Goal: Task Accomplishment & Management: Complete application form

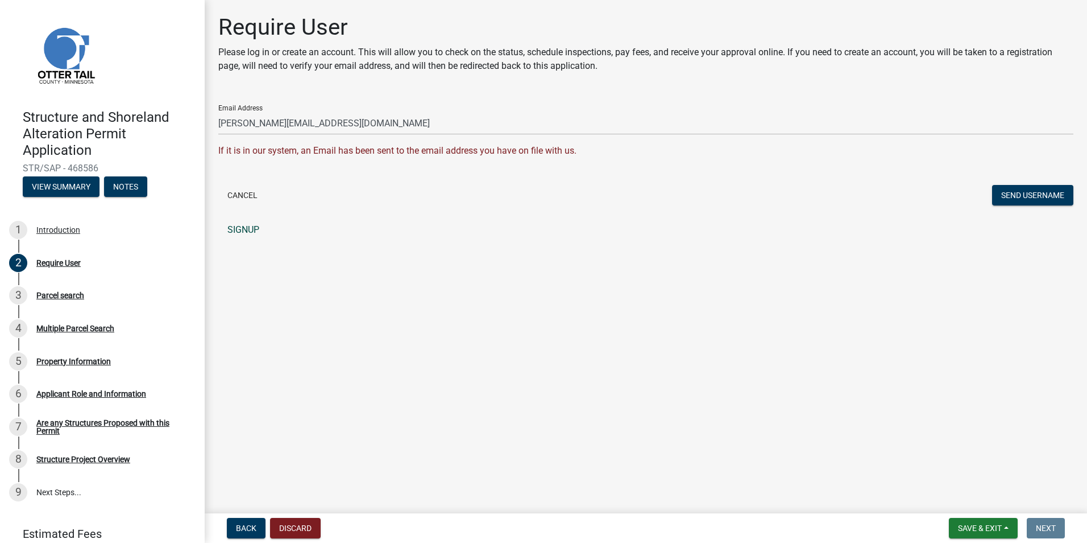
click at [249, 227] on link "SIGNUP" at bounding box center [645, 229] width 855 height 23
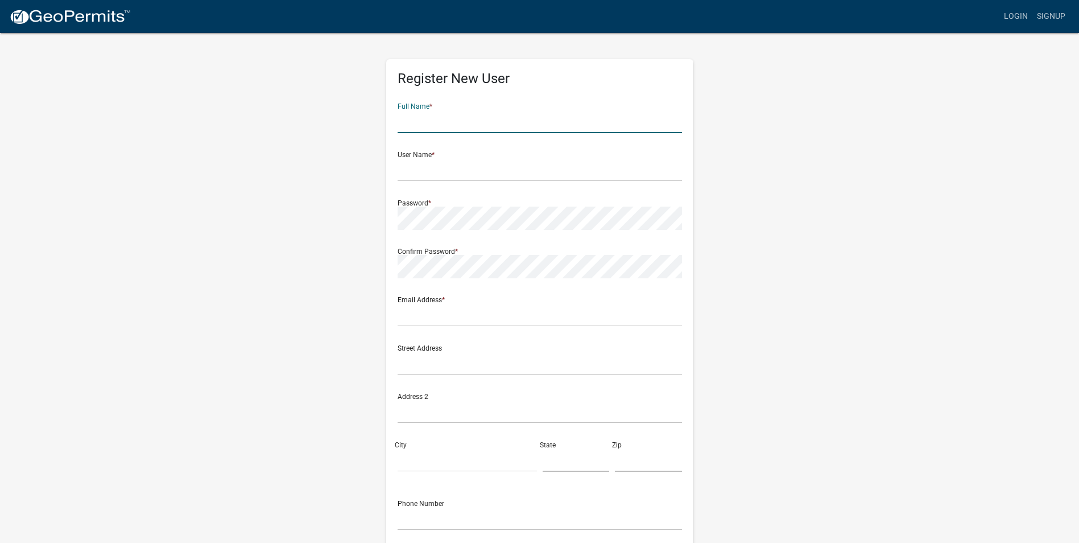
drag, startPoint x: 403, startPoint y: 128, endPoint x: 432, endPoint y: 127, distance: 29.6
click at [403, 128] on input "text" at bounding box center [540, 121] width 284 height 23
click at [806, 127] on div "Register New User Full Name * User Name * Password * Confirm Password * Email A…" at bounding box center [540, 336] width 648 height 609
click at [458, 123] on input "text" at bounding box center [540, 121] width 284 height 23
type input "Michael Casper"
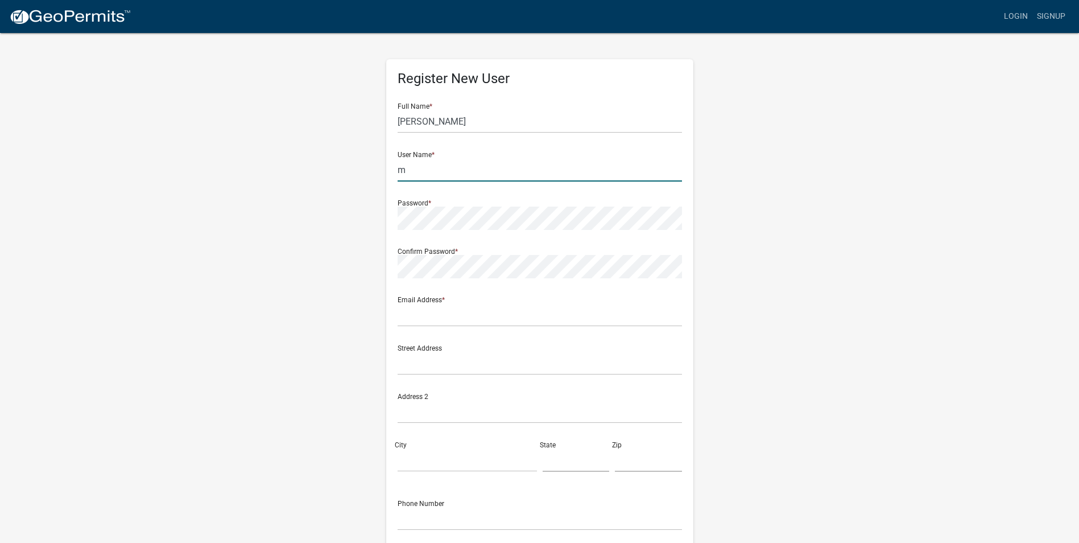
click at [413, 172] on input "m" at bounding box center [540, 169] width 284 height 23
type input "michaelcasper"
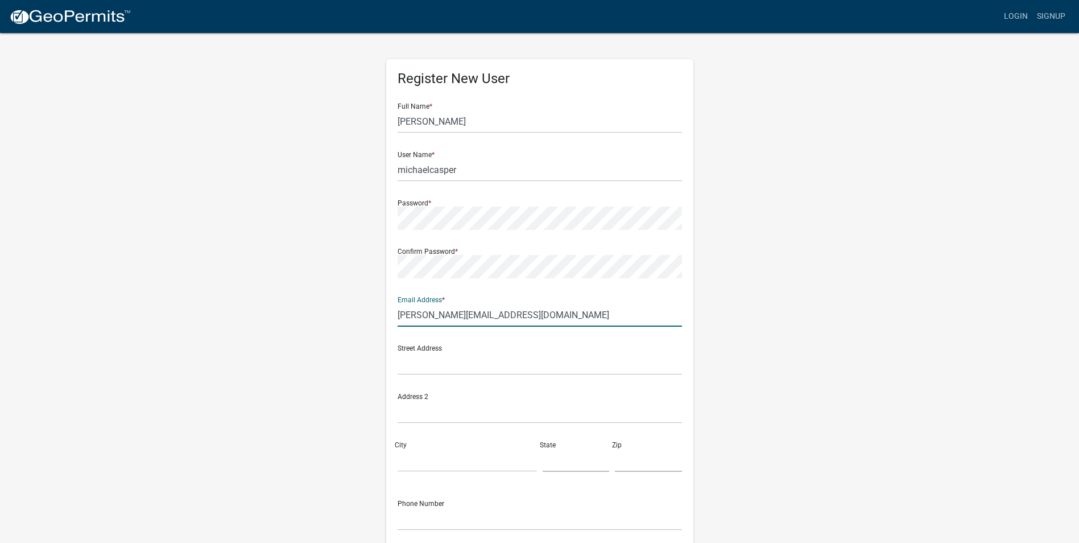
type input "michael@greatstates.com"
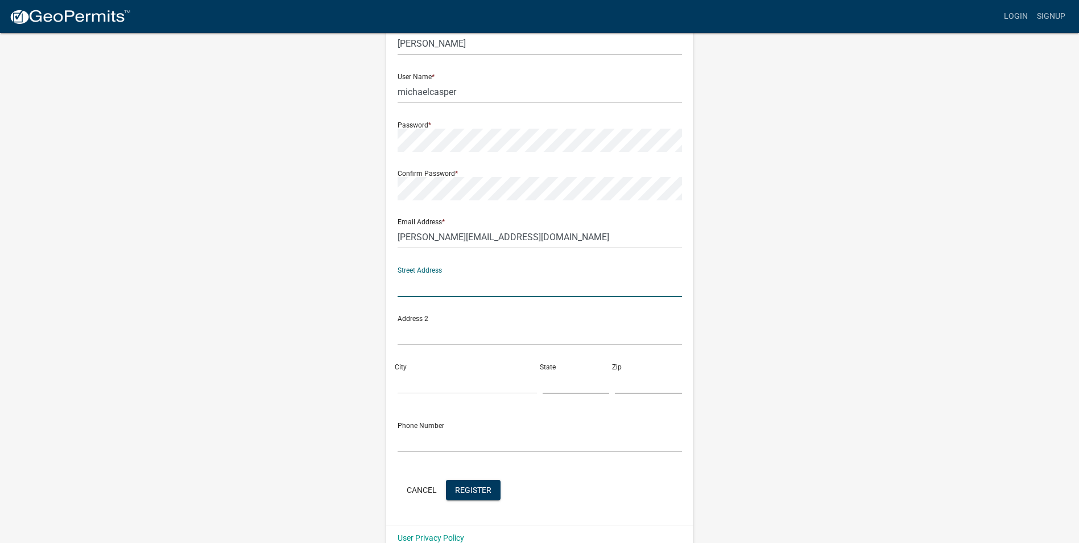
scroll to position [98, 0]
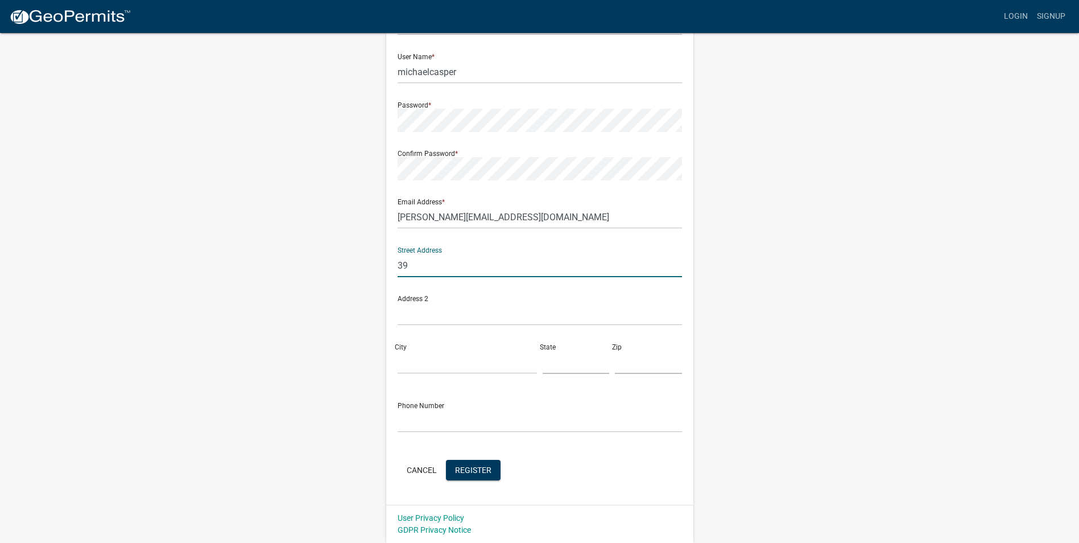
type input "3911 20th Avenue South; Fargo, ND 58103"
type input "Fargo"
type input "North Dakota"
type input "58103"
type input "7018938463"
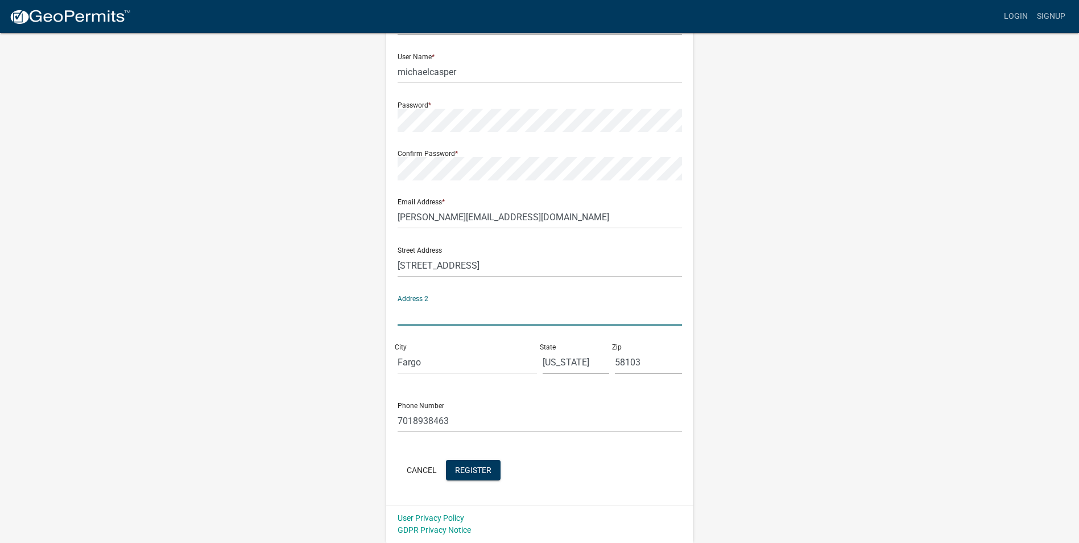
click at [305, 320] on div "Register New User Full Name * Michael Casper User Name * michaelcasper Password…" at bounding box center [540, 238] width 648 height 609
click at [478, 472] on span "Register" at bounding box center [473, 469] width 36 height 9
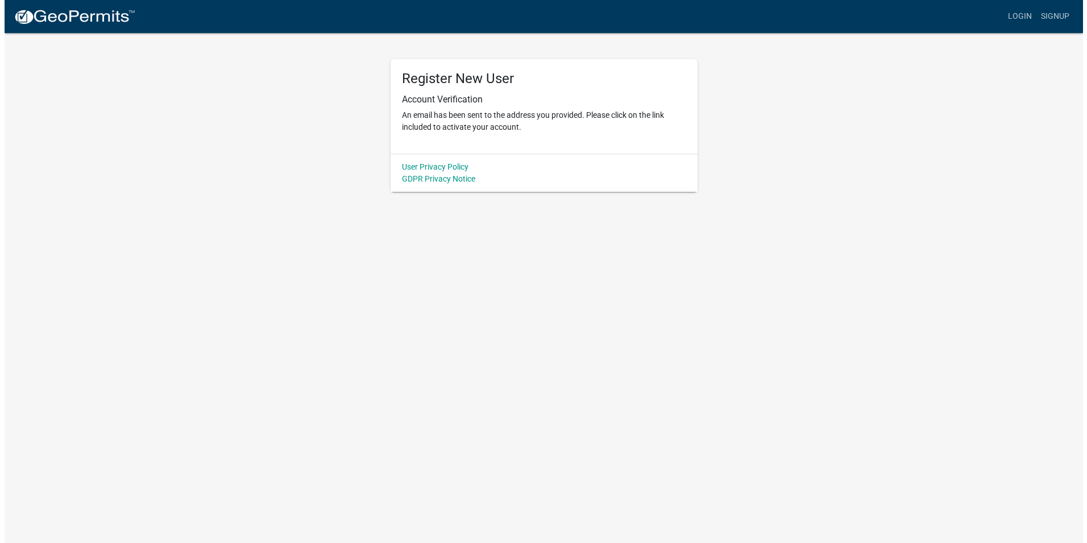
scroll to position [0, 0]
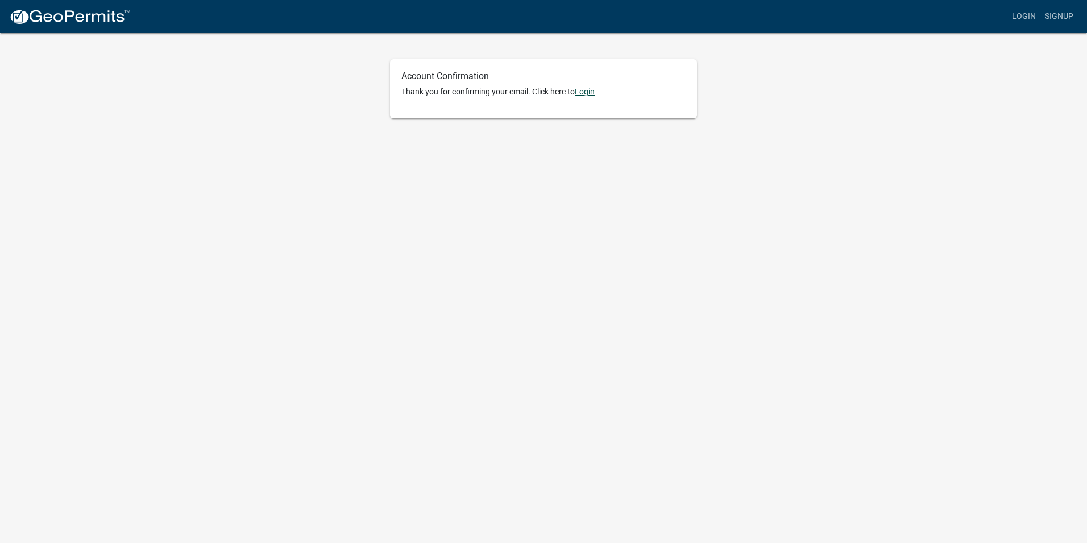
click at [587, 94] on link "Login" at bounding box center [585, 91] width 20 height 9
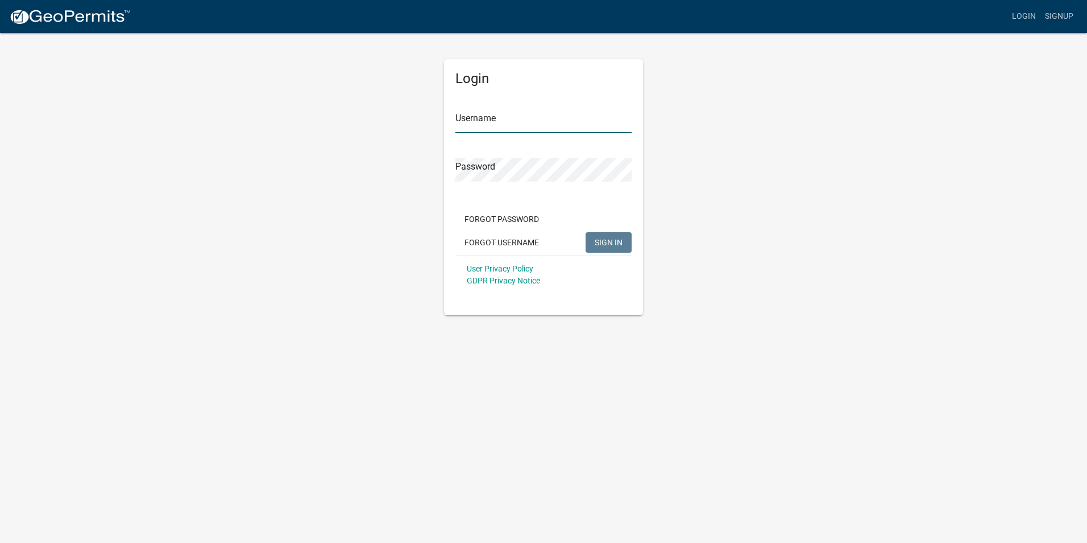
type input "michaelcasper"
click at [605, 241] on span "SIGN IN" at bounding box center [609, 241] width 28 height 9
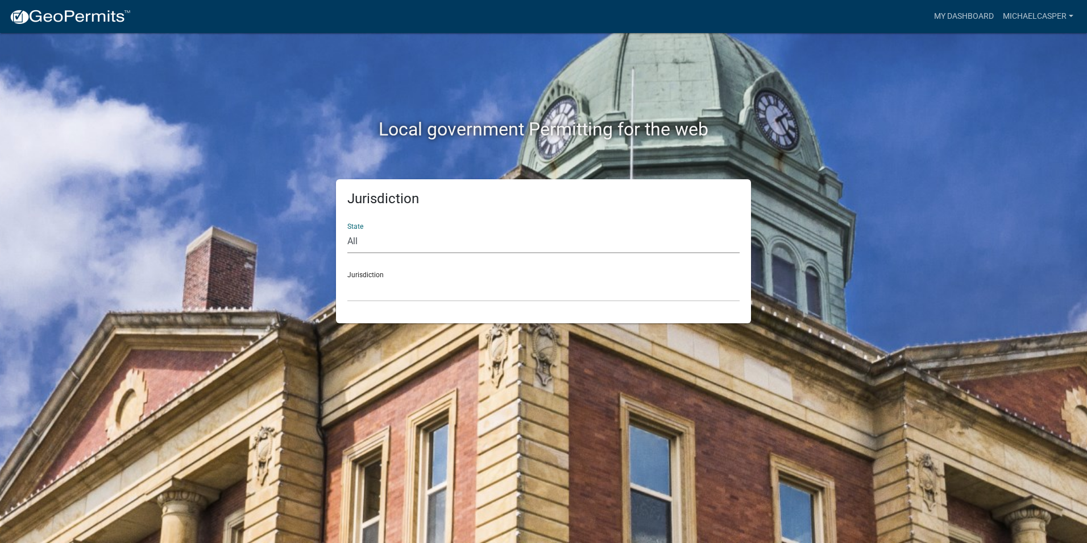
click at [369, 241] on select "All Colorado Georgia Indiana Iowa Kansas Minnesota Ohio South Carolina Wisconsin" at bounding box center [543, 241] width 392 height 23
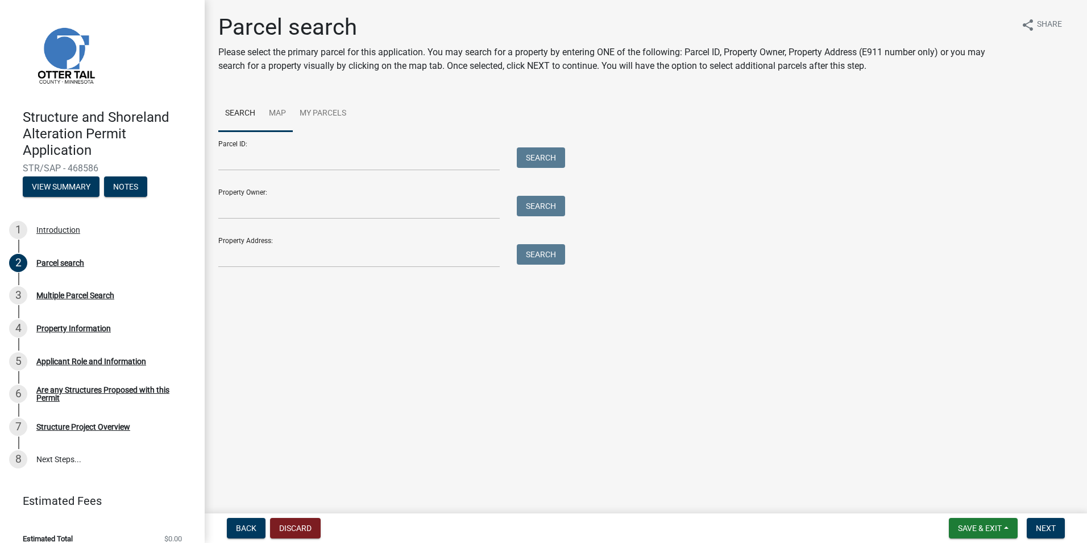
click at [280, 114] on link "Map" at bounding box center [277, 114] width 31 height 36
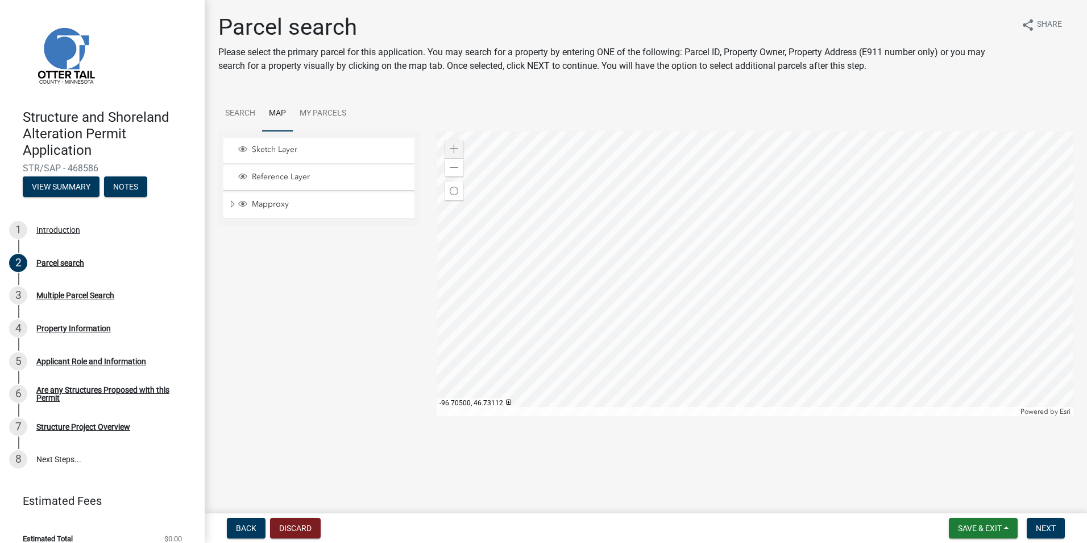
click at [443, 150] on div at bounding box center [756, 273] width 638 height 284
click at [450, 148] on span at bounding box center [454, 148] width 9 height 9
click at [776, 416] on div at bounding box center [756, 273] width 638 height 284
click at [731, 351] on div at bounding box center [756, 273] width 638 height 284
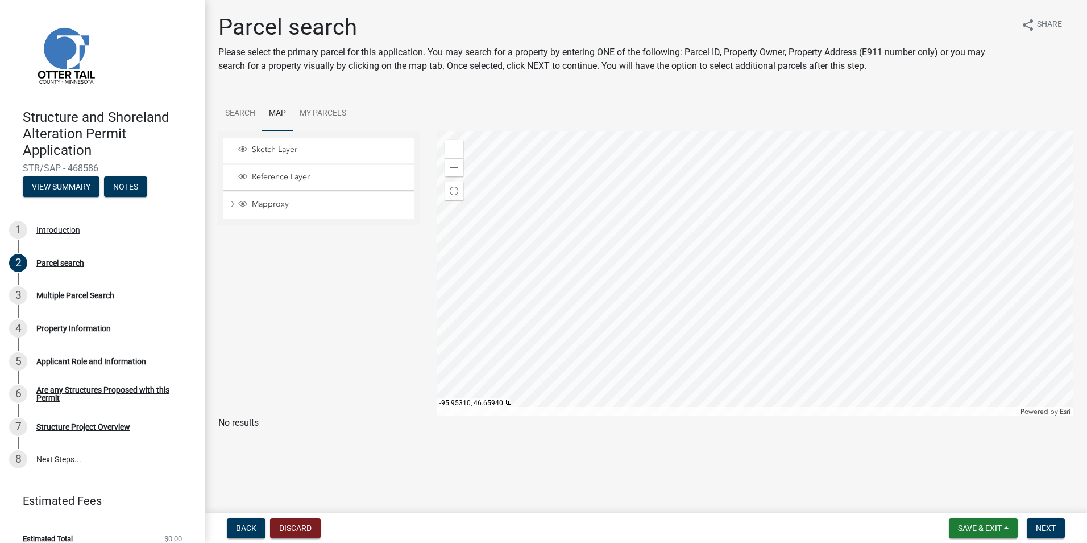
click at [688, 309] on div at bounding box center [756, 273] width 638 height 284
click at [452, 148] on span at bounding box center [454, 148] width 9 height 9
click at [979, 384] on div at bounding box center [756, 273] width 638 height 284
click at [706, 293] on div at bounding box center [756, 273] width 638 height 284
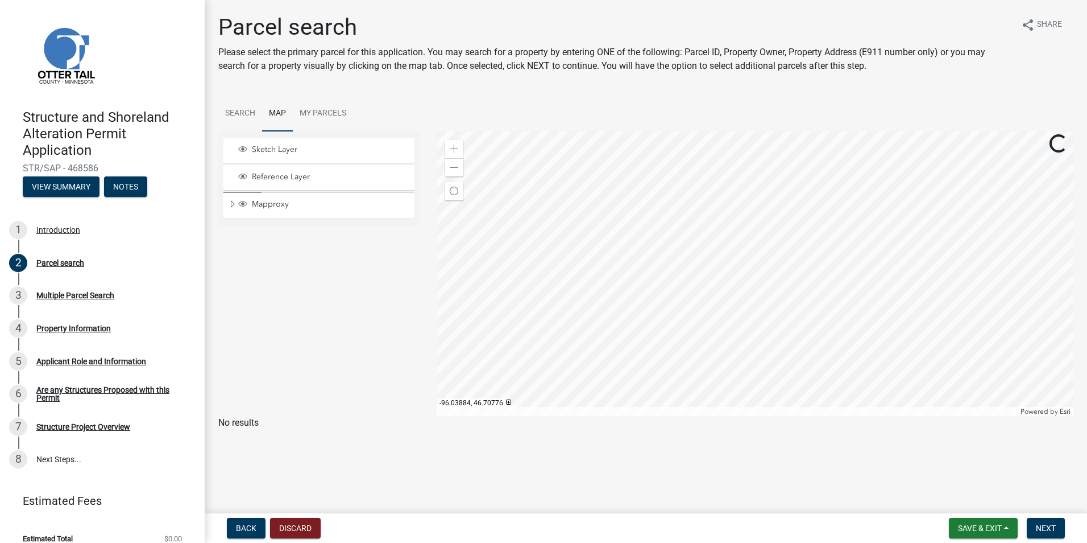
click at [778, 306] on div at bounding box center [756, 273] width 638 height 284
click at [454, 146] on span at bounding box center [454, 148] width 9 height 9
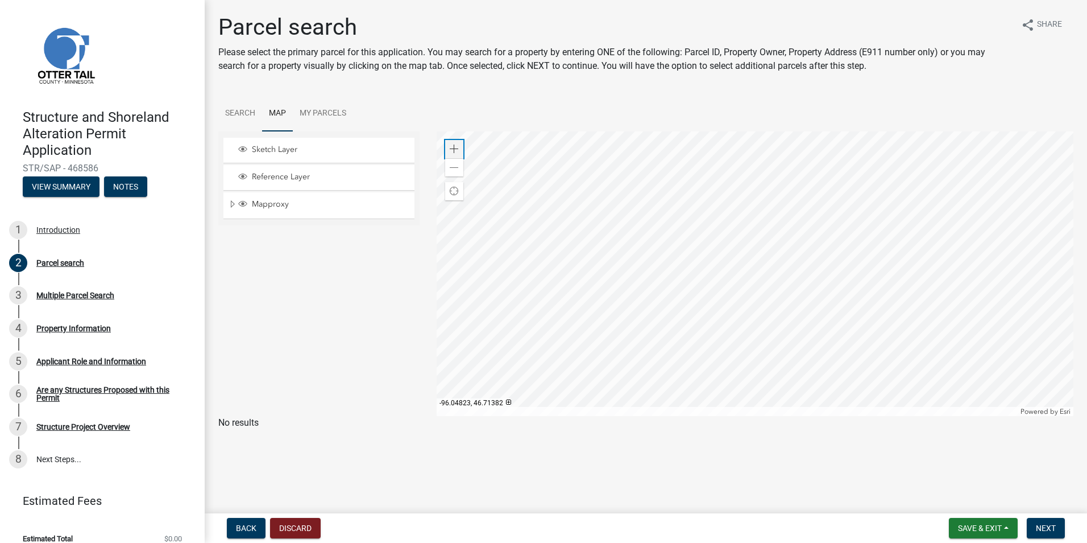
click at [450, 151] on span at bounding box center [454, 148] width 9 height 9
click at [784, 376] on div at bounding box center [756, 273] width 638 height 284
click at [833, 291] on div at bounding box center [756, 273] width 638 height 284
click at [750, 308] on div at bounding box center [756, 273] width 638 height 284
click at [639, 376] on div at bounding box center [756, 273] width 638 height 284
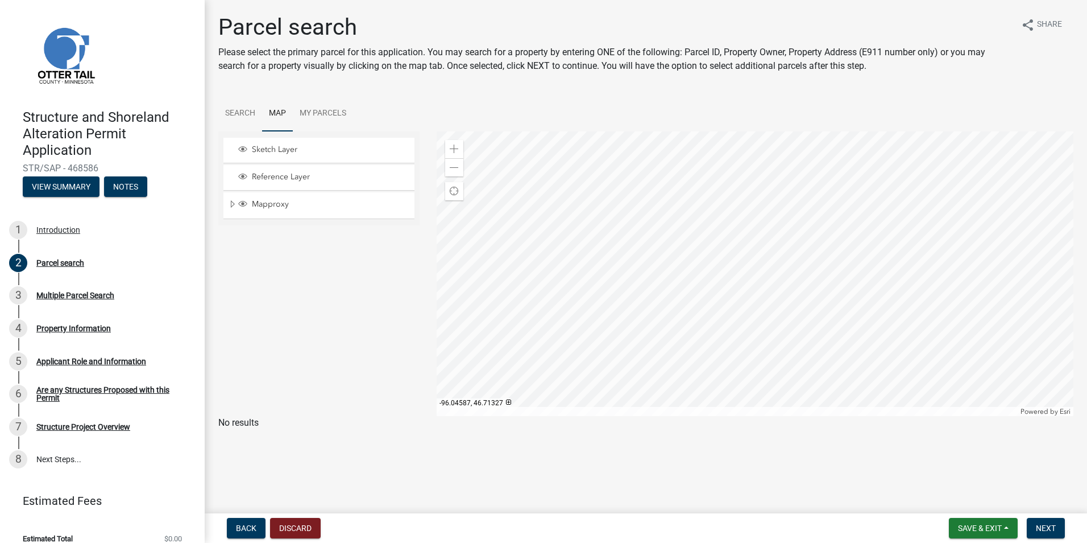
click at [668, 255] on div at bounding box center [756, 273] width 638 height 284
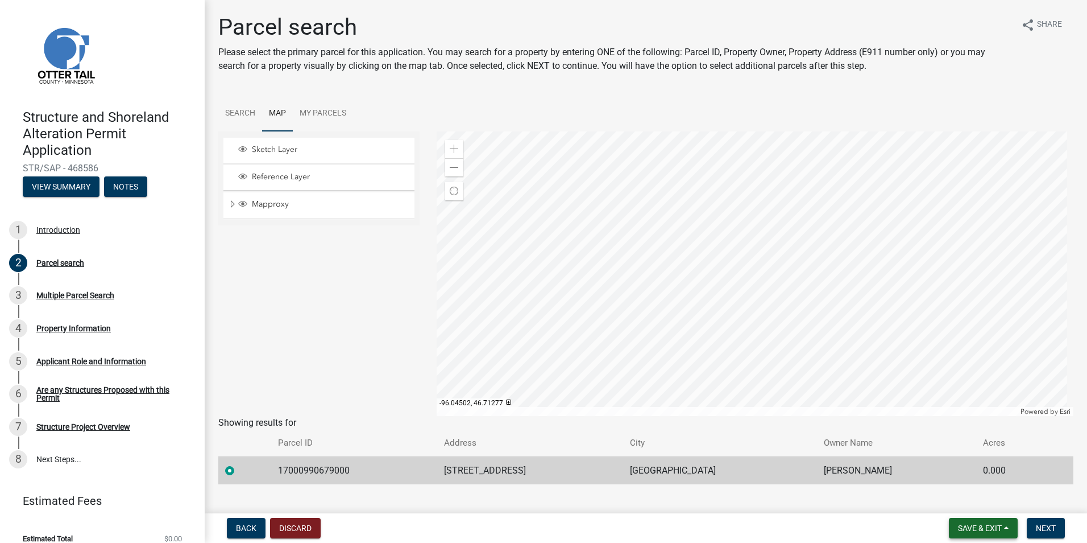
click at [970, 527] on span "Save & Exit" at bounding box center [980, 527] width 44 height 9
click at [955, 470] on button "Save" at bounding box center [972, 470] width 91 height 27
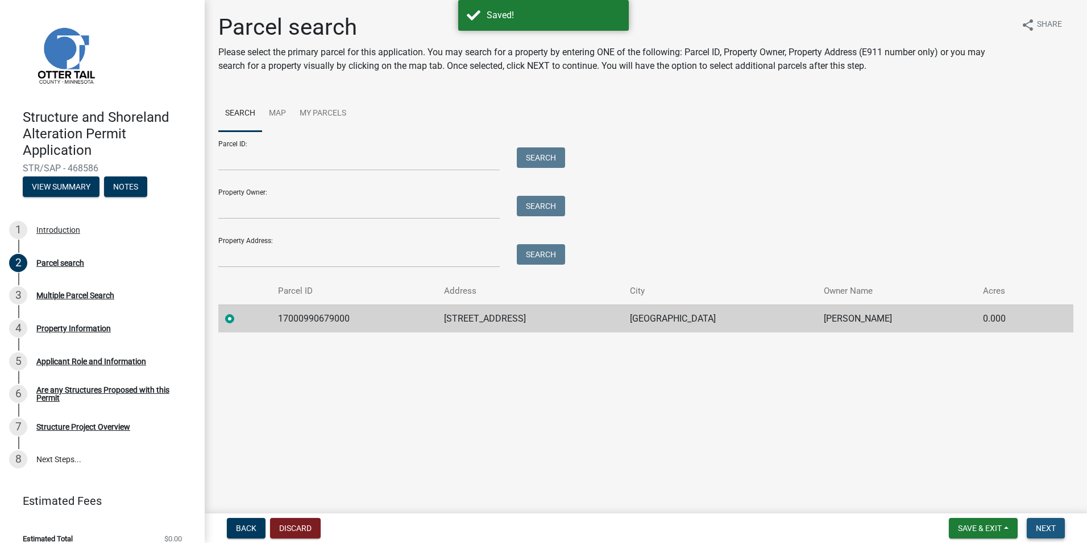
click at [1046, 525] on span "Next" at bounding box center [1046, 527] width 20 height 9
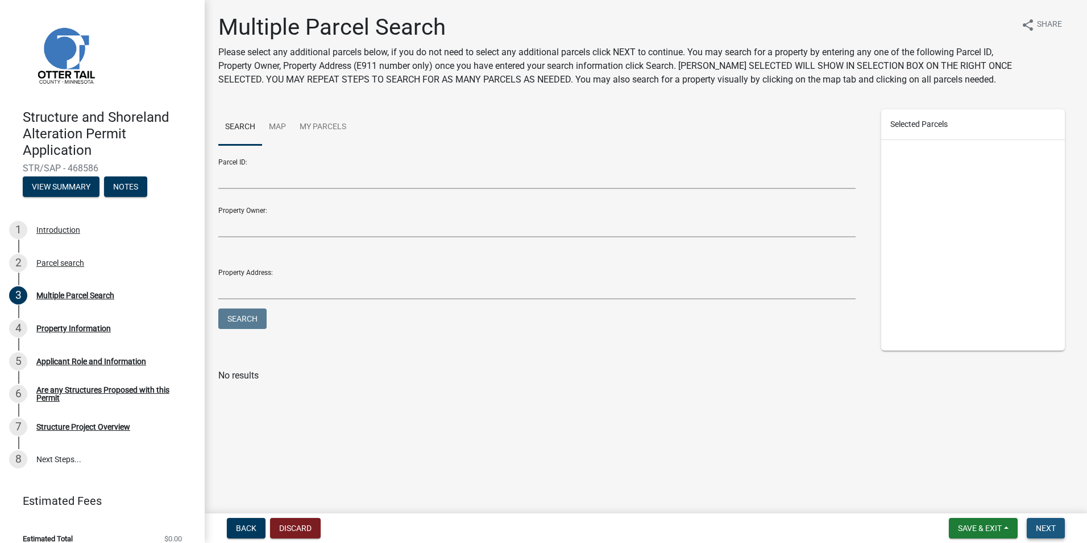
click at [1040, 526] on span "Next" at bounding box center [1046, 527] width 20 height 9
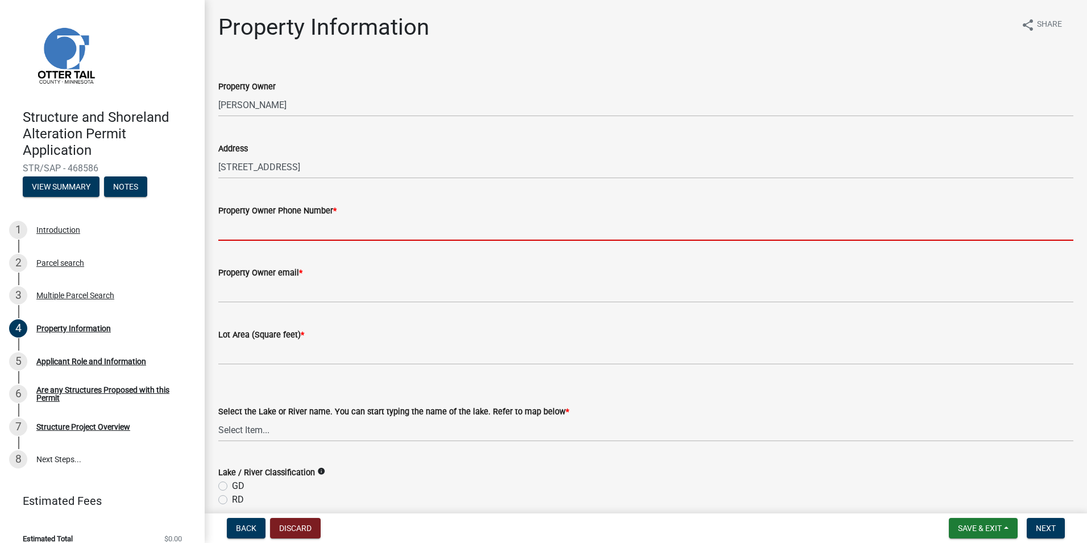
click at [359, 234] on input "Property Owner Phone Number *" at bounding box center [645, 228] width 855 height 23
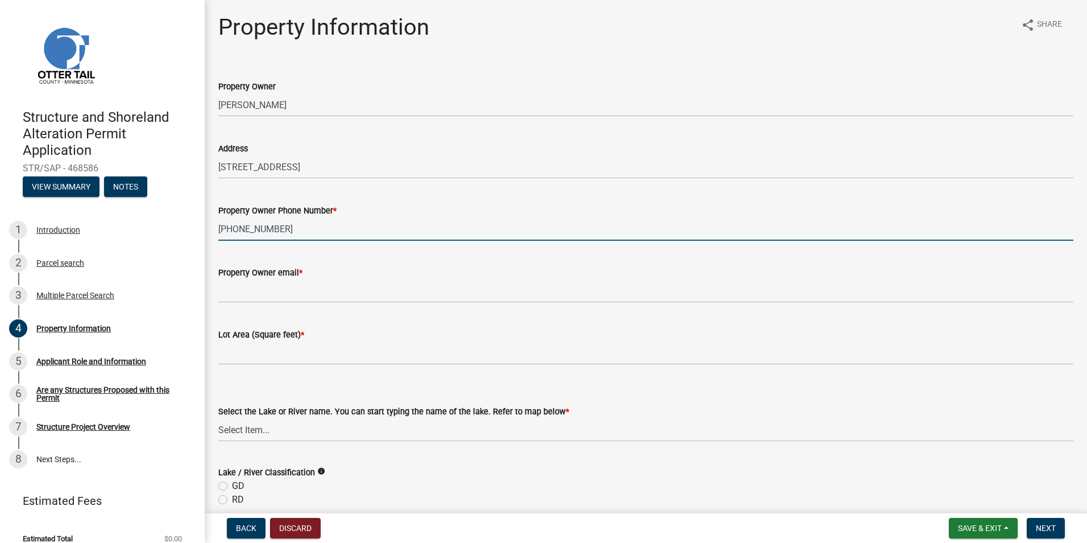
type input "[PHONE_NUMBER]"
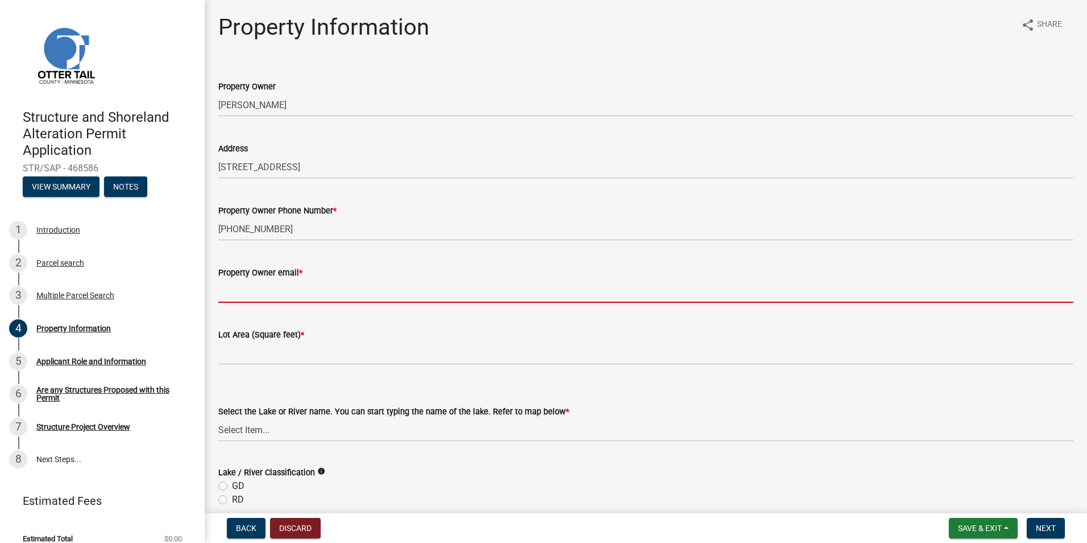
click at [330, 284] on input "Property Owner email *" at bounding box center [645, 290] width 855 height 23
paste input "[PERSON_NAME] <[EMAIL_ADDRESS][DOMAIN_NAME]>"
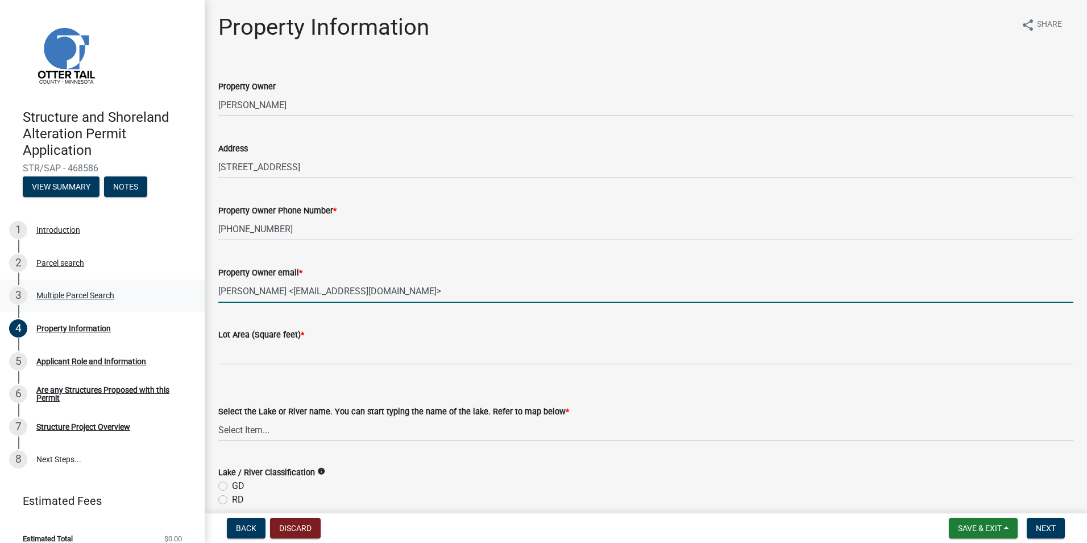
drag, startPoint x: 270, startPoint y: 289, endPoint x: 175, endPoint y: 308, distance: 96.3
click at [177, 308] on div "Structure and Shoreland Alteration Permit Application STR/SAP - 468586 View Sum…" at bounding box center [543, 271] width 1087 height 543
click at [341, 289] on input "<[EMAIL_ADDRESS][DOMAIN_NAME]>" at bounding box center [645, 290] width 855 height 23
click at [224, 288] on input "<[EMAIL_ADDRESS][DOMAIN_NAME]" at bounding box center [645, 290] width 855 height 23
type input "[EMAIL_ADDRESS][DOMAIN_NAME]"
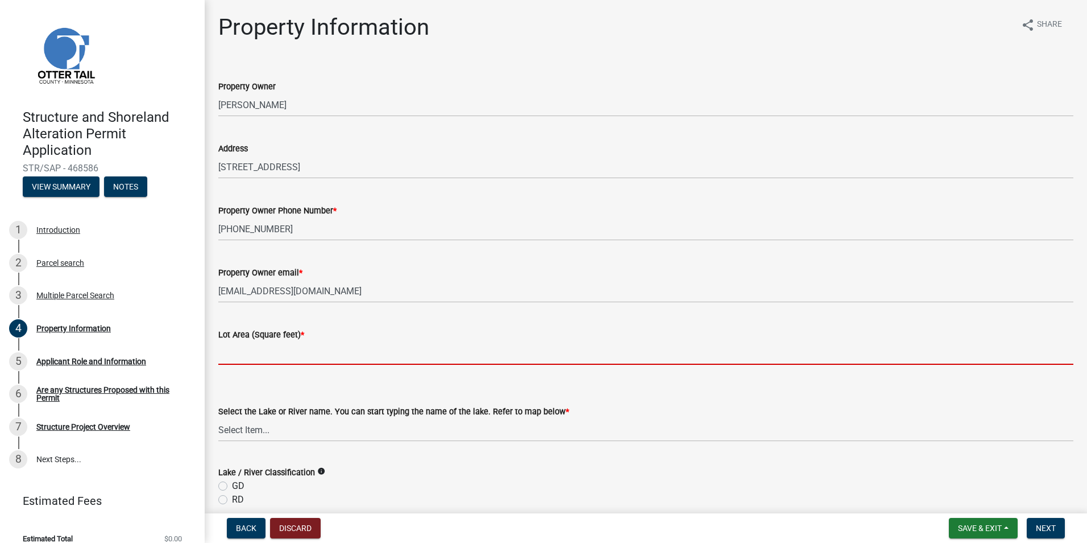
click at [276, 361] on input "text" at bounding box center [645, 352] width 855 height 23
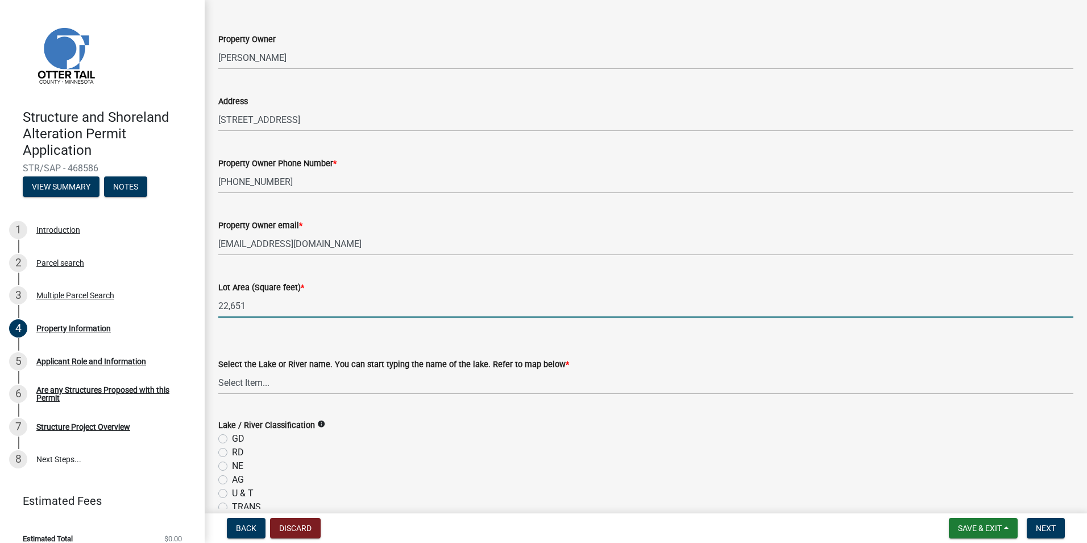
scroll to position [100, 0]
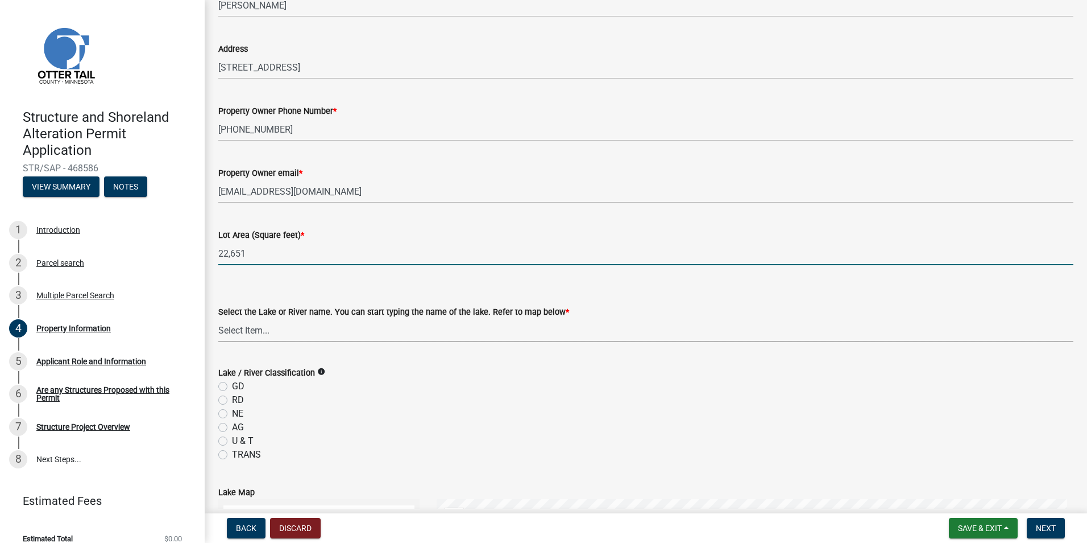
click at [256, 333] on select "Select Item... None [PERSON_NAME] 56-031 [PERSON_NAME] 56-118 [PERSON_NAME] 56-…" at bounding box center [645, 329] width 855 height 23
type input "22651"
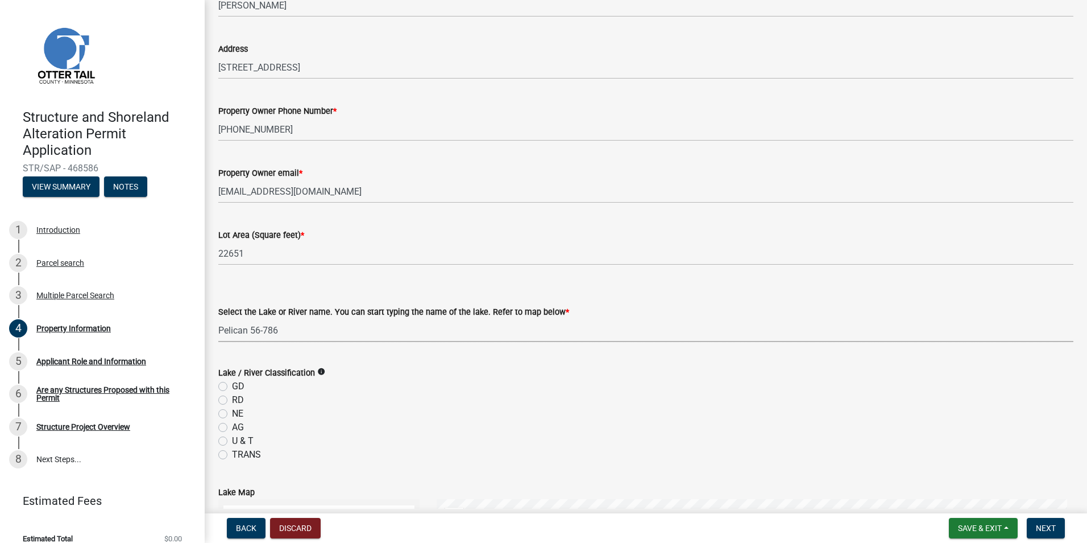
click at [218, 318] on select "Select Item... None [PERSON_NAME] 56-031 [PERSON_NAME] 56-118 [PERSON_NAME] 56-…" at bounding box center [645, 329] width 855 height 23
select select "758382b1-a9b7-40fb-b133-d60fa51a6422"
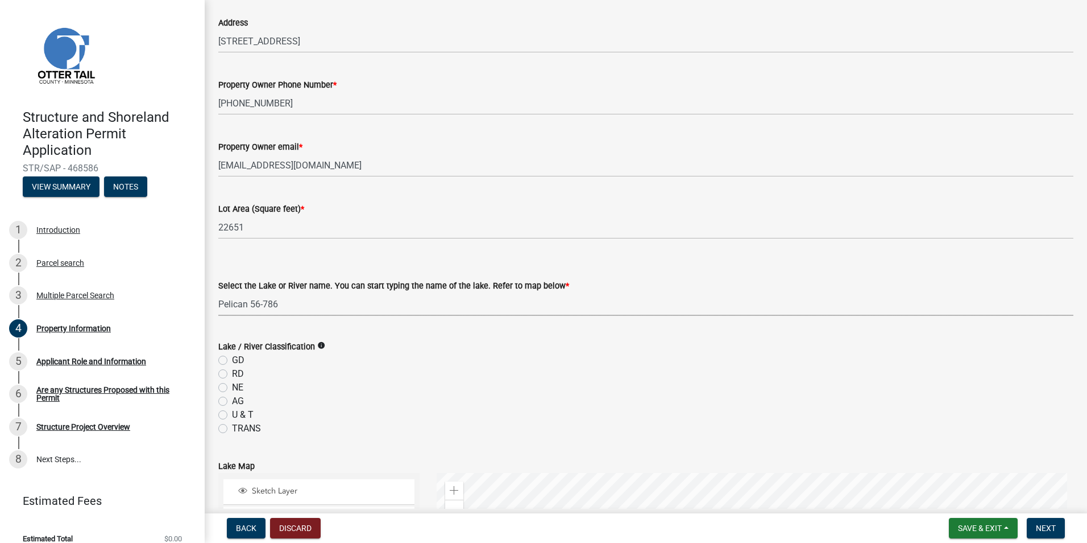
scroll to position [128, 0]
click at [320, 342] on icon "info" at bounding box center [321, 343] width 8 height 8
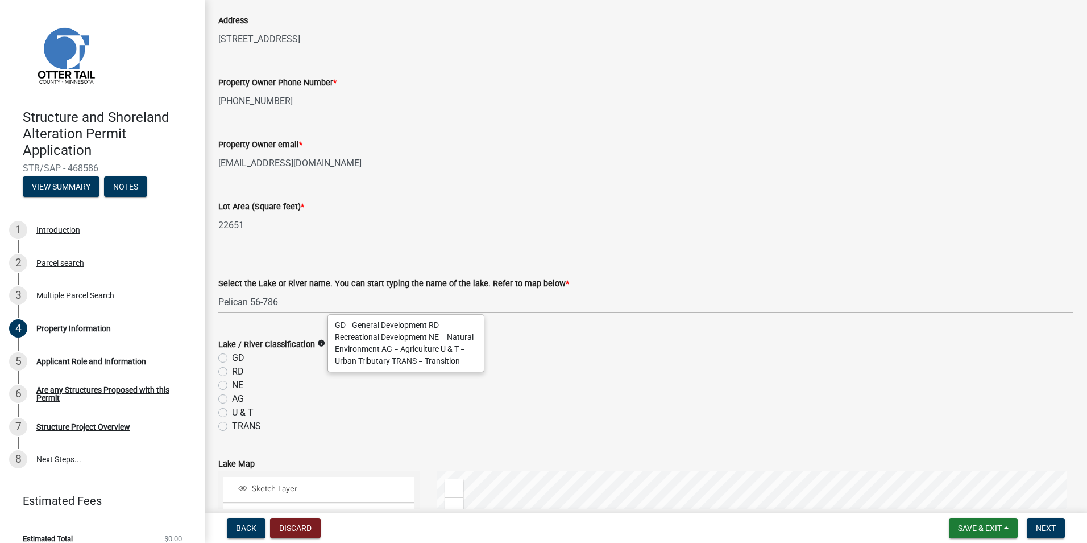
click at [232, 355] on label "GD" at bounding box center [238, 358] width 13 height 14
click at [232, 355] on input "GD" at bounding box center [235, 354] width 7 height 7
radio input "true"
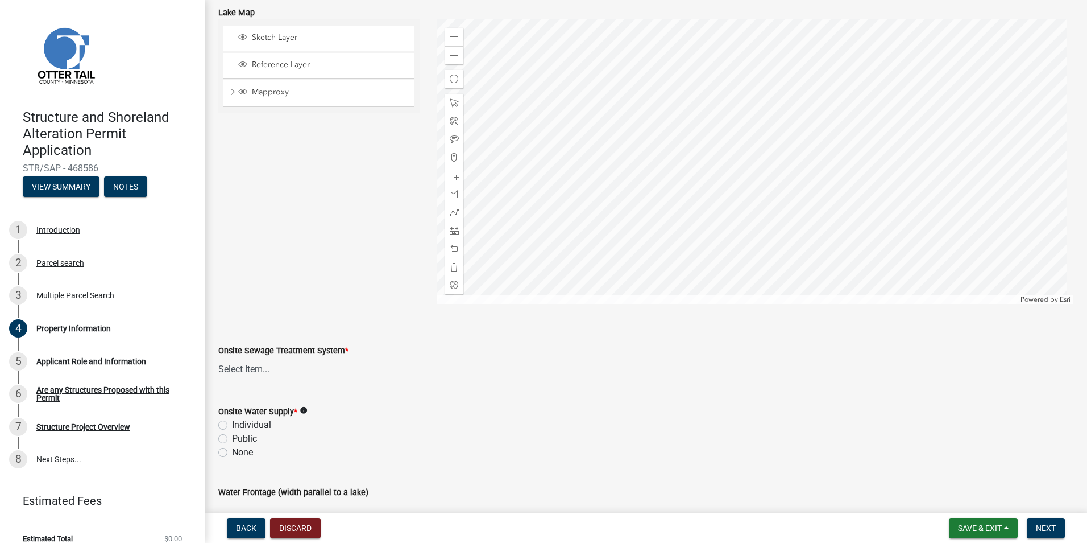
scroll to position [583, 0]
click at [286, 369] on select "Select Item... L&R Certificate of Compliance within 5yrs Compliance Inspection …" at bounding box center [645, 364] width 855 height 23
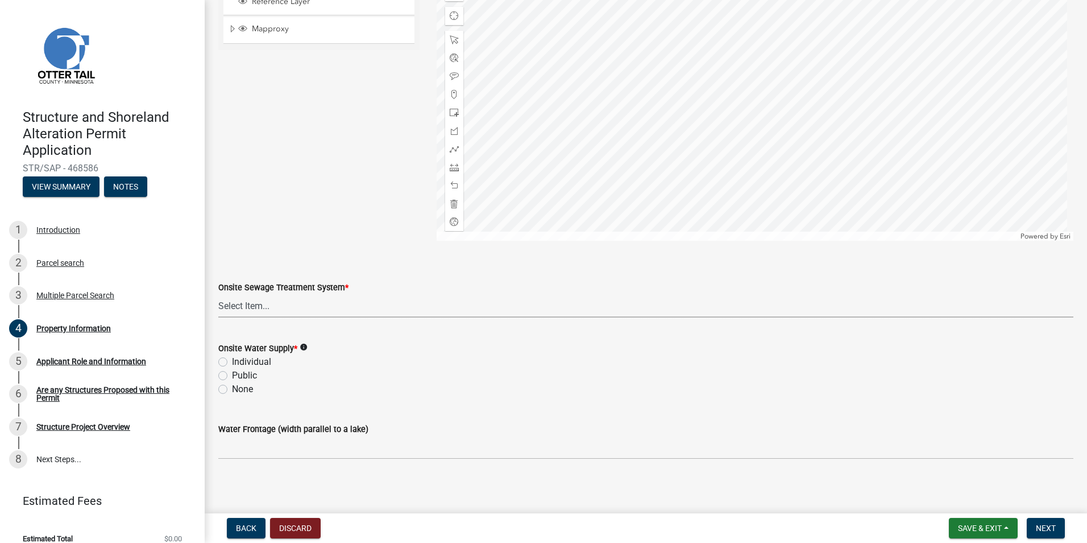
scroll to position [646, 0]
click at [278, 300] on select "Select Item... L&R Certificate of Compliance within 5yrs Compliance Inspection …" at bounding box center [645, 301] width 855 height 23
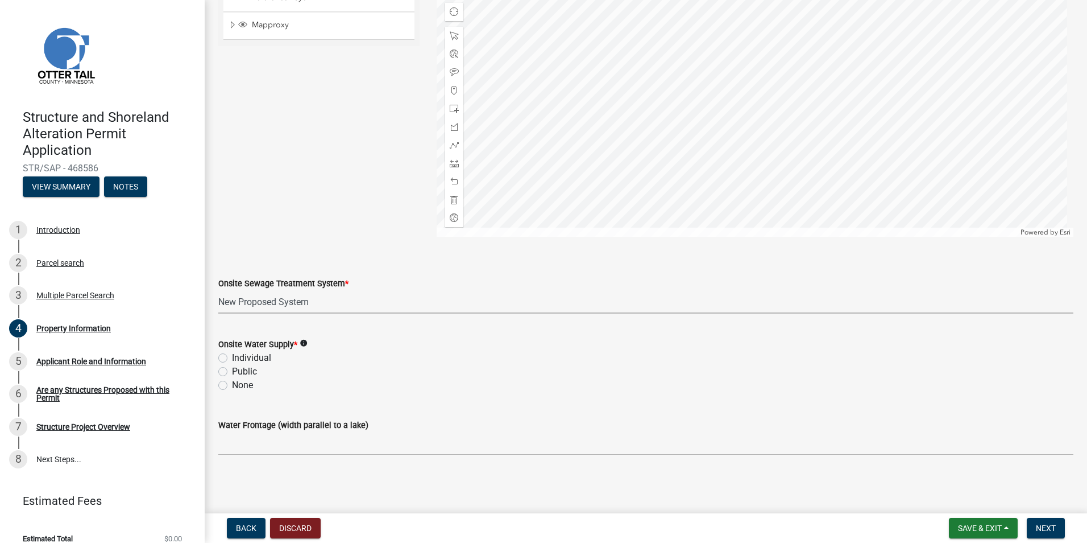
click at [218, 290] on select "Select Item... L&R Certificate of Compliance within 5yrs Compliance Inspection …" at bounding box center [645, 301] width 855 height 23
select select "91995f90-6606-463b-bec3-c5862f147548"
click at [232, 357] on label "Individual" at bounding box center [251, 358] width 39 height 14
click at [232, 357] on input "Individual" at bounding box center [235, 354] width 7 height 7
radio input "true"
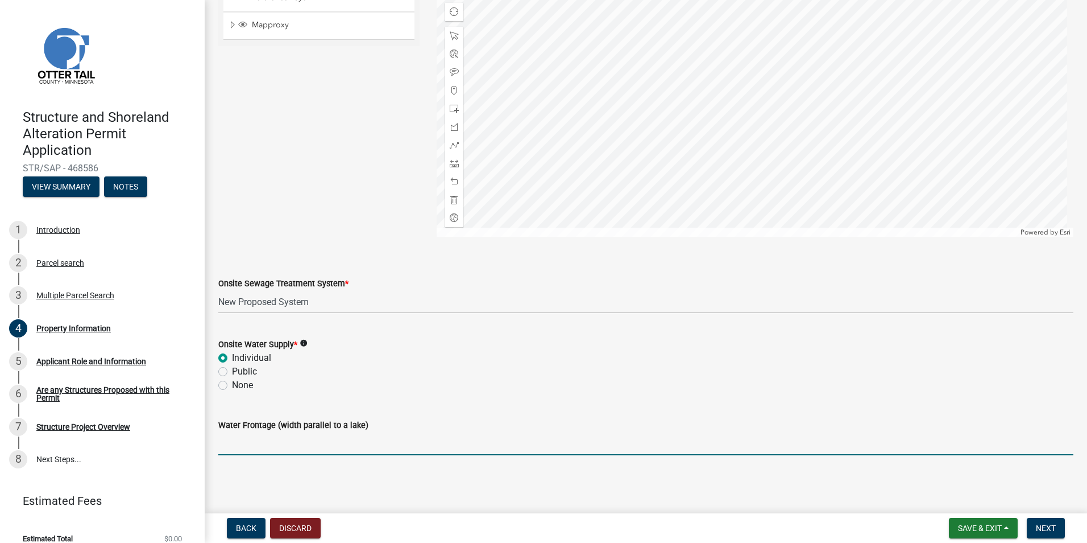
click at [316, 451] on input "Water Frontage (width parallel to a lake)" at bounding box center [645, 443] width 855 height 23
type input "79'"
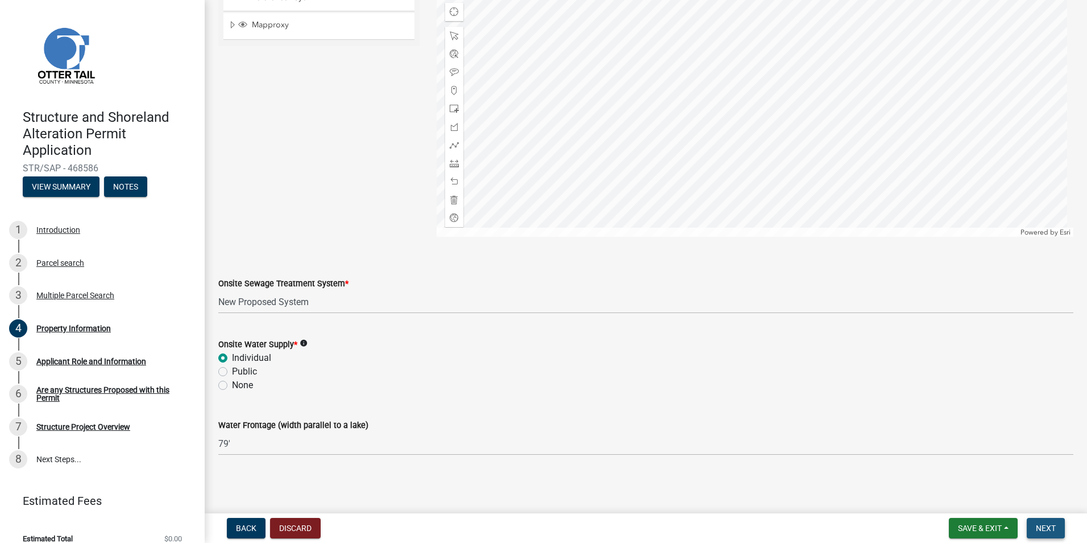
click at [1048, 525] on span "Next" at bounding box center [1046, 527] width 20 height 9
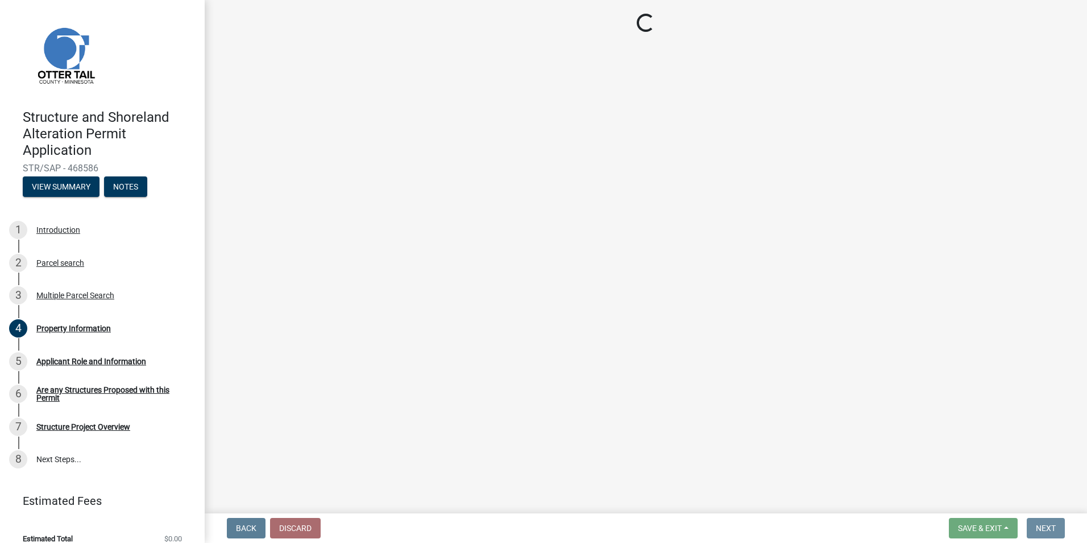
scroll to position [0, 0]
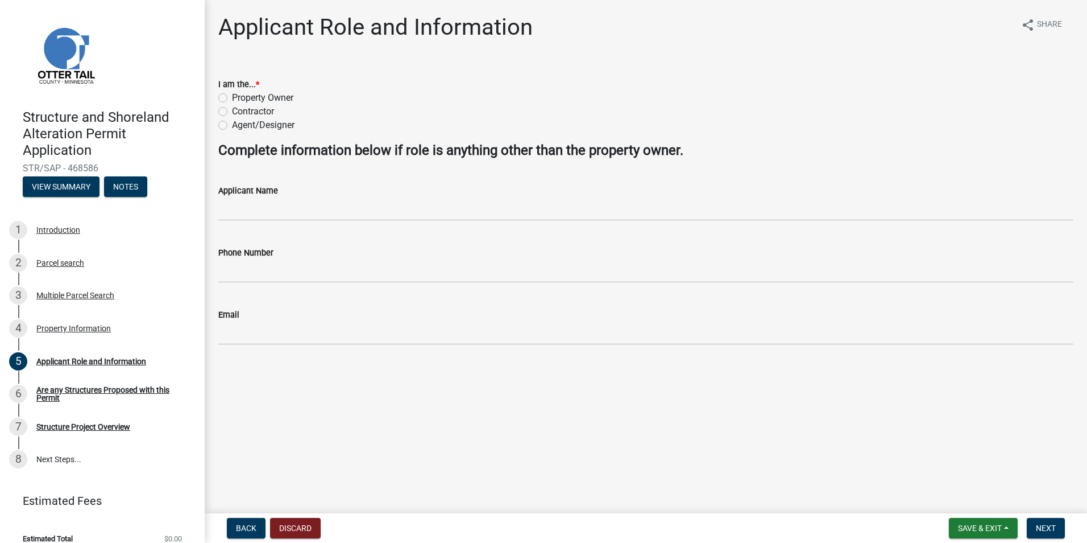
click at [223, 102] on div "Property Owner" at bounding box center [645, 98] width 855 height 14
click at [232, 98] on label "Property Owner" at bounding box center [262, 98] width 61 height 14
click at [232, 98] on input "Property Owner" at bounding box center [235, 94] width 7 height 7
radio input "true"
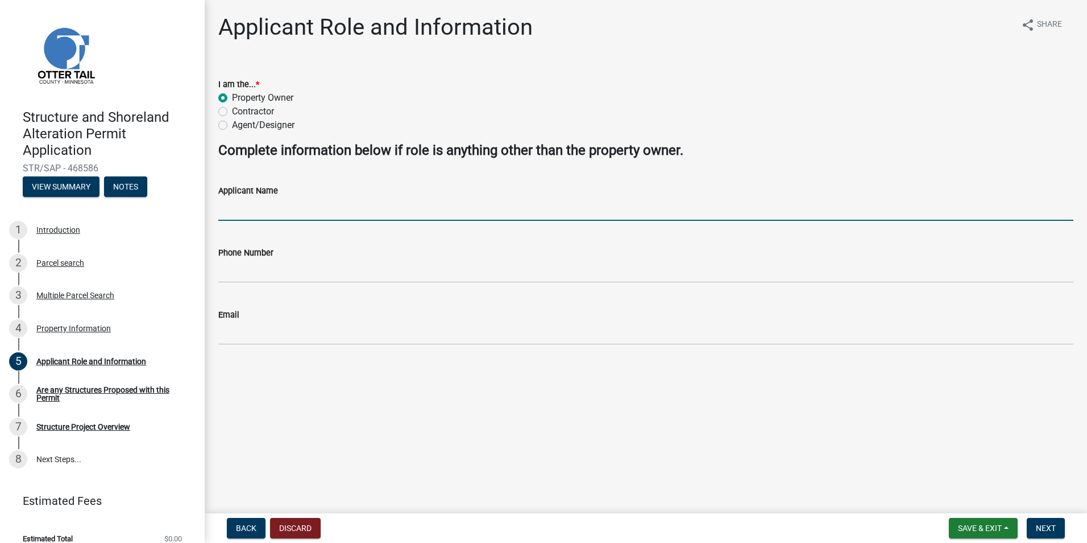
click at [234, 214] on input "Applicant Name" at bounding box center [645, 208] width 855 height 23
type input "[PERSON_NAME]"
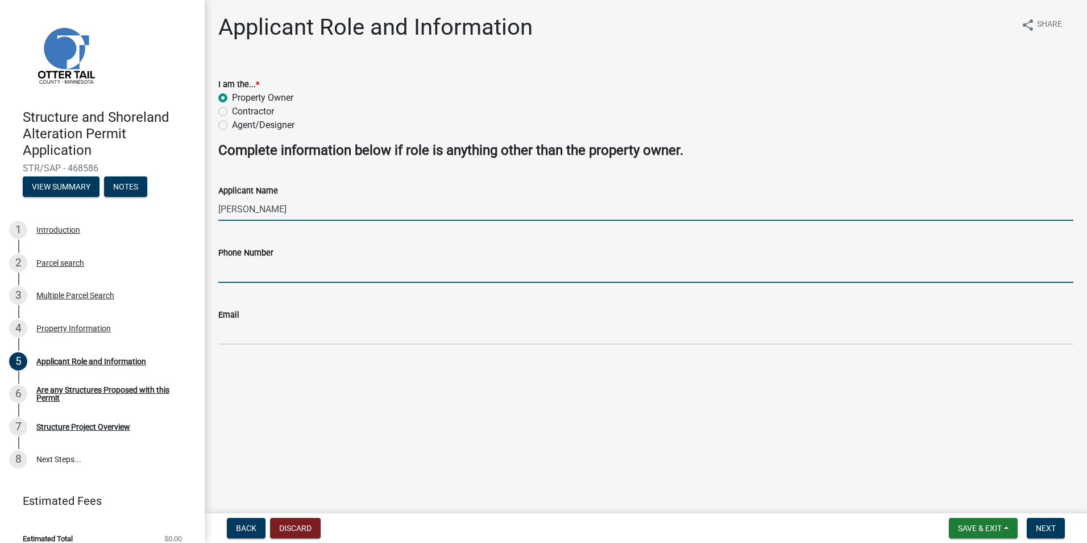
click at [262, 269] on input "Phone Number" at bounding box center [645, 270] width 855 height 23
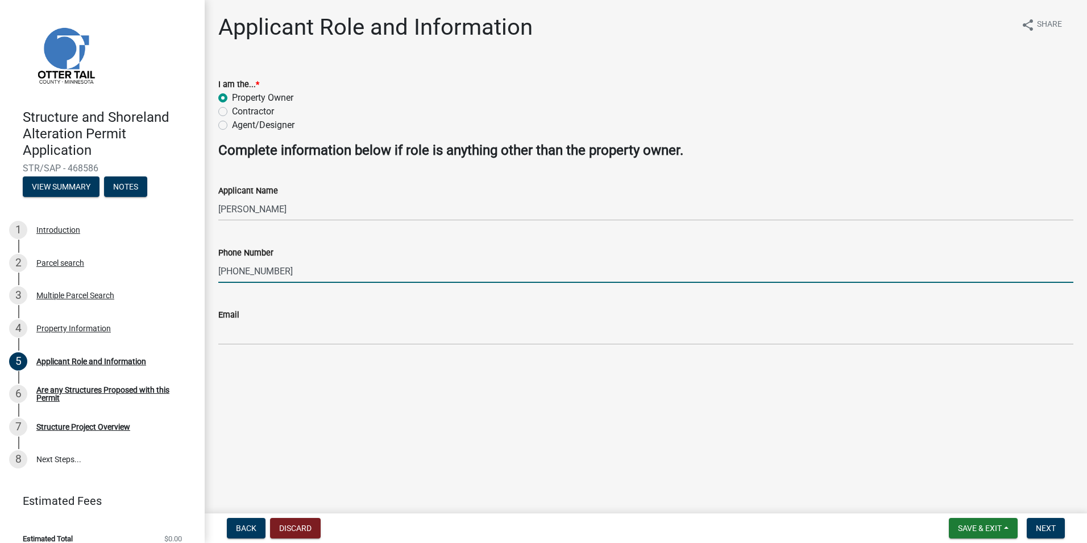
type input "[PHONE_NUMBER]"
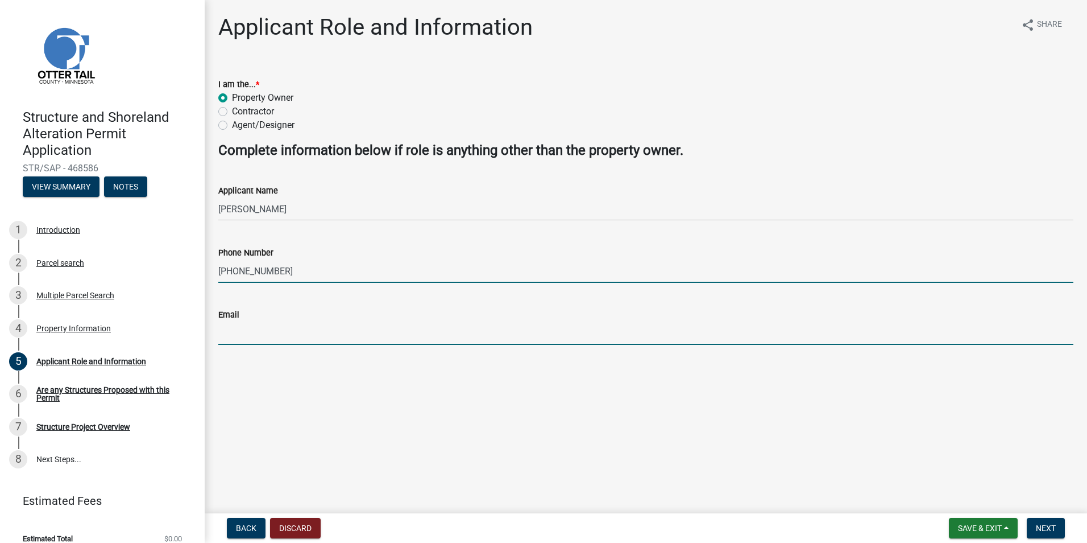
click at [275, 337] on input "Email" at bounding box center [645, 332] width 855 height 23
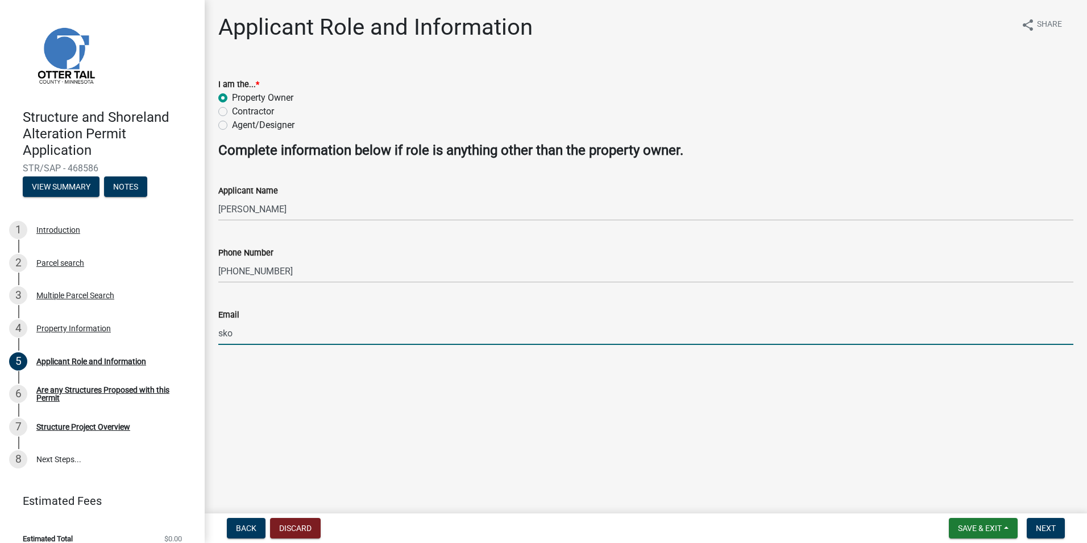
type input "[EMAIL_ADDRESS][DOMAIN_NAME]"
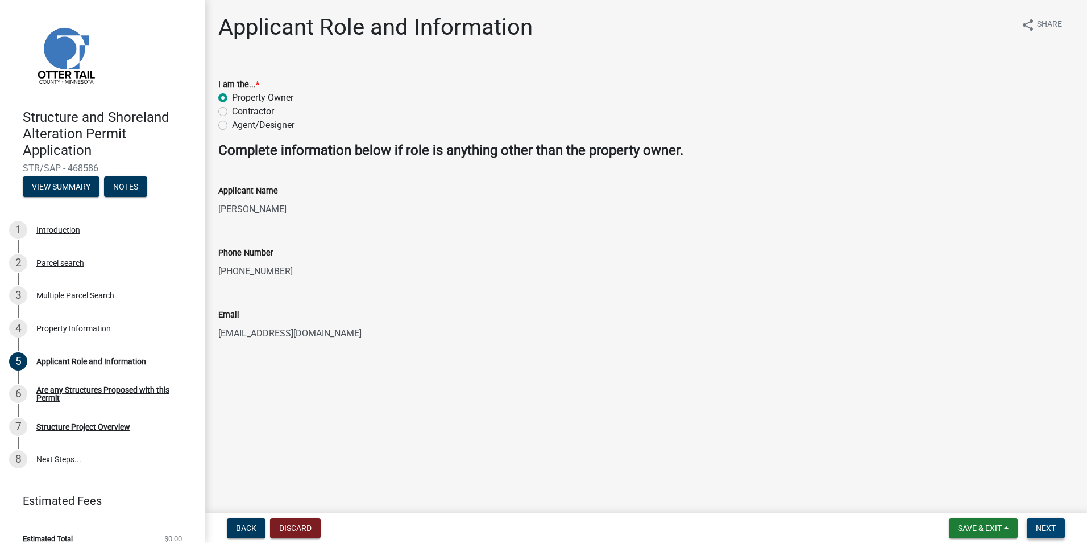
click at [1044, 523] on span "Next" at bounding box center [1046, 527] width 20 height 9
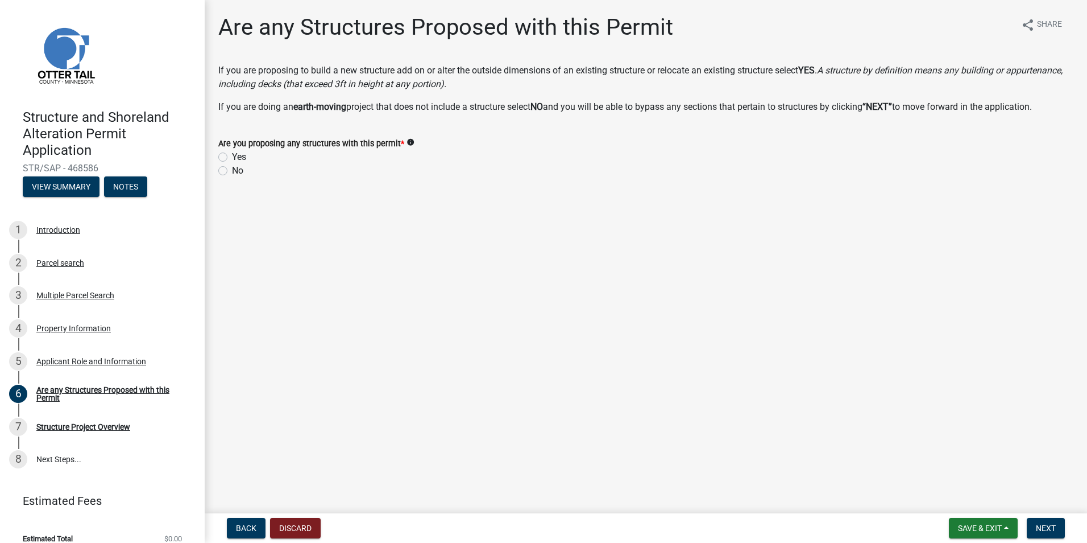
click at [232, 154] on label "Yes" at bounding box center [239, 157] width 14 height 14
click at [232, 154] on input "Yes" at bounding box center [235, 153] width 7 height 7
radio input "true"
click at [1052, 525] on span "Next" at bounding box center [1046, 527] width 20 height 9
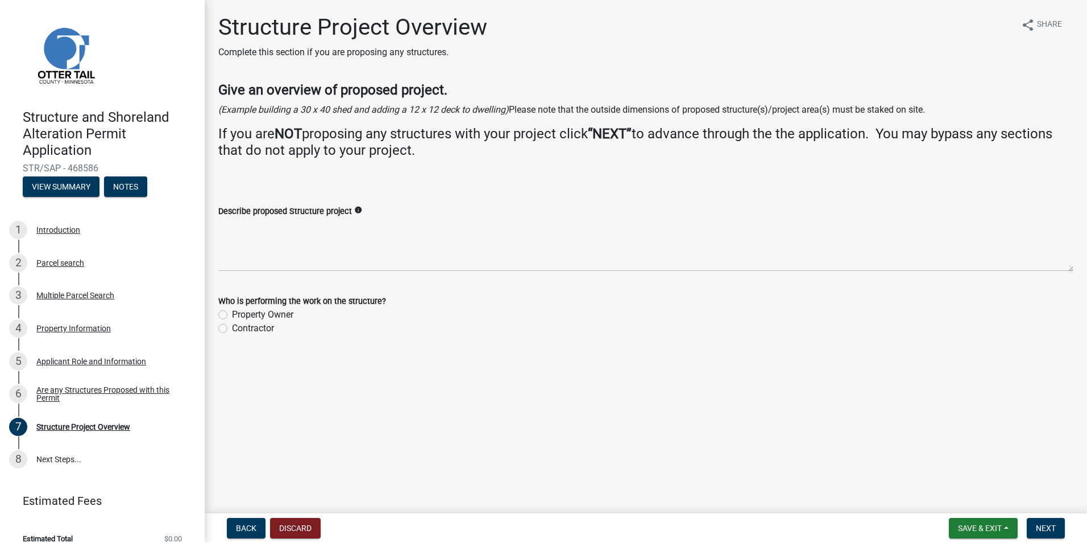
click at [242, 326] on label "Contractor" at bounding box center [253, 328] width 42 height 14
click at [239, 326] on input "Contractor" at bounding box center [235, 324] width 7 height 7
radio input "true"
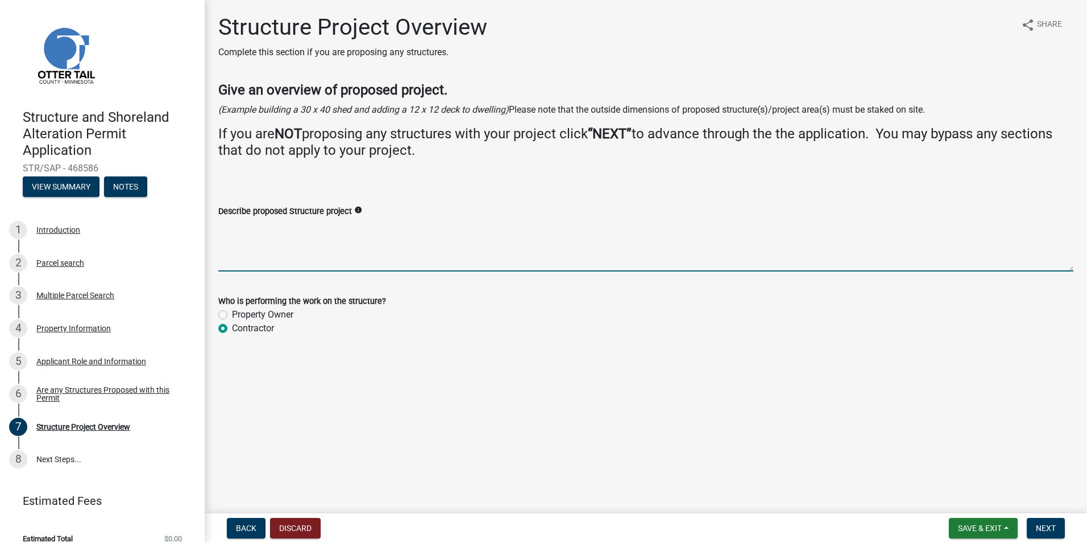
click at [245, 262] on textarea "Describe proposed Structure project" at bounding box center [645, 244] width 855 height 53
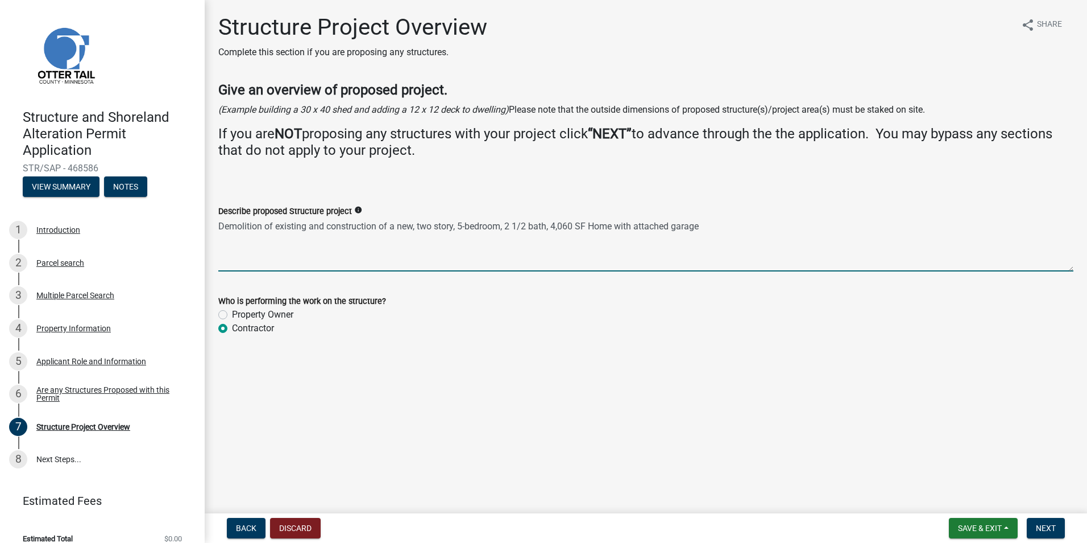
click at [436, 226] on textarea "Demolition of existing and construction of a new, two story, 5-bedroom, 2 1/2 b…" at bounding box center [645, 244] width 855 height 53
type textarea "Demolition of existing and construction of a new, two-story, 5-bedroom, 2 1/2 b…"
click at [1011, 533] on button "Save & Exit" at bounding box center [983, 528] width 69 height 20
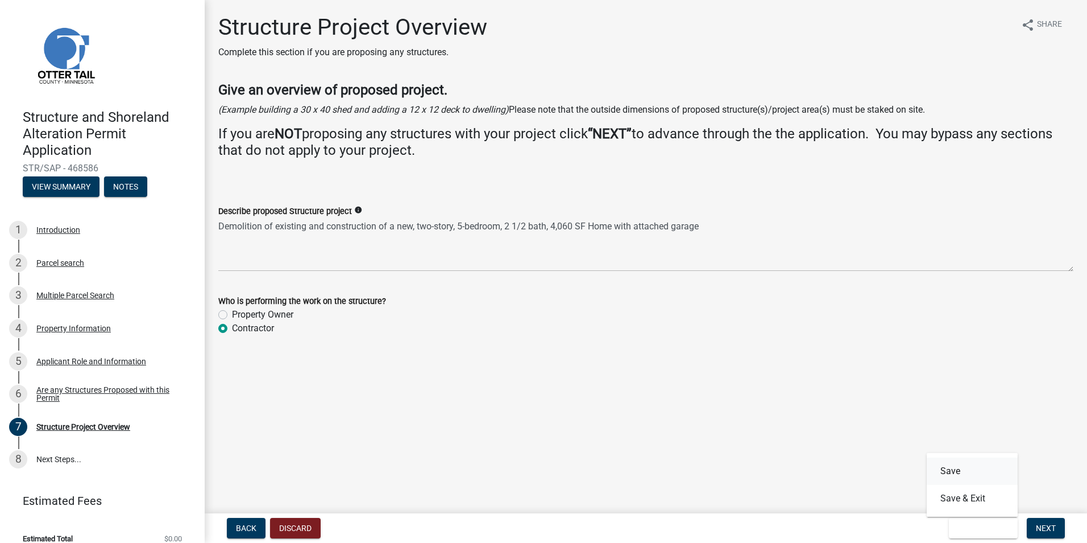
click at [971, 477] on button "Save" at bounding box center [972, 470] width 91 height 27
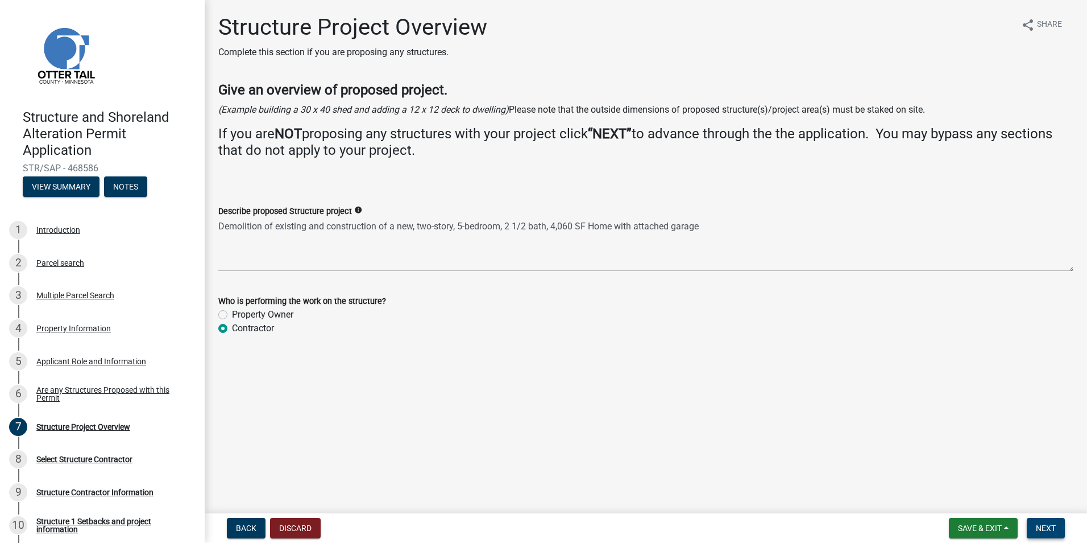
click at [1045, 526] on span "Next" at bounding box center [1046, 527] width 20 height 9
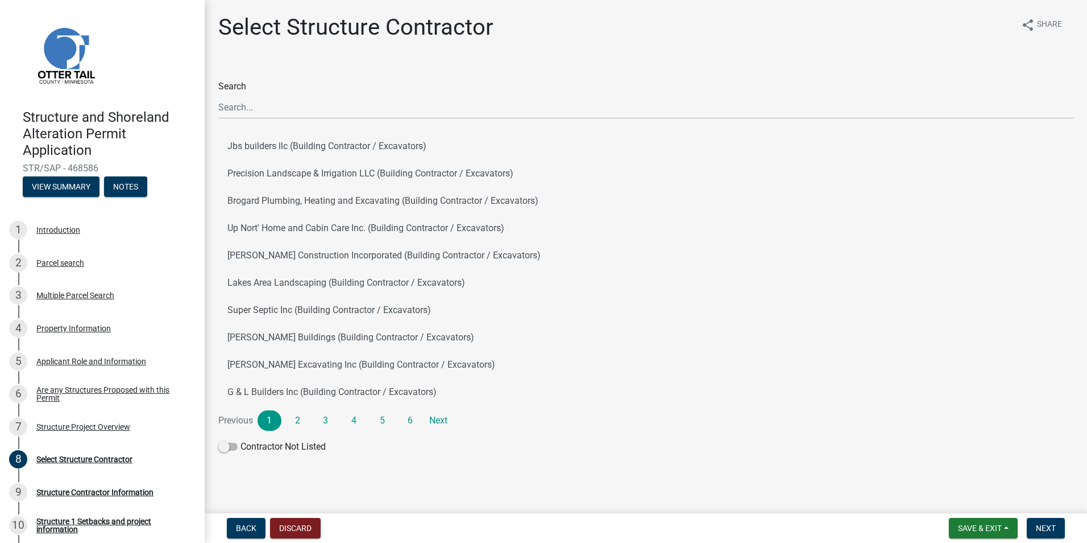
scroll to position [3, 0]
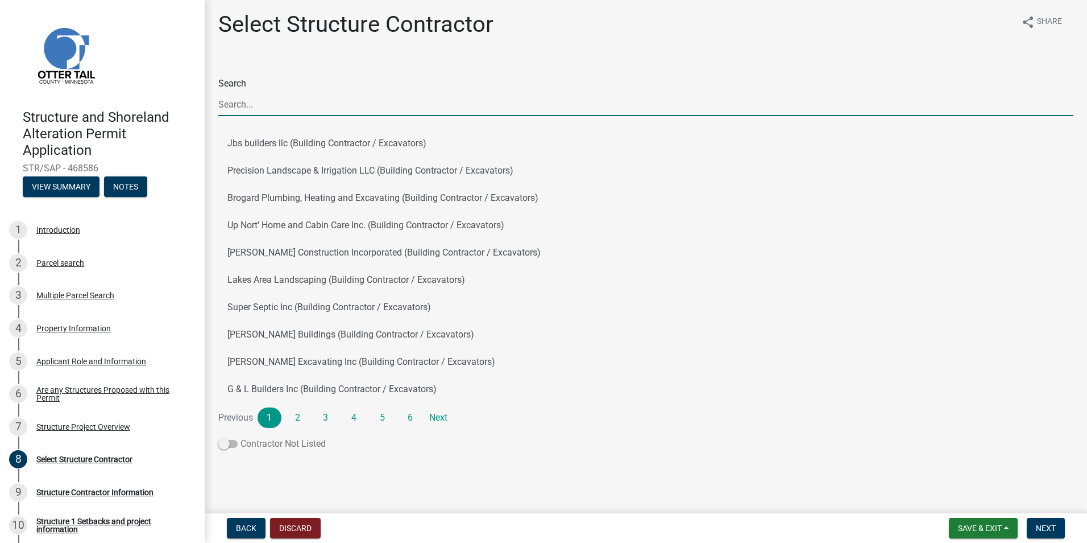
click at [308, 444] on label "Contractor Not Listed" at bounding box center [271, 444] width 107 height 14
click at [241, 437] on input "Contractor Not Listed" at bounding box center [241, 437] width 0 height 0
click at [308, 444] on label "Contractor Not Listed" at bounding box center [271, 444] width 107 height 14
click at [241, 437] on input "Contractor Not Listed" at bounding box center [241, 437] width 0 height 0
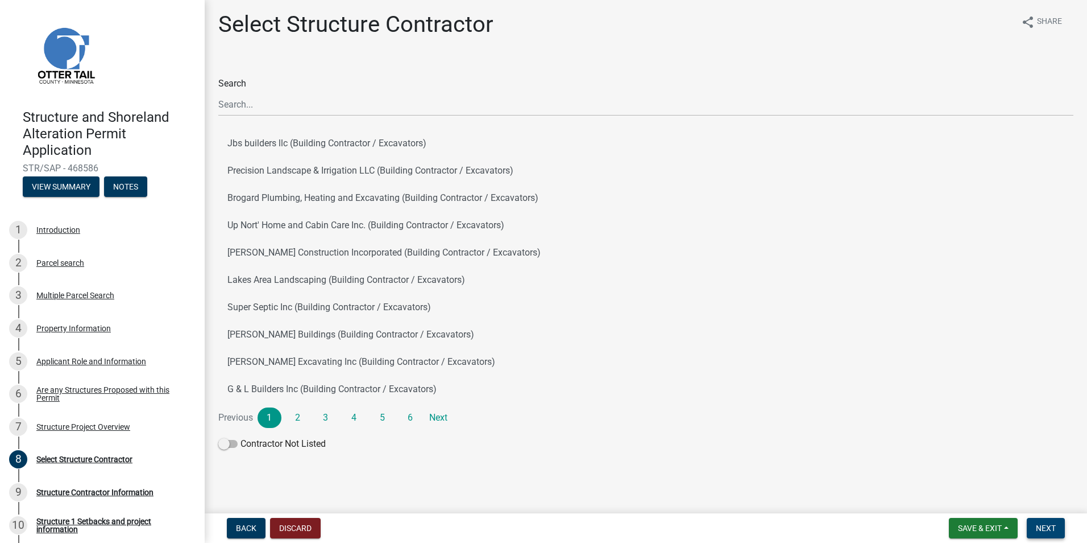
click at [1049, 528] on span "Next" at bounding box center [1046, 527] width 20 height 9
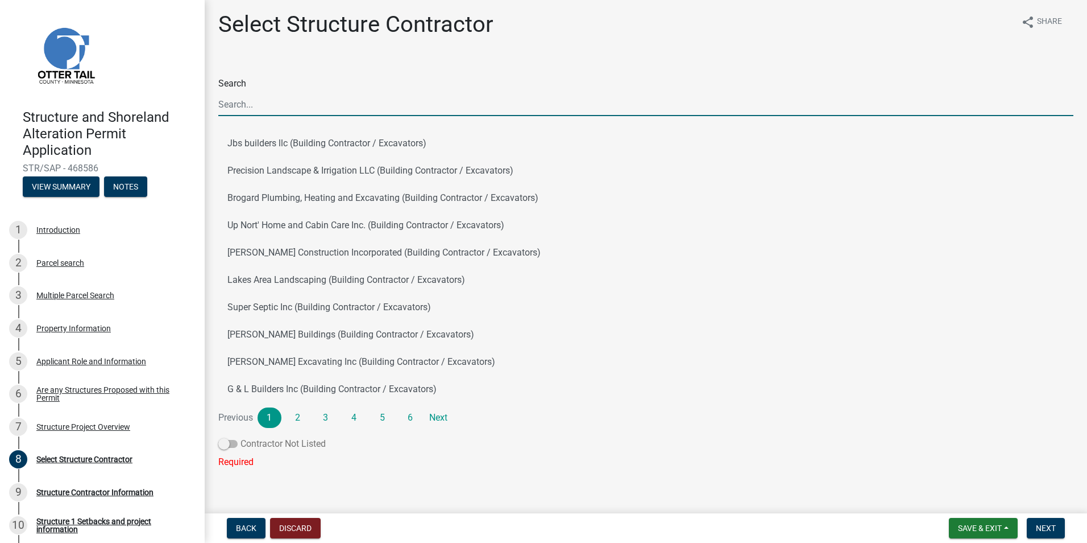
click at [267, 439] on label "Contractor Not Listed" at bounding box center [271, 444] width 107 height 14
click at [241, 437] on input "Contractor Not Listed" at bounding box center [241, 437] width 0 height 0
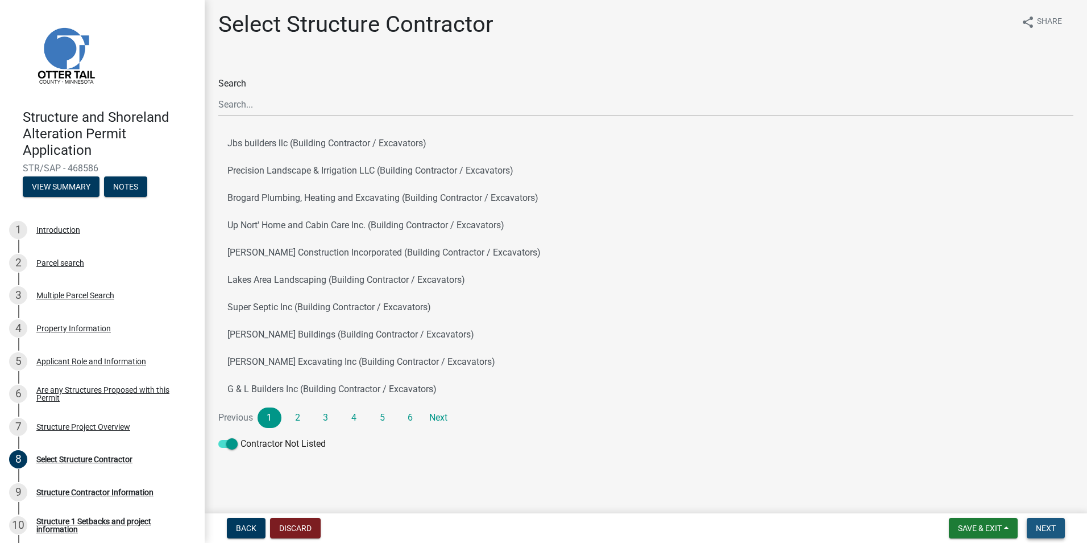
click at [1049, 525] on span "Next" at bounding box center [1046, 527] width 20 height 9
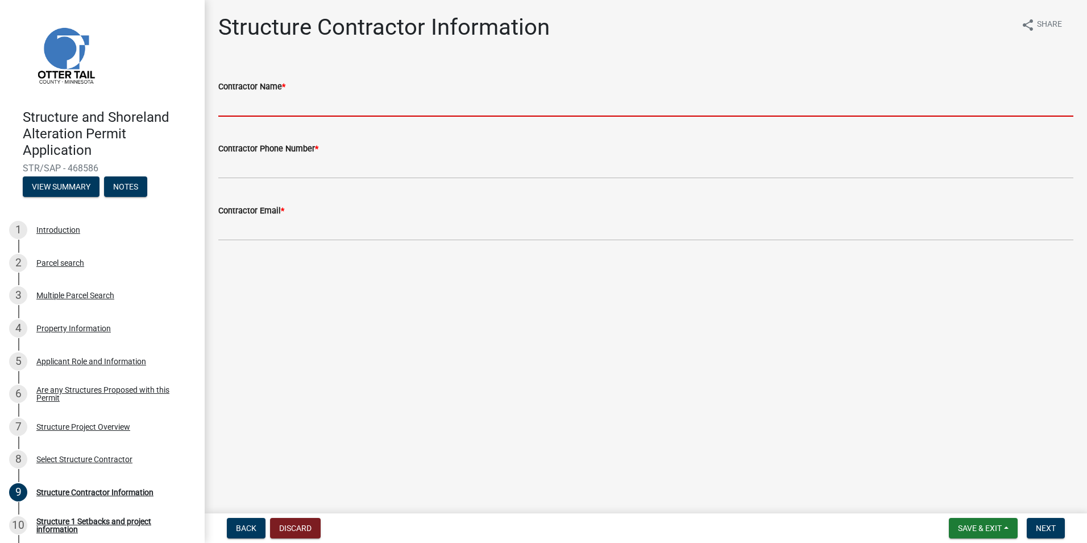
click at [326, 113] on input "Contractor Name *" at bounding box center [645, 104] width 855 height 23
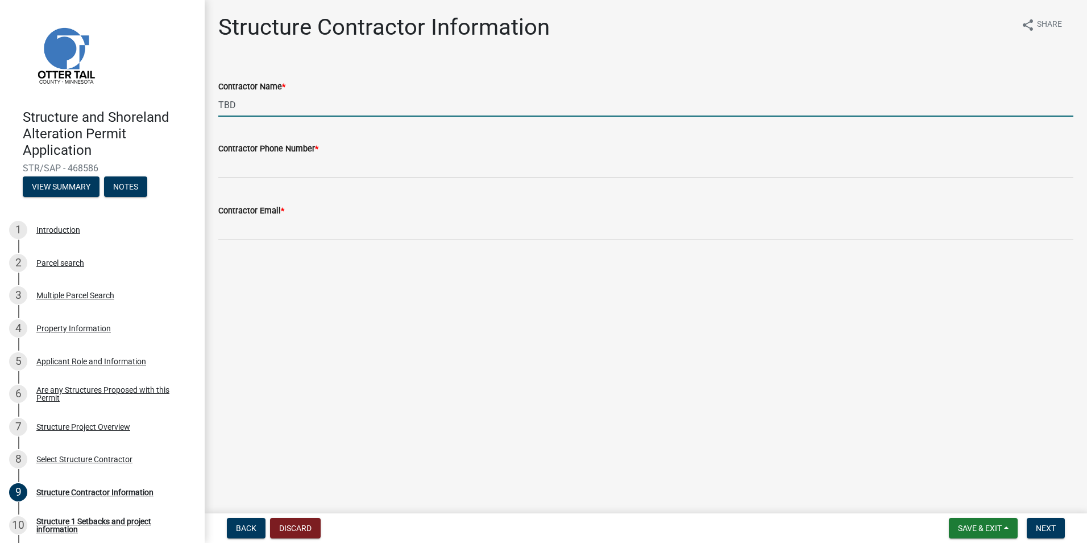
type input "TBD"
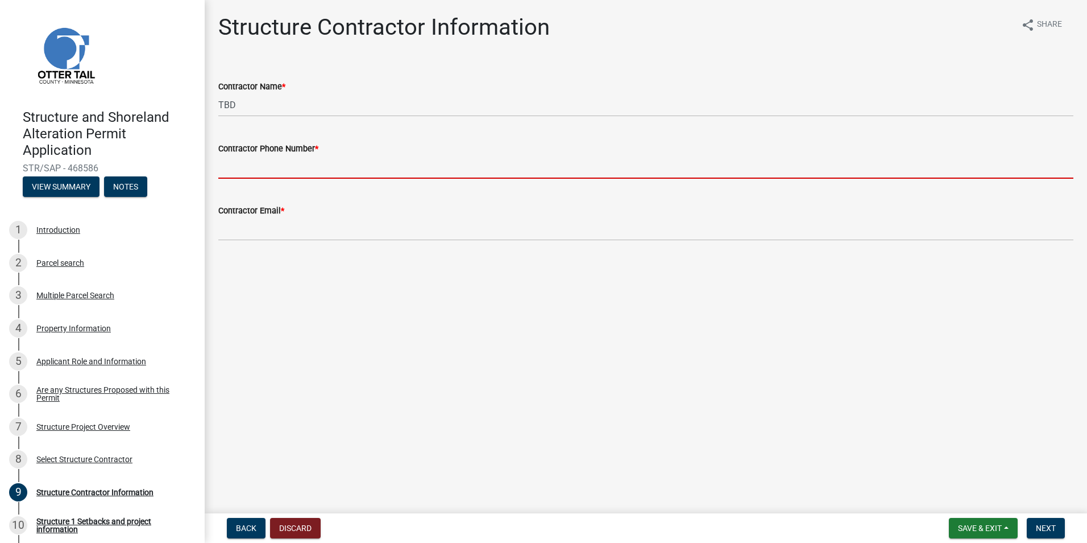
click at [316, 175] on input "Contractor Phone Number *" at bounding box center [645, 166] width 855 height 23
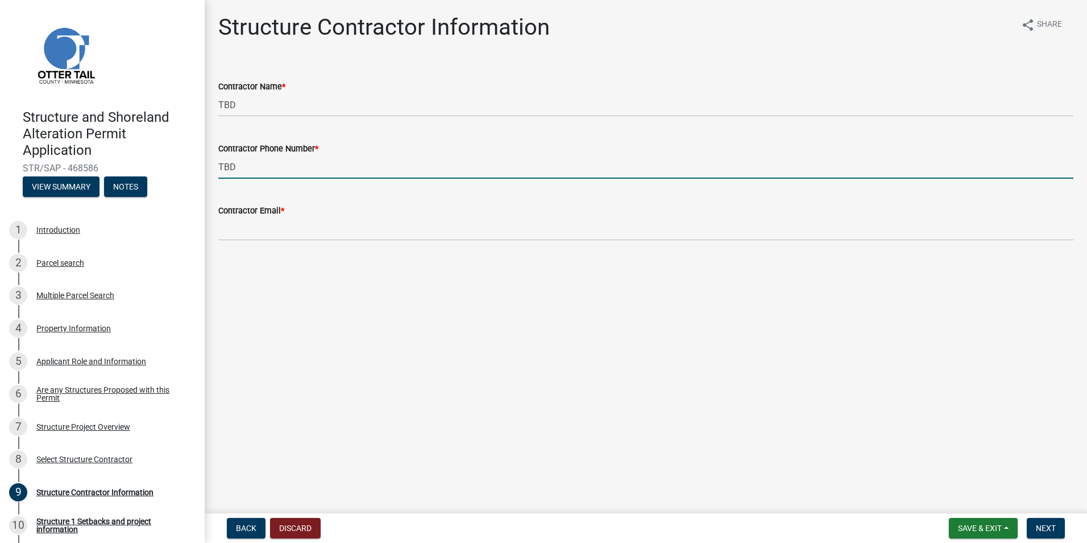
type input "TBD"
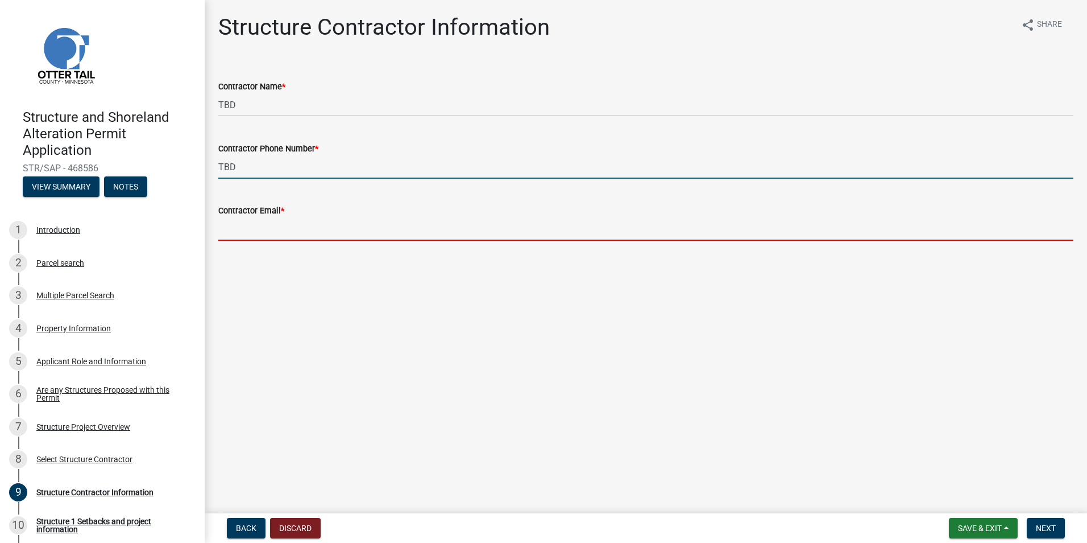
click at [299, 230] on form "Contractor Email *" at bounding box center [645, 222] width 855 height 37
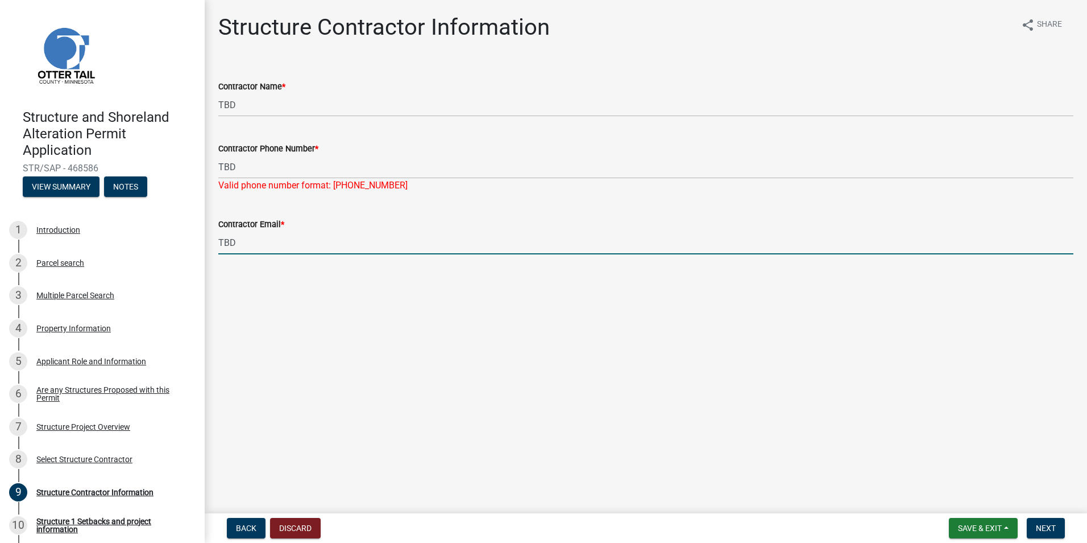
type input "TBD"
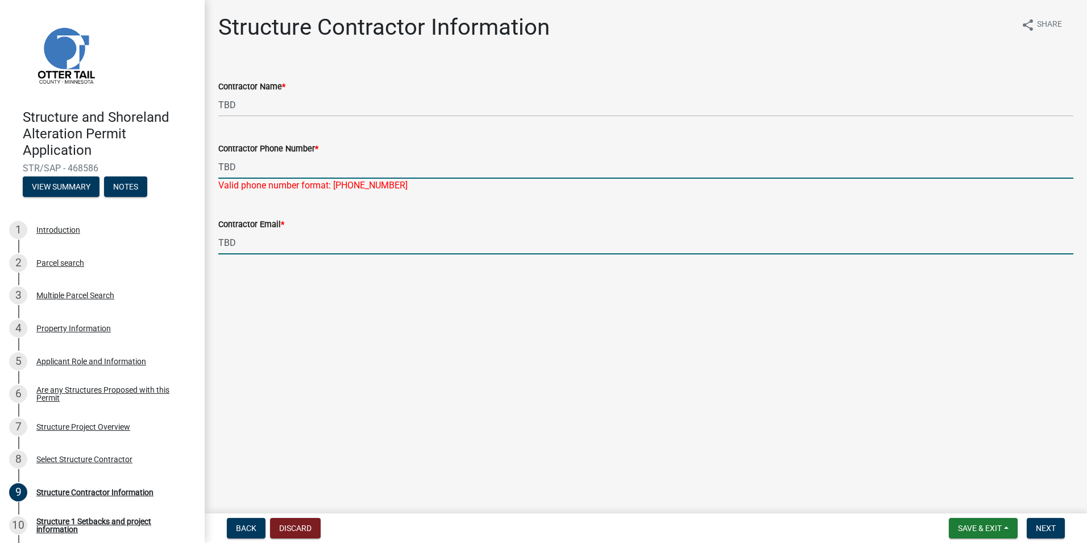
drag, startPoint x: 272, startPoint y: 172, endPoint x: 187, endPoint y: 160, distance: 85.6
click at [187, 160] on div "Structure and Shoreland Alteration Permit Application STR/SAP - 468586 View Sum…" at bounding box center [543, 271] width 1087 height 543
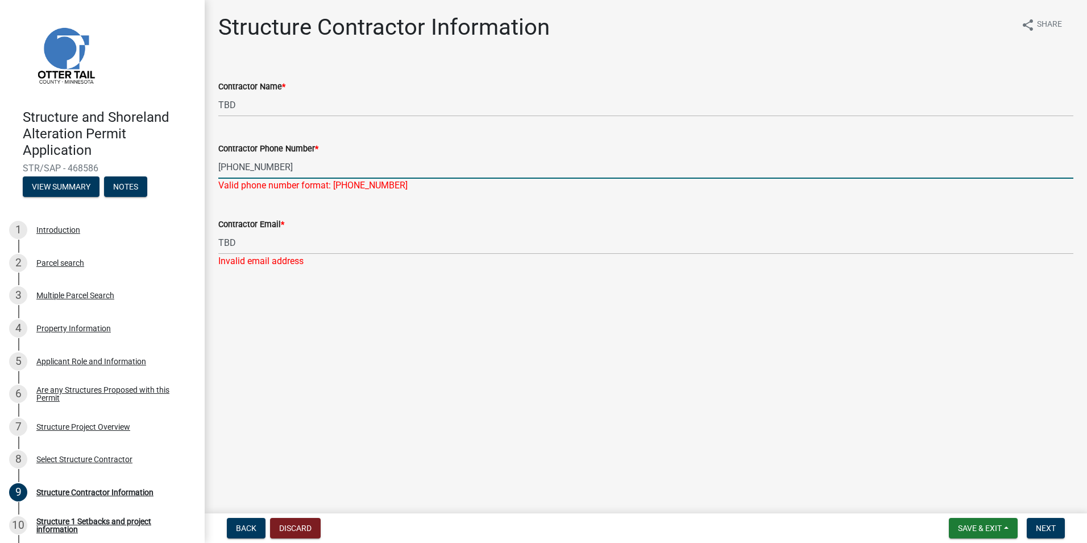
type input "[PHONE_NUMBER]"
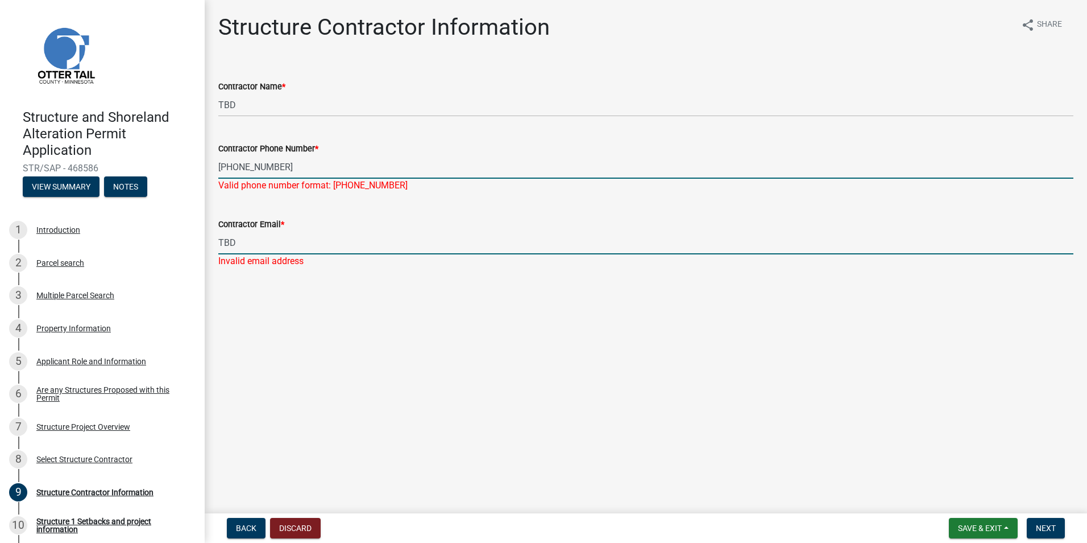
drag, startPoint x: 244, startPoint y: 241, endPoint x: 200, endPoint y: 226, distance: 46.8
click at [202, 227] on div "Structure and Shoreland Alteration Permit Application STR/SAP - 468586 View Sum…" at bounding box center [543, 271] width 1087 height 543
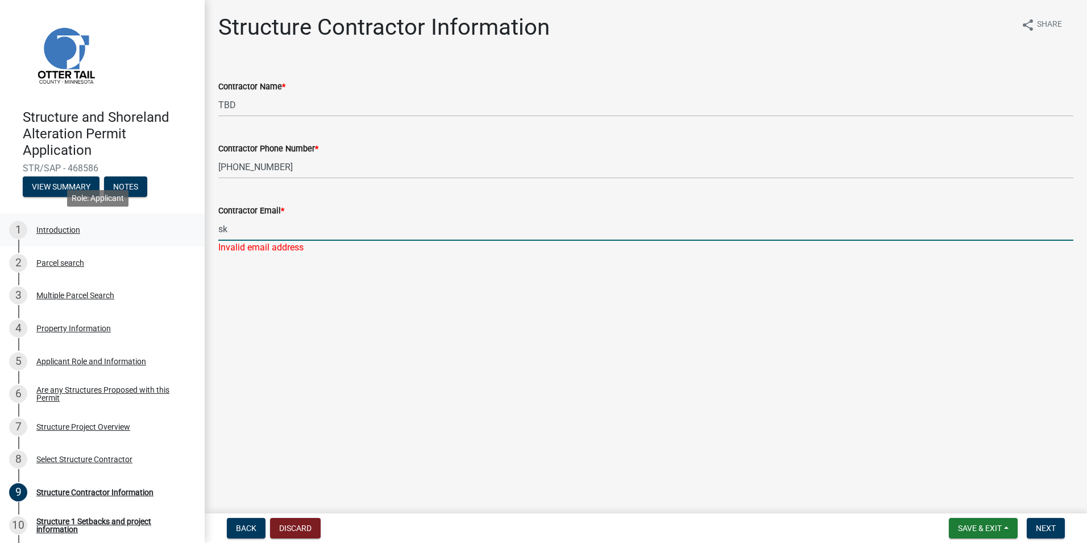
type input "[EMAIL_ADDRESS][DOMAIN_NAME]"
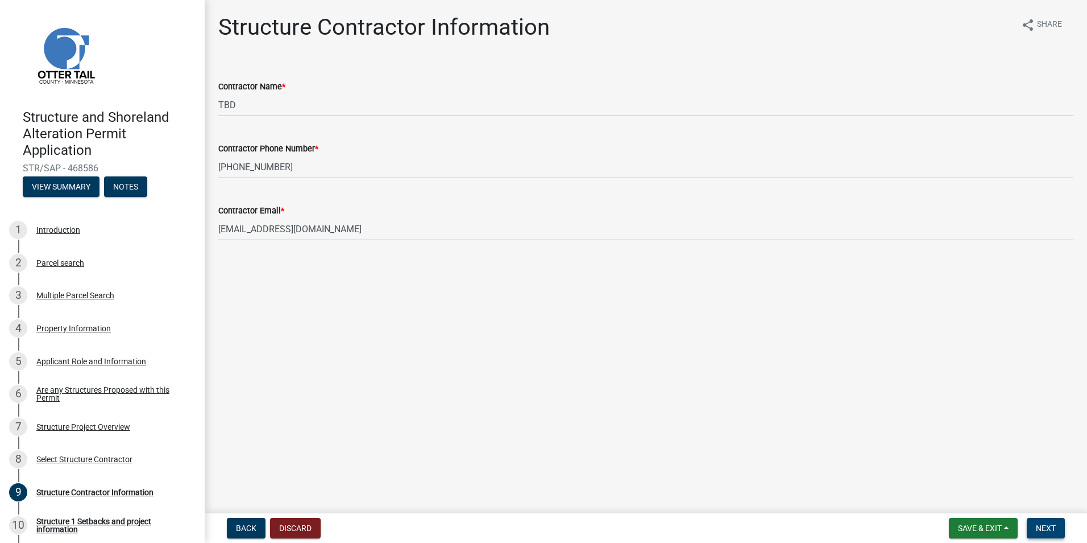
click at [1045, 525] on span "Next" at bounding box center [1046, 527] width 20 height 9
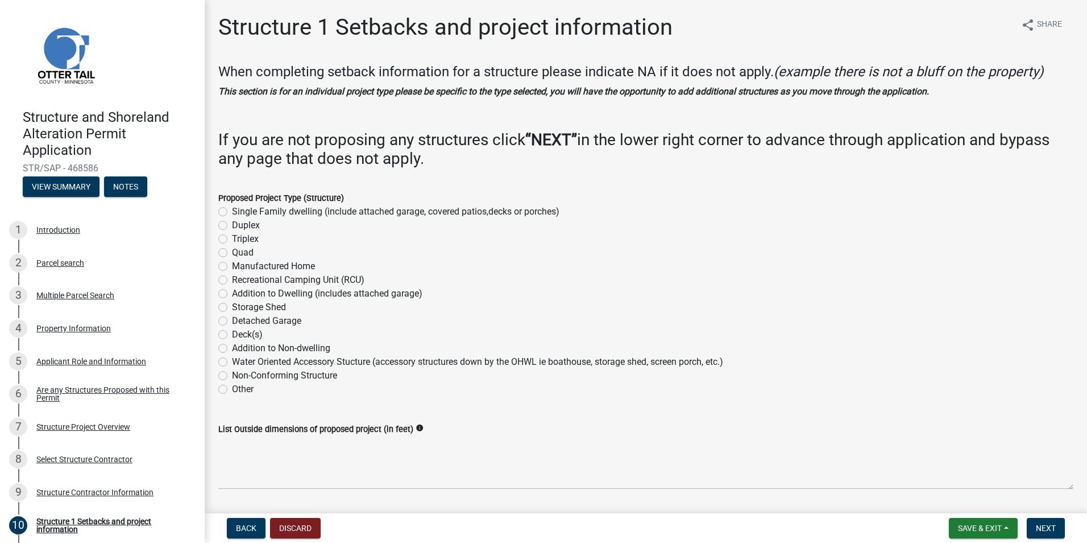
click at [232, 210] on label "Single Family dwelling (include attached garage, covered patios,decks or porche…" at bounding box center [396, 212] width 328 height 14
click at [232, 210] on input "Single Family dwelling (include attached garage, covered patios,decks or porche…" at bounding box center [235, 208] width 7 height 7
radio input "true"
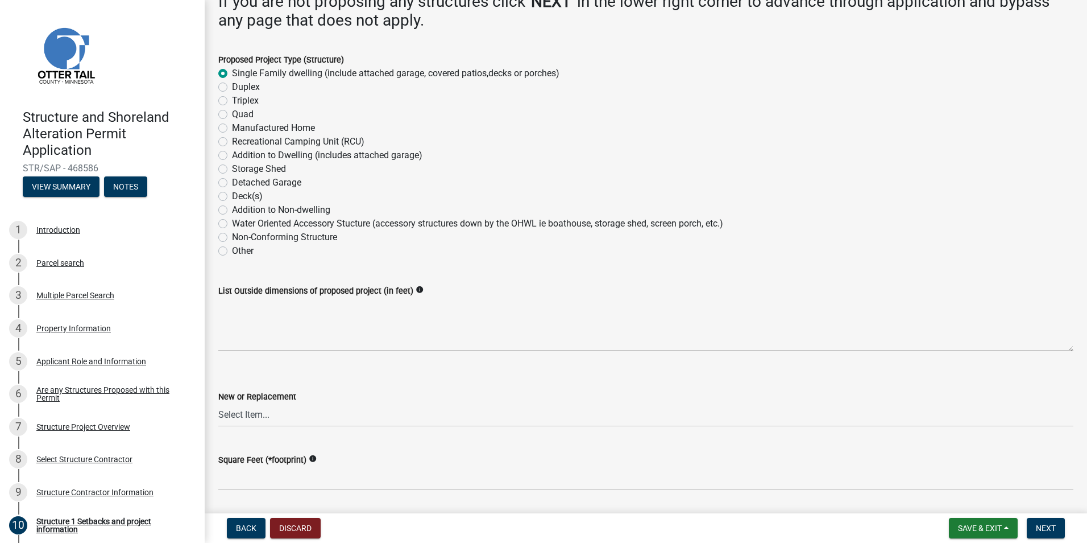
scroll to position [114, 0]
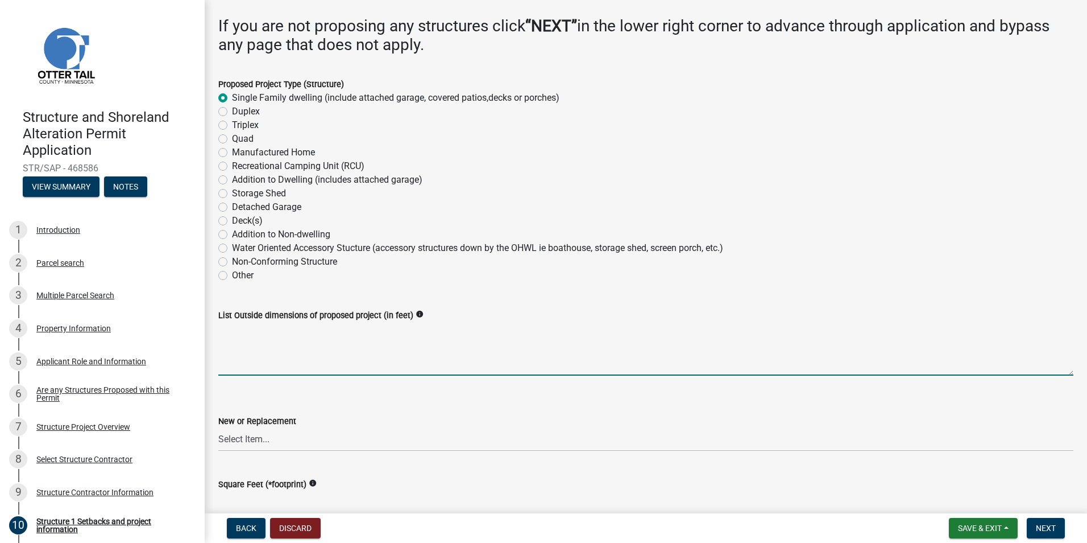
click at [292, 364] on textarea "List Outside dimensions of proposed project (in feet)" at bounding box center [645, 348] width 855 height 53
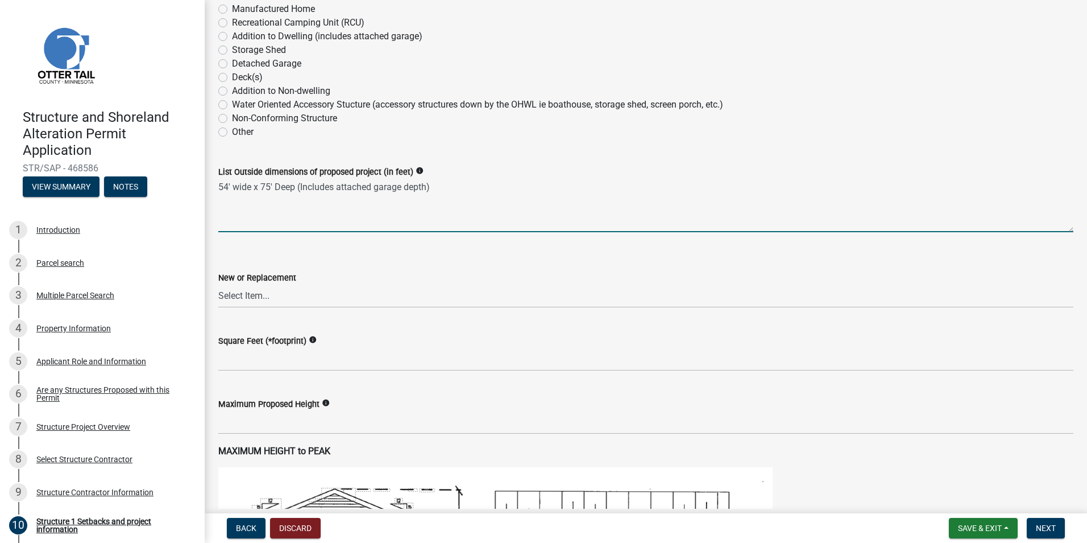
scroll to position [313, 0]
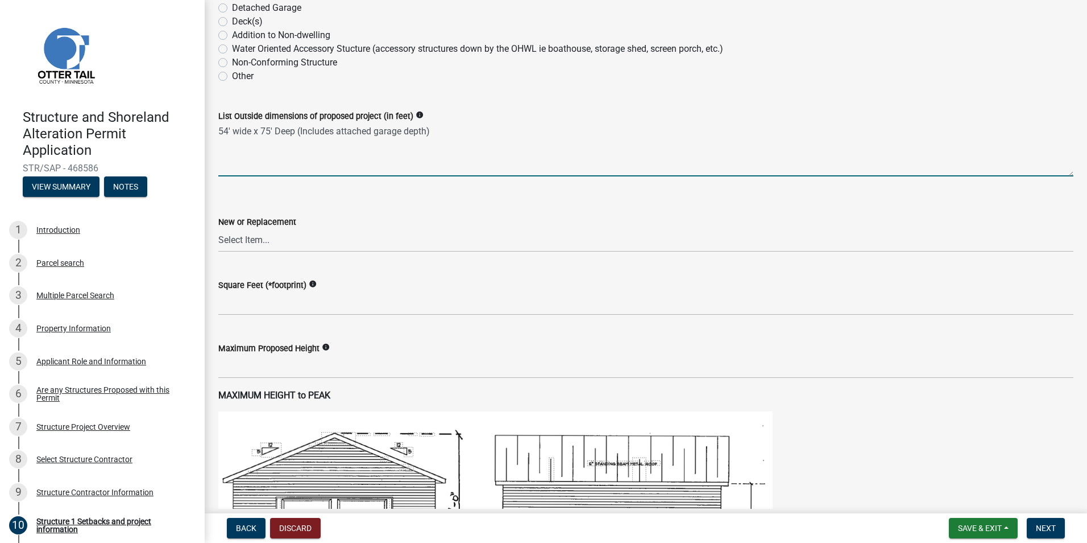
type textarea "54' wide x 75' Deep (Includes attached garage depth)"
click at [258, 246] on select "Select Item... New Replacement" at bounding box center [645, 240] width 855 height 23
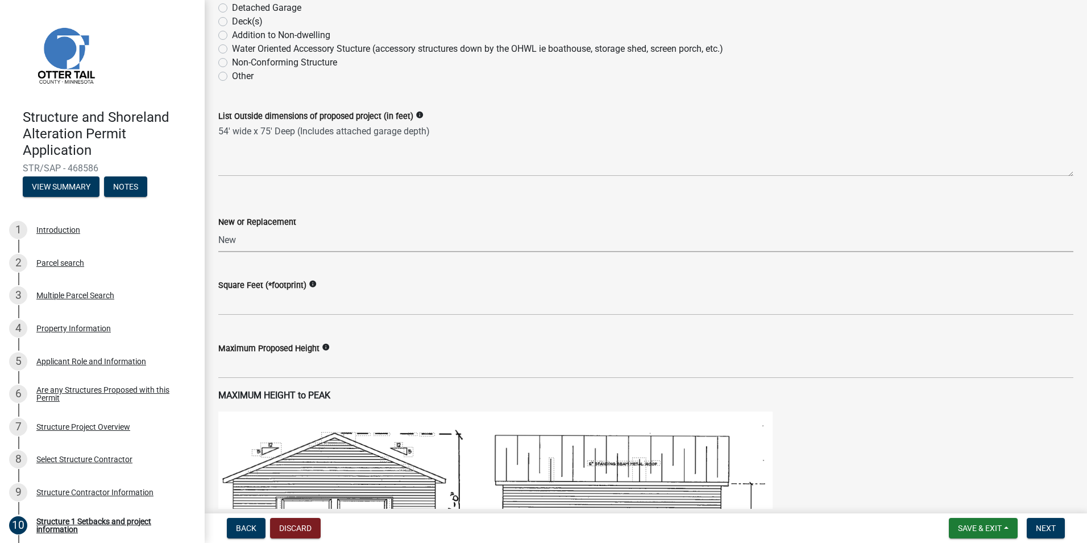
click at [218, 229] on select "Select Item... New Replacement" at bounding box center [645, 240] width 855 height 23
select select "c185e313-3403-4239-bd61-bb563c58a77a"
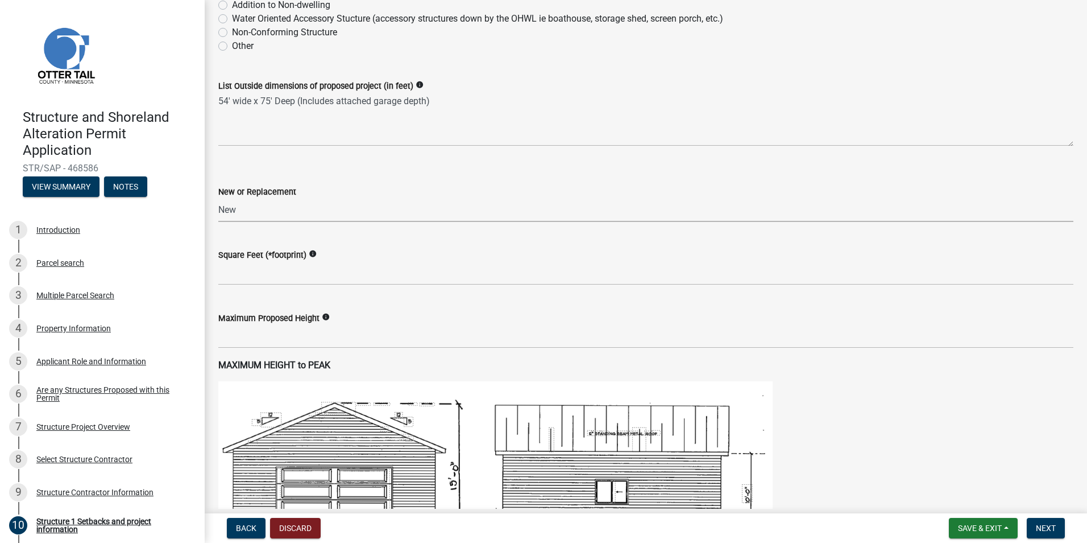
scroll to position [355, 0]
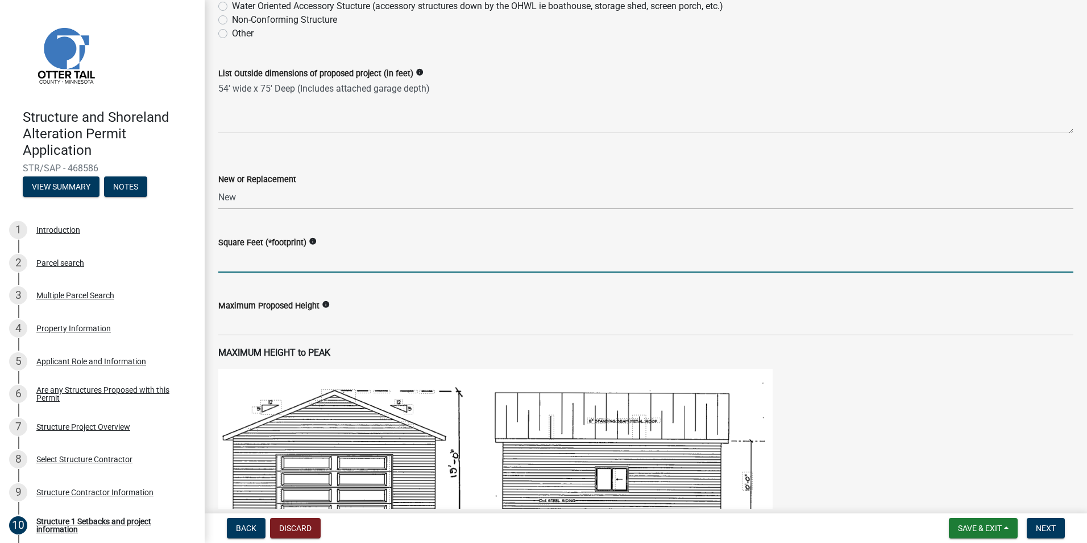
click at [288, 265] on input "text" at bounding box center [645, 260] width 855 height 23
type input "4"
click at [222, 260] on input "2375" at bounding box center [645, 260] width 855 height 23
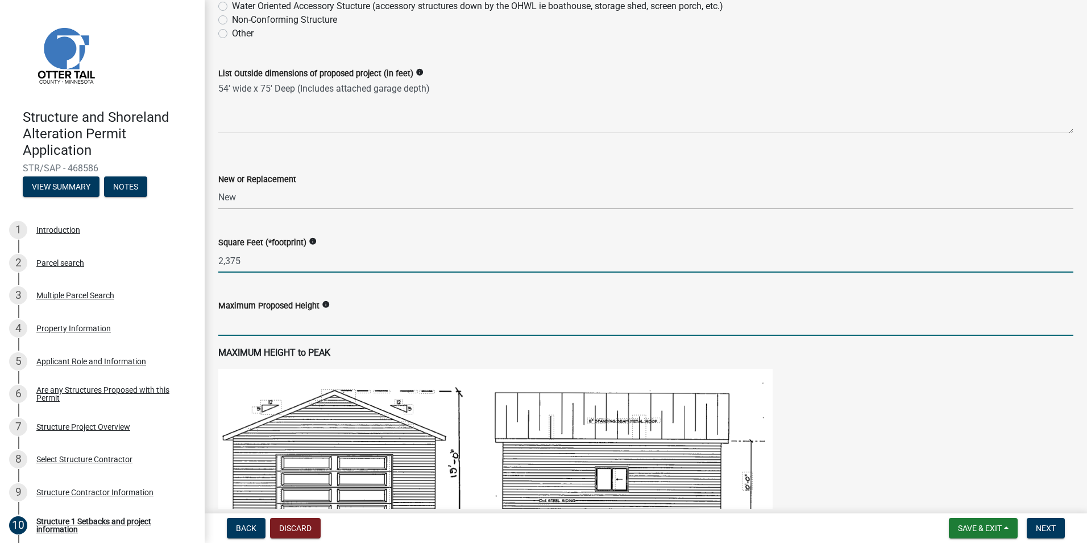
type input "2375"
click at [251, 330] on input "text" at bounding box center [645, 323] width 855 height 23
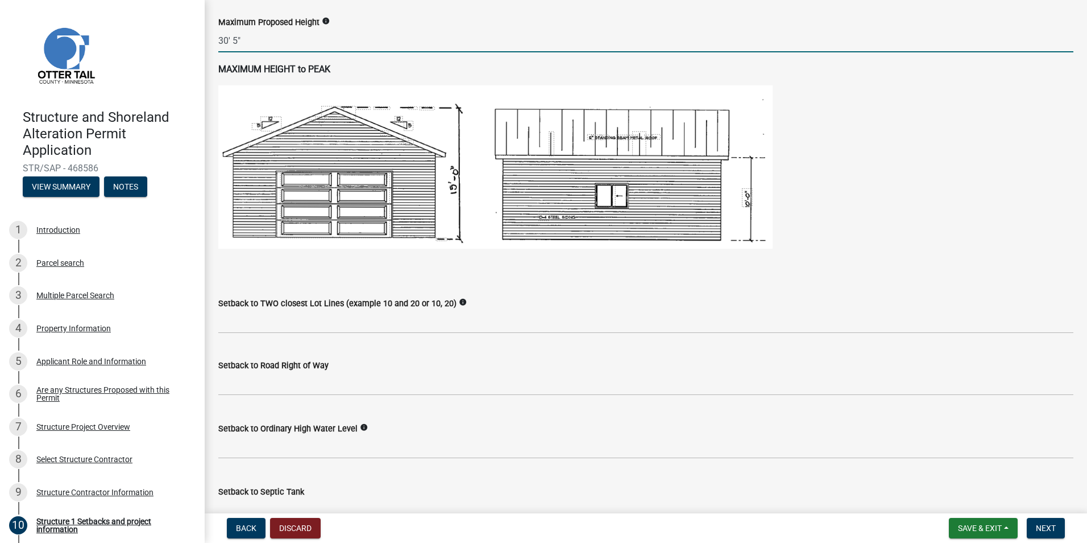
scroll to position [640, 0]
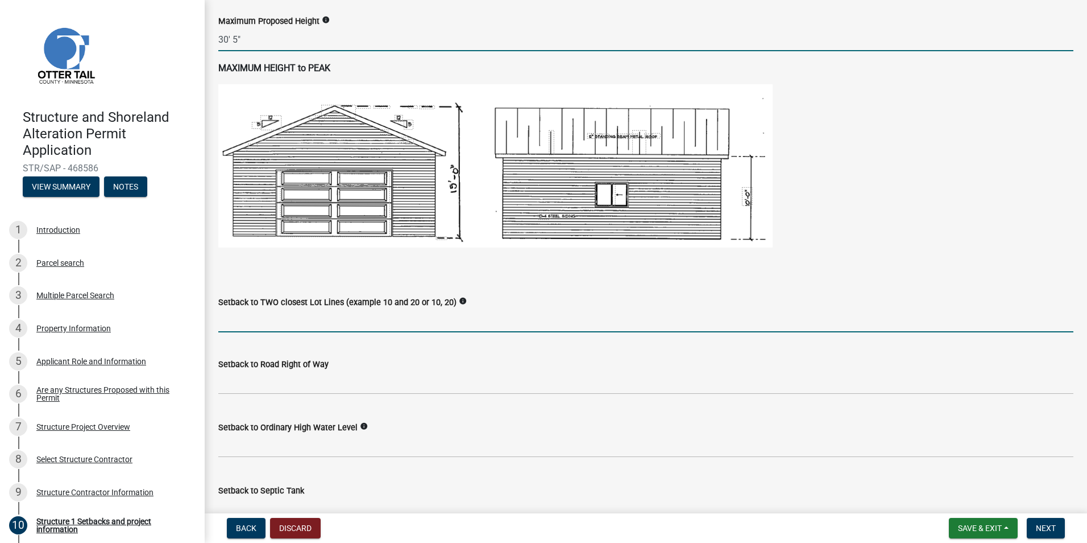
type input "305"
click at [304, 318] on input "Setback to TWO closest Lot Lines (example 10 and 20 or 10, 20)" at bounding box center [645, 320] width 855 height 23
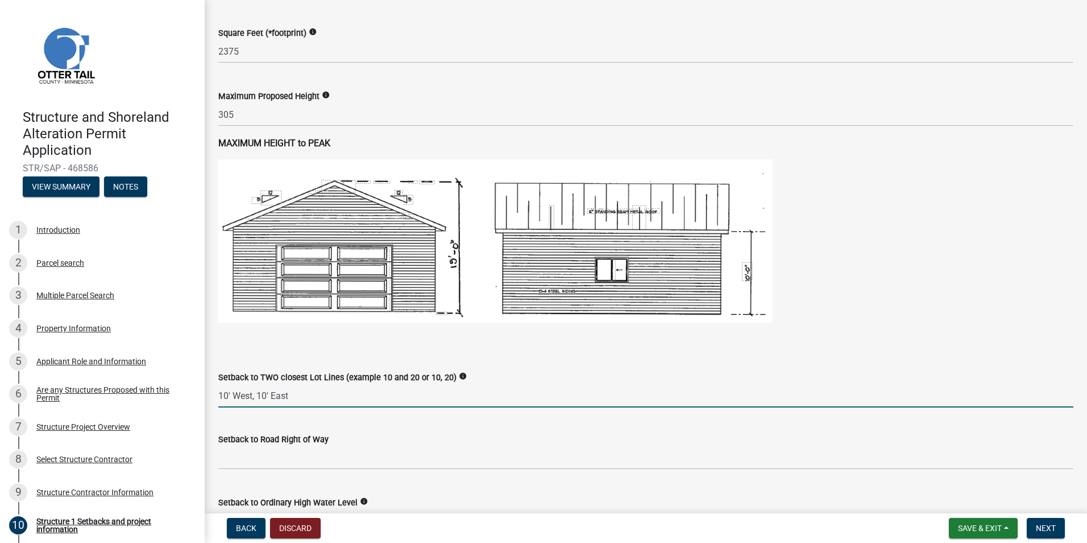
scroll to position [597, 0]
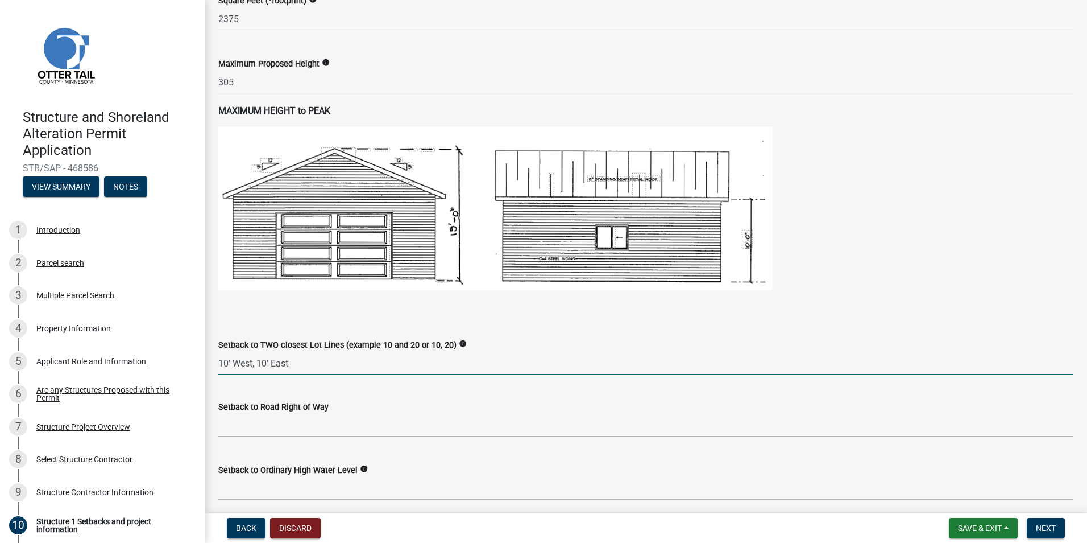
click at [266, 359] on input "10' West, 10' East" at bounding box center [645, 362] width 855 height 23
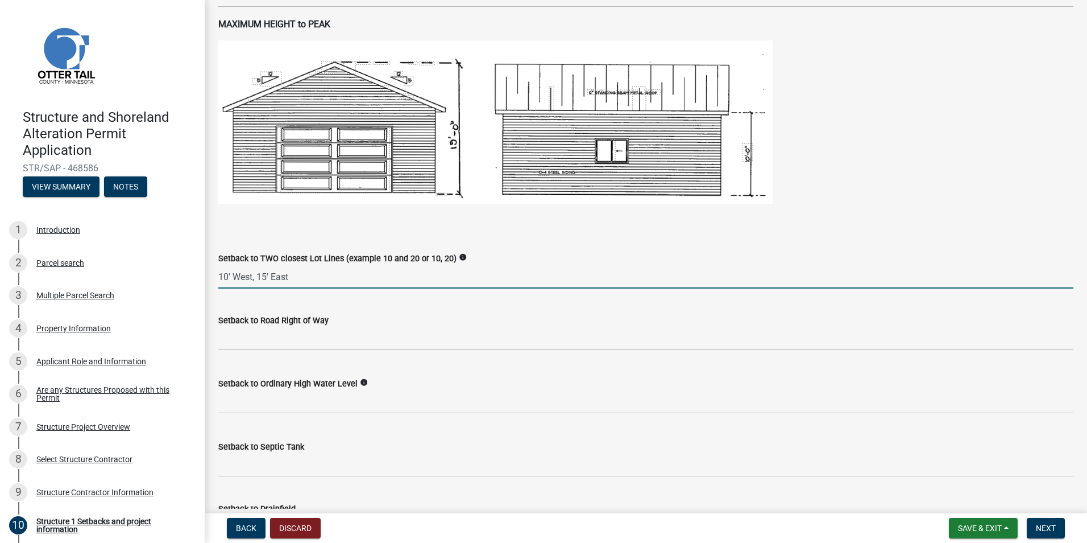
scroll to position [654, 0]
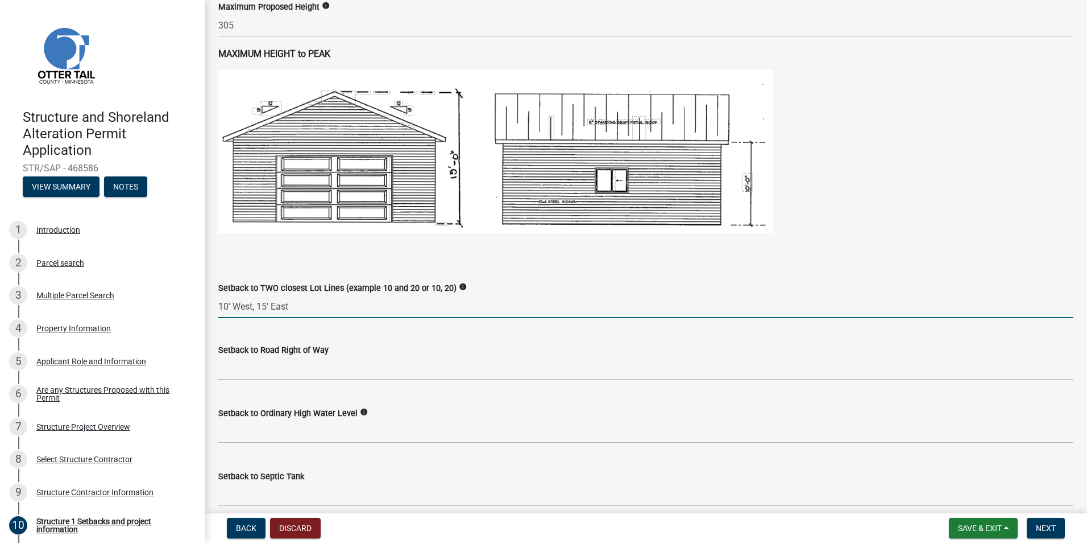
type input "10' West, 15' East"
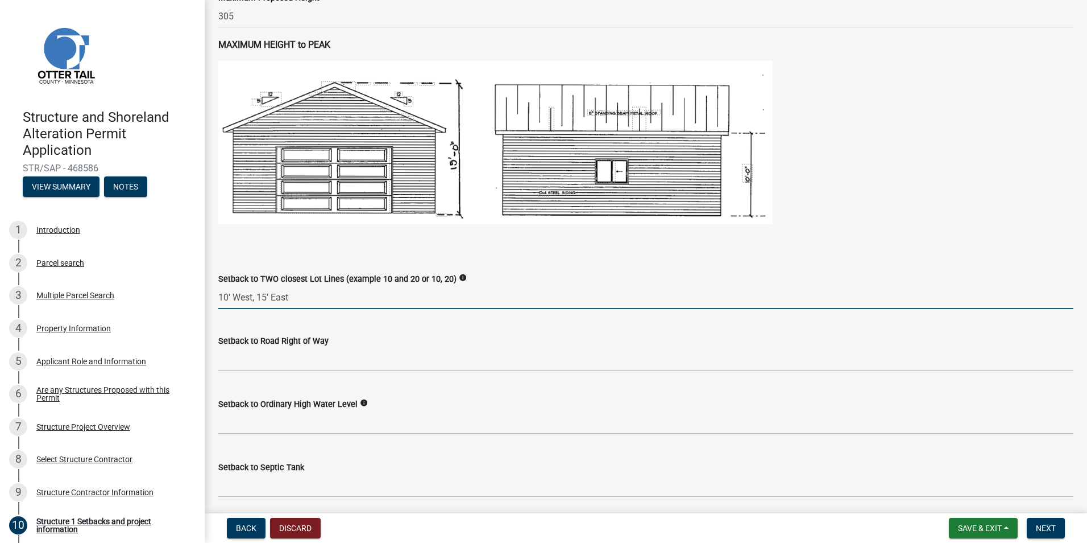
scroll to position [668, 0]
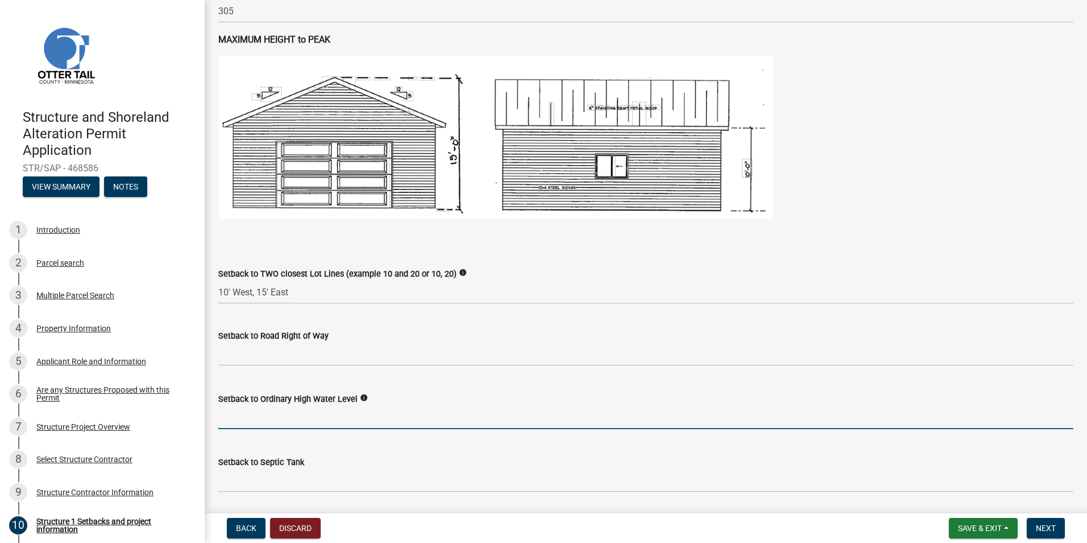
click at [313, 425] on input "text" at bounding box center [645, 416] width 855 height 23
click at [360, 397] on icon "info" at bounding box center [364, 398] width 8 height 8
click at [357, 420] on input "text" at bounding box center [645, 416] width 855 height 23
type input "65"
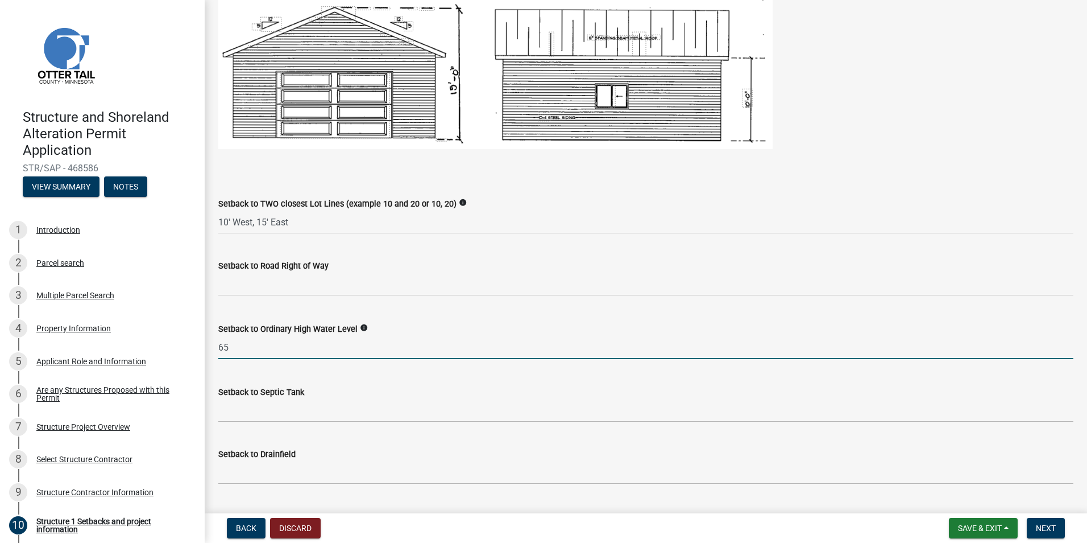
scroll to position [739, 0]
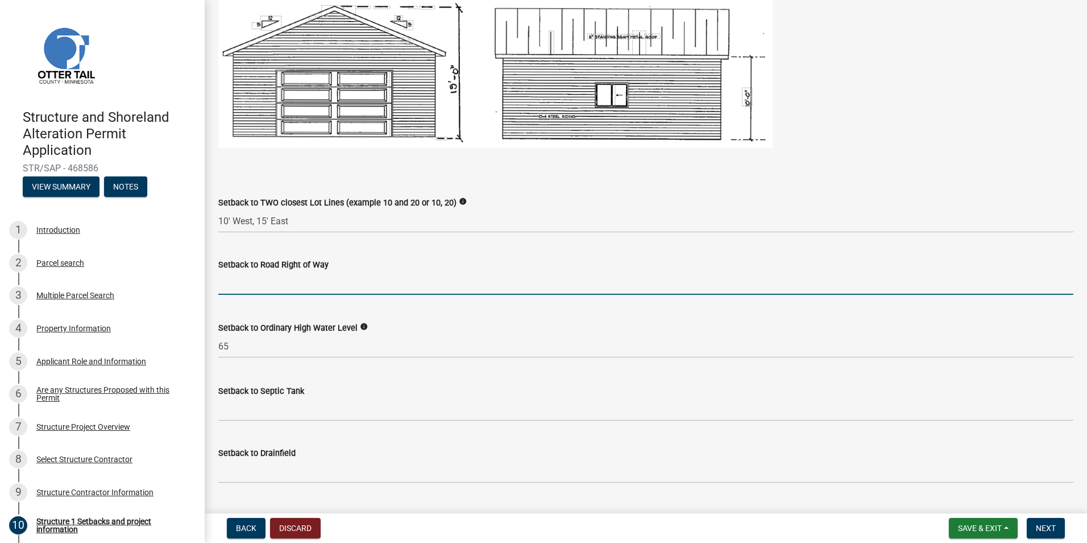
click at [286, 287] on input "text" at bounding box center [645, 282] width 855 height 23
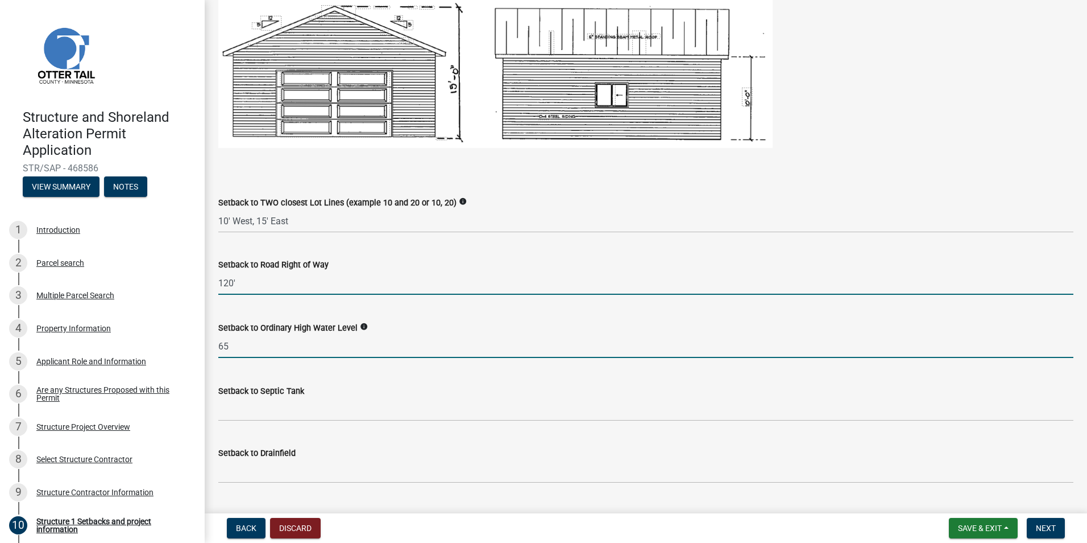
type input "120"
click at [289, 350] on input "65" at bounding box center [645, 345] width 855 height 23
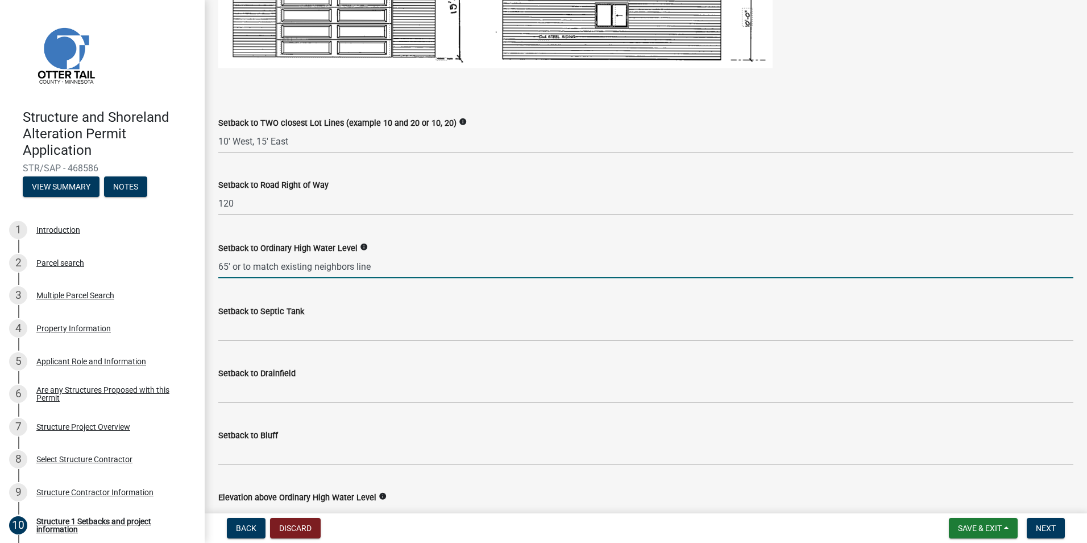
scroll to position [825, 0]
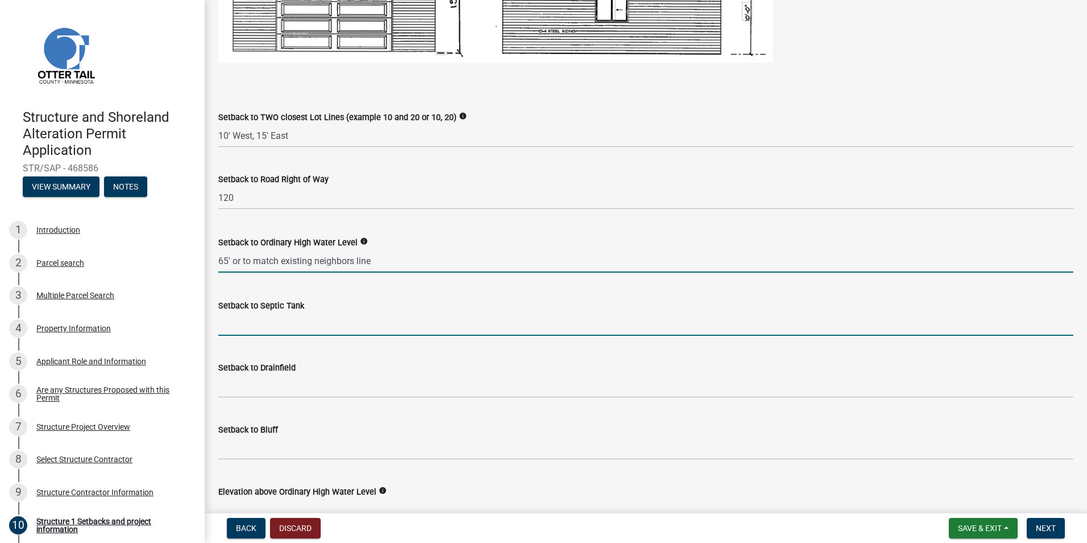
type input "65"
click at [287, 328] on input "Setback to Septic Tank" at bounding box center [645, 323] width 855 height 23
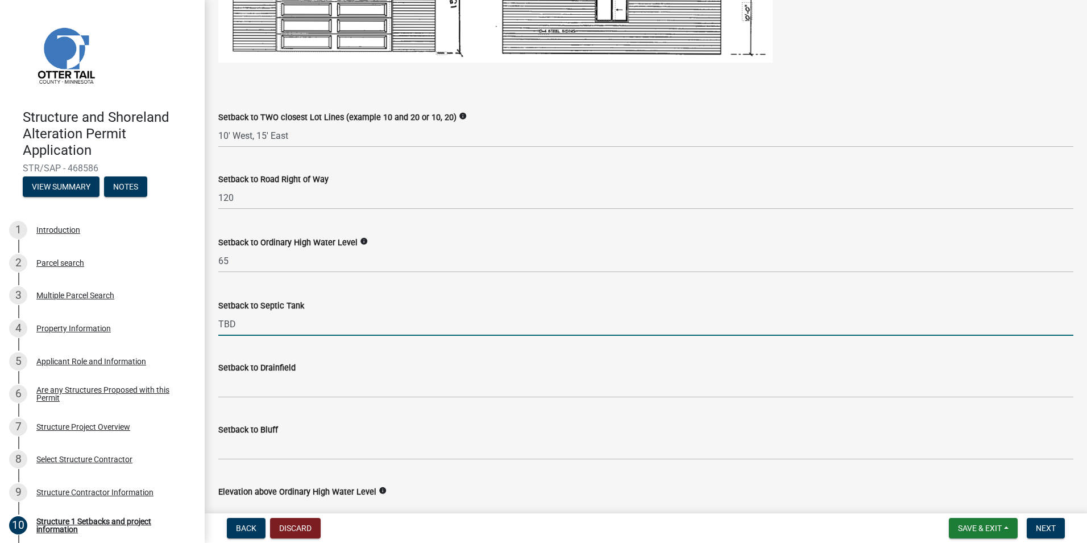
type input "TBD"
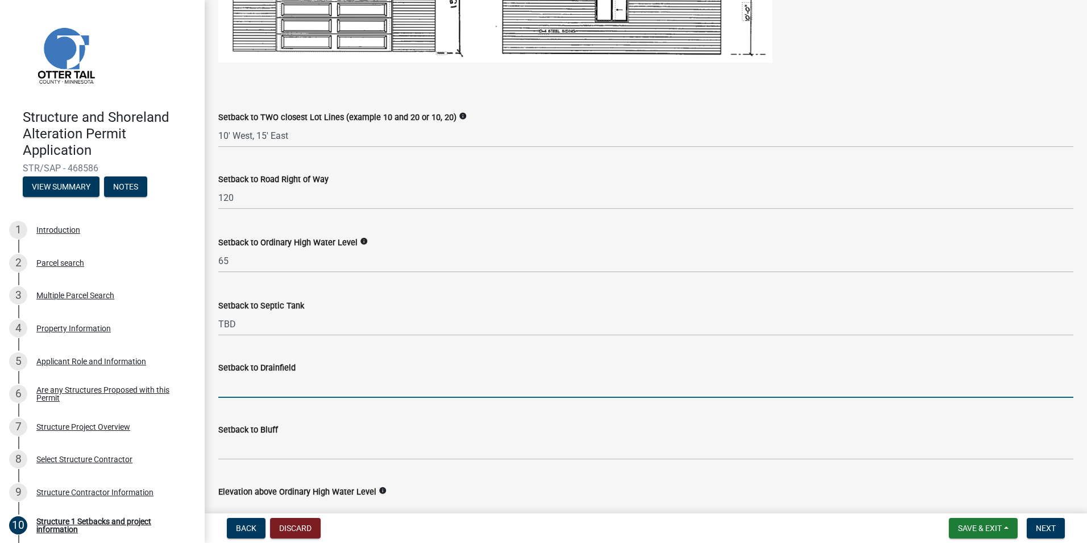
drag, startPoint x: 279, startPoint y: 397, endPoint x: 276, endPoint y: 391, distance: 6.9
click at [278, 396] on input "Setback to Drainfield" at bounding box center [645, 385] width 855 height 23
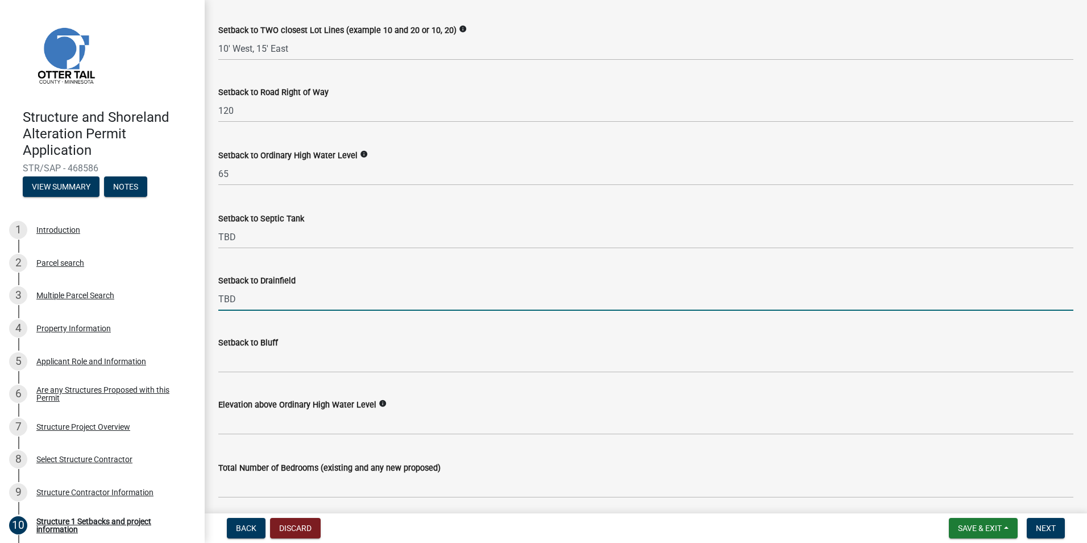
scroll to position [967, 0]
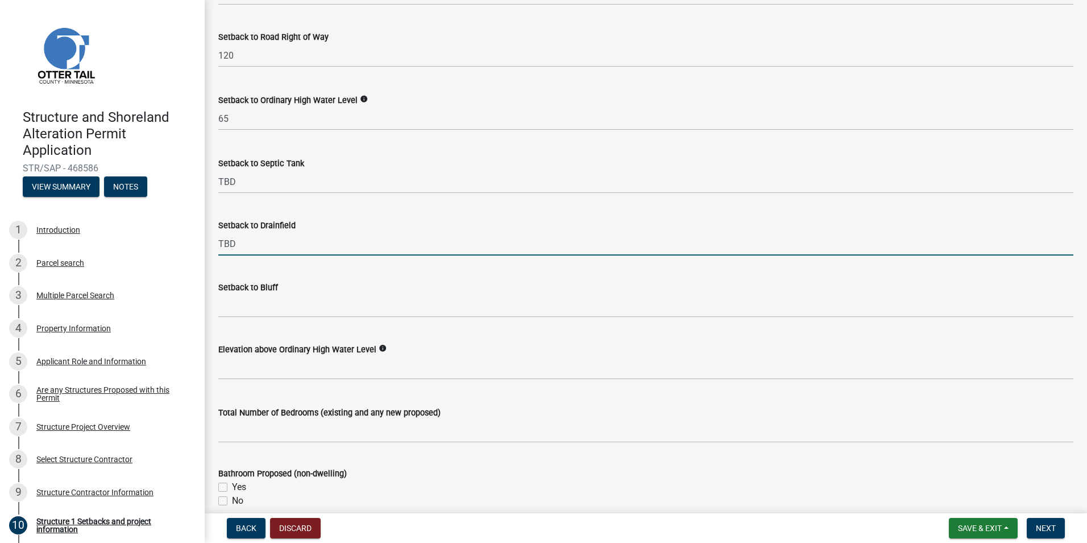
type input "TBD"
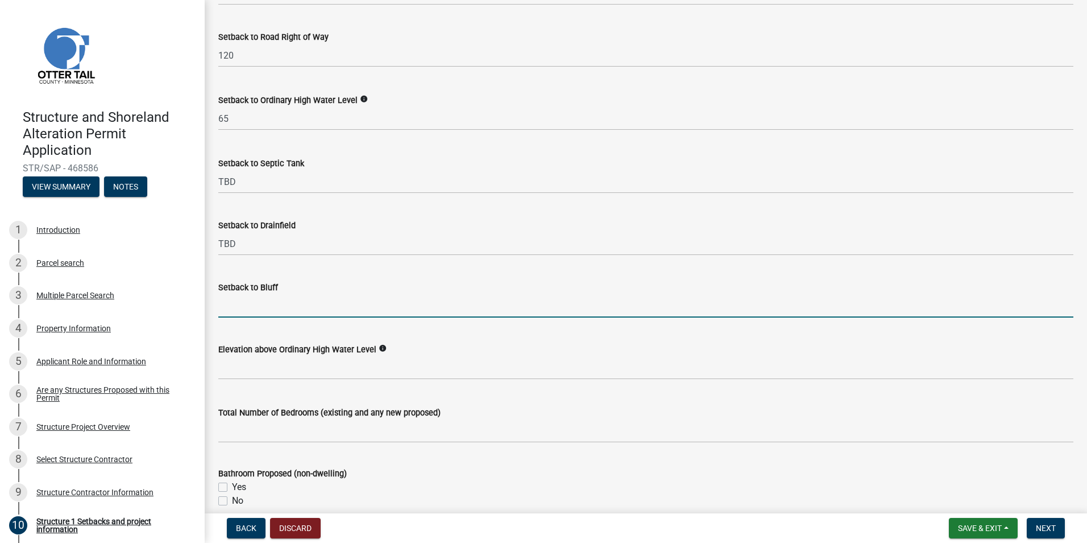
click at [274, 309] on input "Setback to Bluff" at bounding box center [645, 305] width 855 height 23
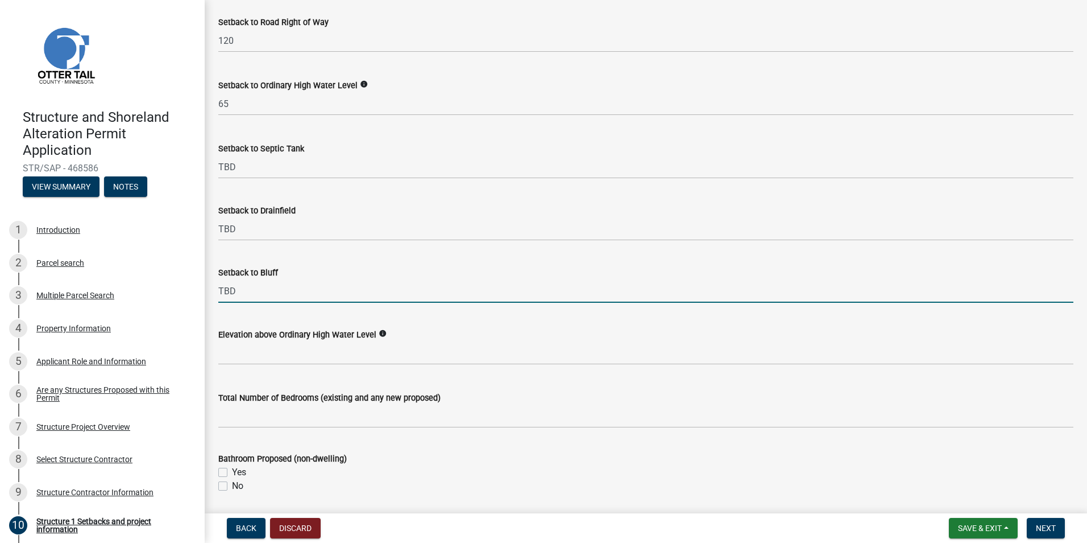
scroll to position [1009, 0]
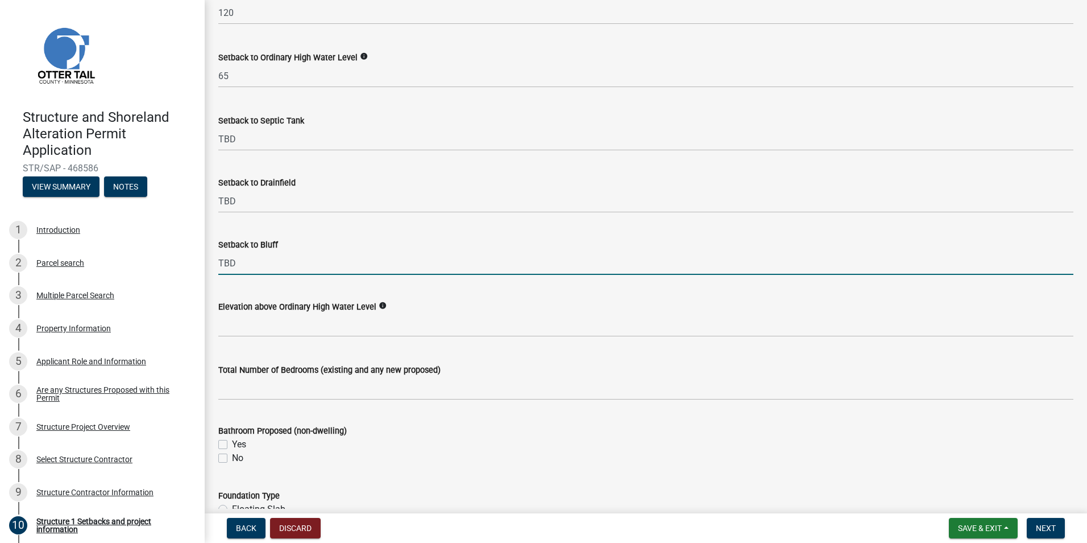
type input "TBD"
click at [379, 304] on icon "info" at bounding box center [383, 305] width 8 height 8
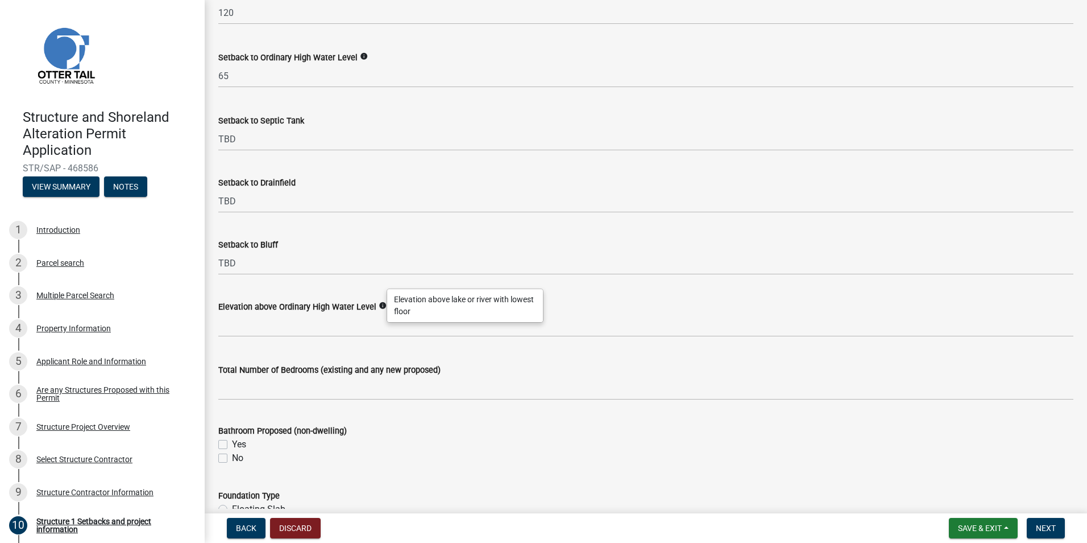
click at [379, 304] on icon "info" at bounding box center [383, 305] width 8 height 8
click at [379, 305] on icon "info" at bounding box center [383, 305] width 8 height 8
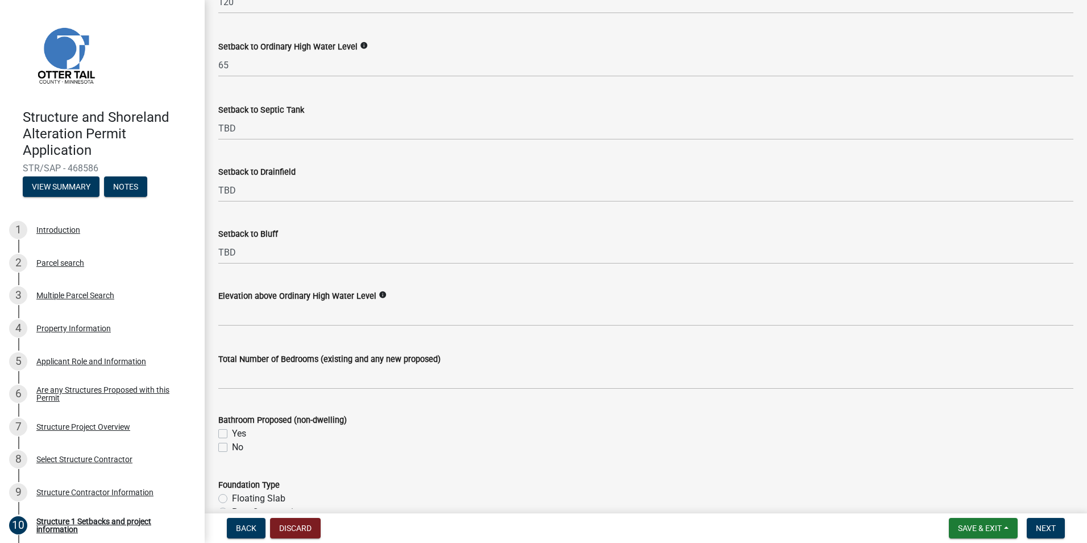
scroll to position [1022, 0]
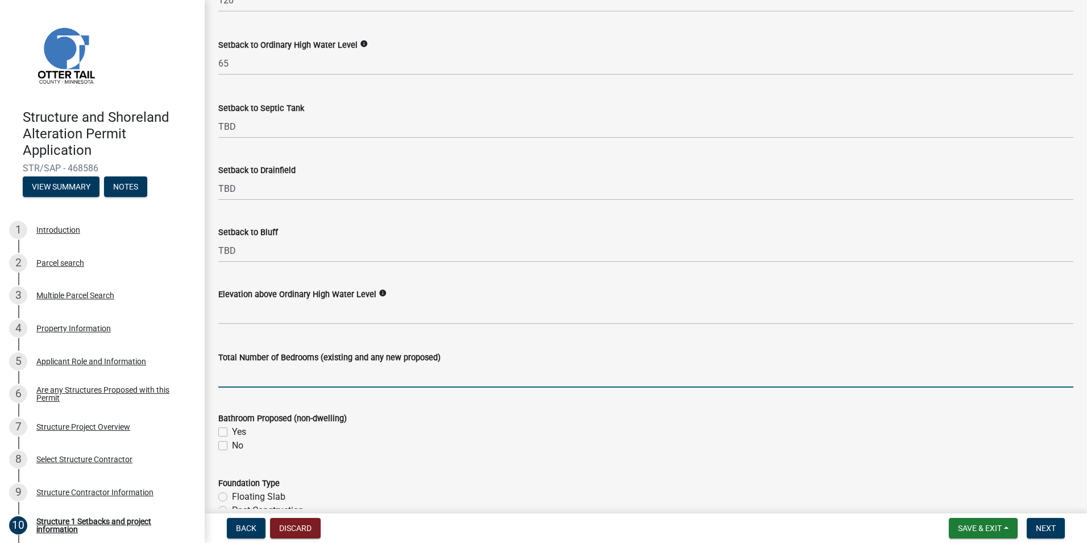
click at [317, 379] on input "text" at bounding box center [645, 375] width 855 height 23
type input "F"
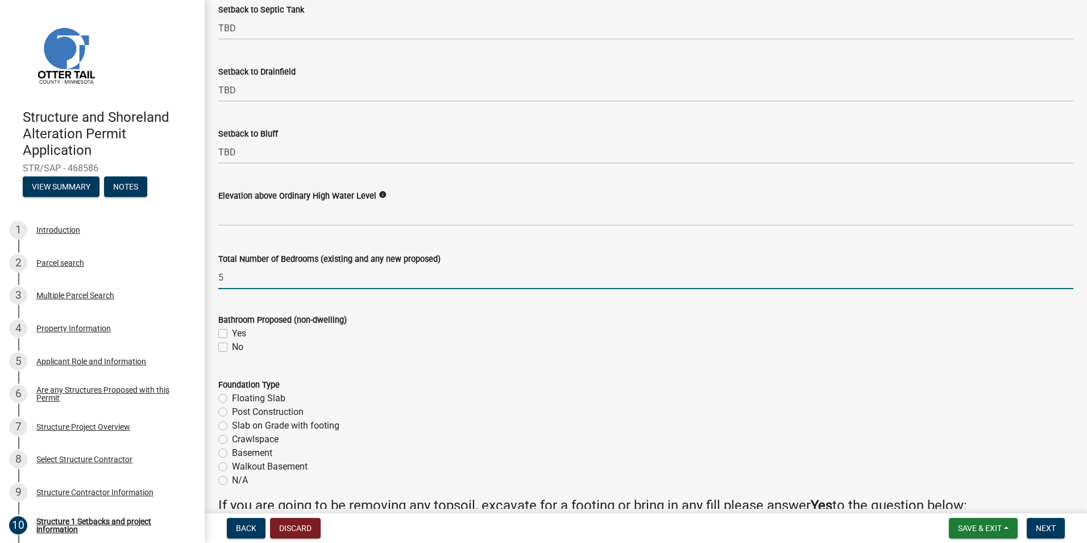
scroll to position [1122, 0]
type input "5"
click at [232, 330] on label "Yes" at bounding box center [239, 332] width 14 height 14
click at [232, 330] on input "Yes" at bounding box center [235, 328] width 7 height 7
checkbox input "true"
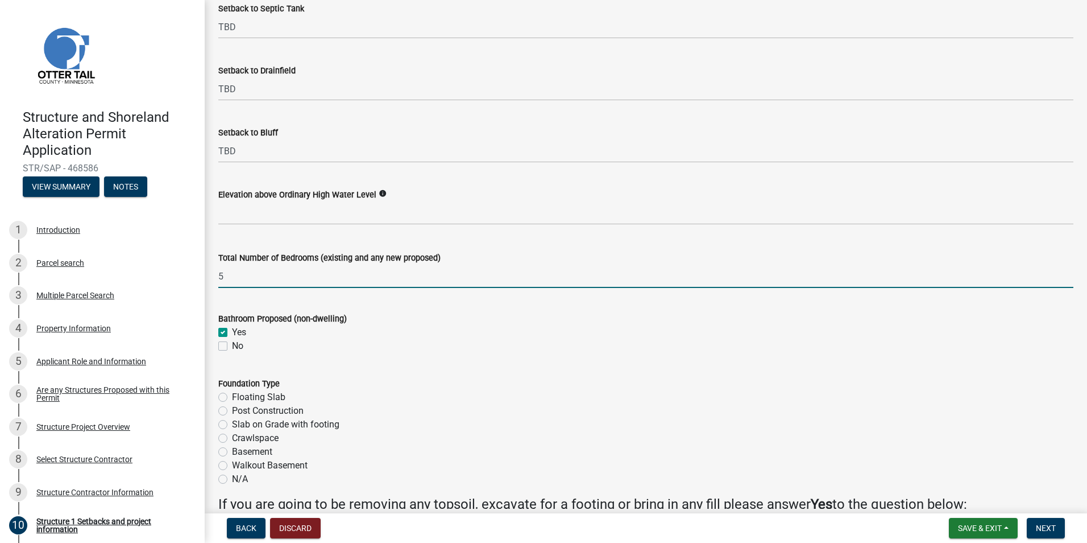
checkbox input "false"
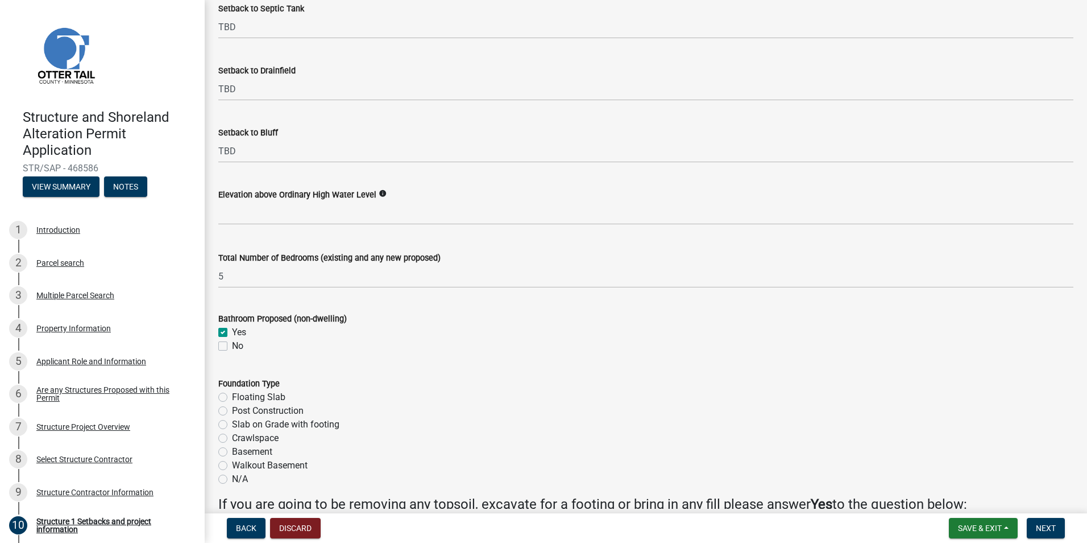
click at [232, 332] on label "Yes" at bounding box center [239, 332] width 14 height 14
click at [232, 332] on input "Yes" at bounding box center [235, 328] width 7 height 7
checkbox input "false"
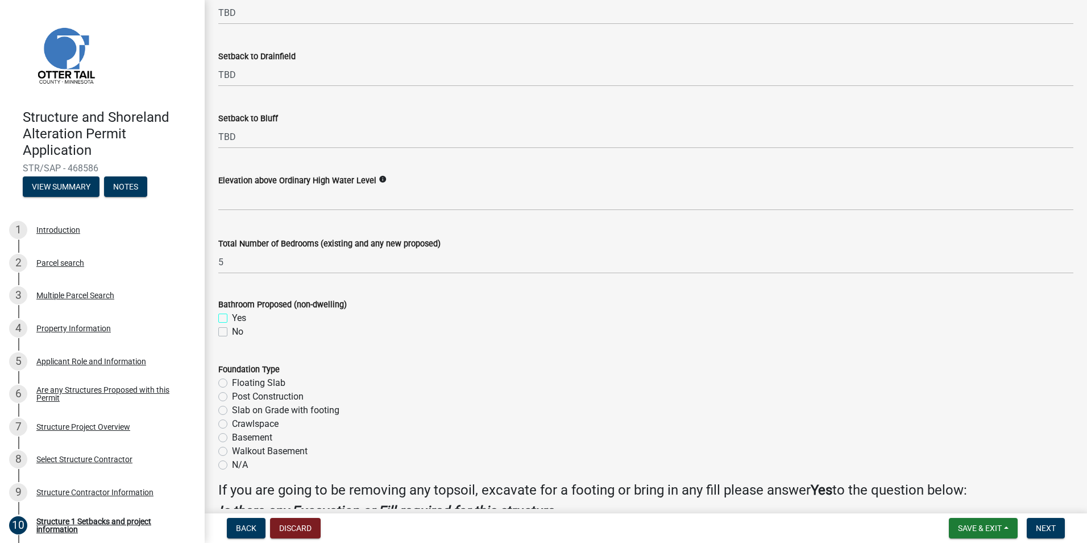
scroll to position [1150, 0]
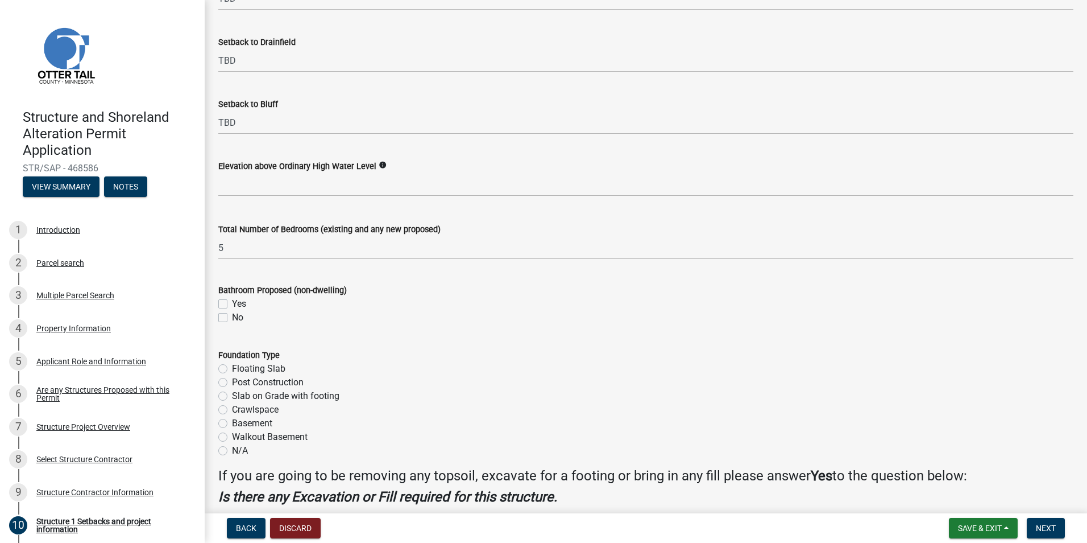
click at [232, 319] on label "No" at bounding box center [237, 318] width 11 height 14
click at [232, 318] on input "No" at bounding box center [235, 314] width 7 height 7
checkbox input "true"
checkbox input "false"
checkbox input "true"
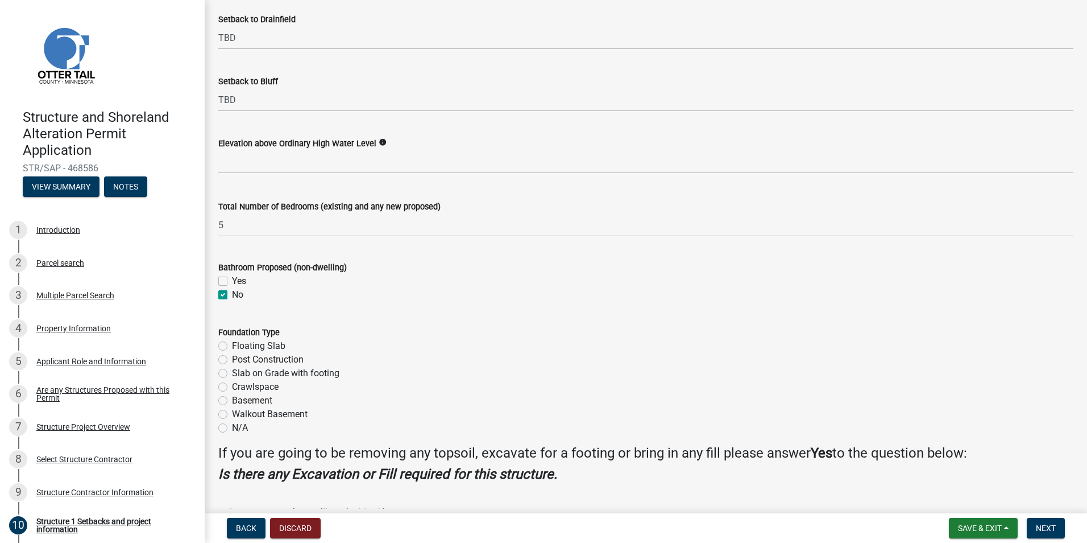
scroll to position [1164, 0]
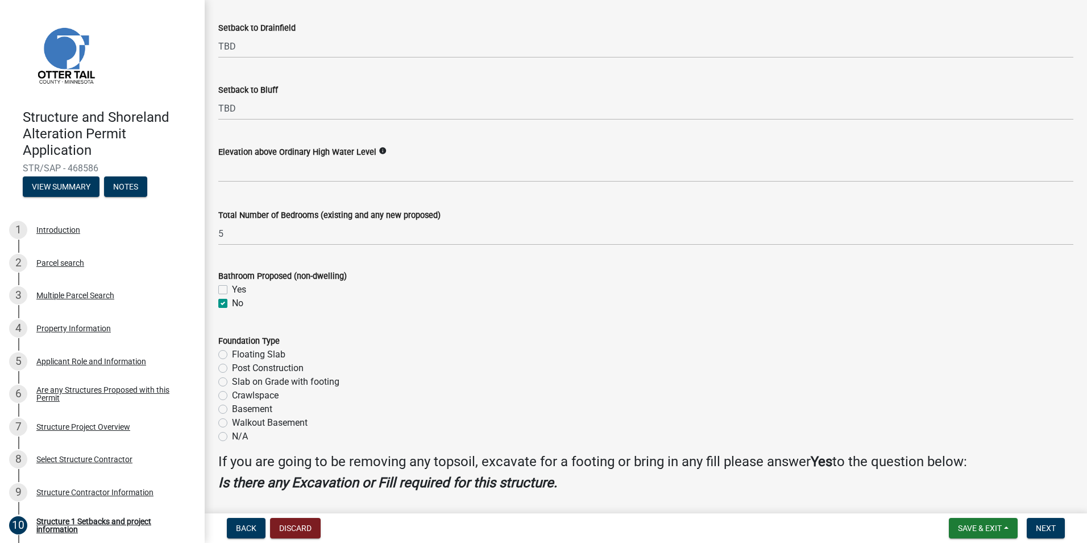
click at [232, 355] on label "Floating Slab" at bounding box center [258, 354] width 53 height 14
click at [232, 355] on input "Floating Slab" at bounding box center [235, 350] width 7 height 7
radio input "true"
click at [232, 289] on label "Yes" at bounding box center [239, 290] width 14 height 14
click at [232, 289] on input "Yes" at bounding box center [235, 286] width 7 height 7
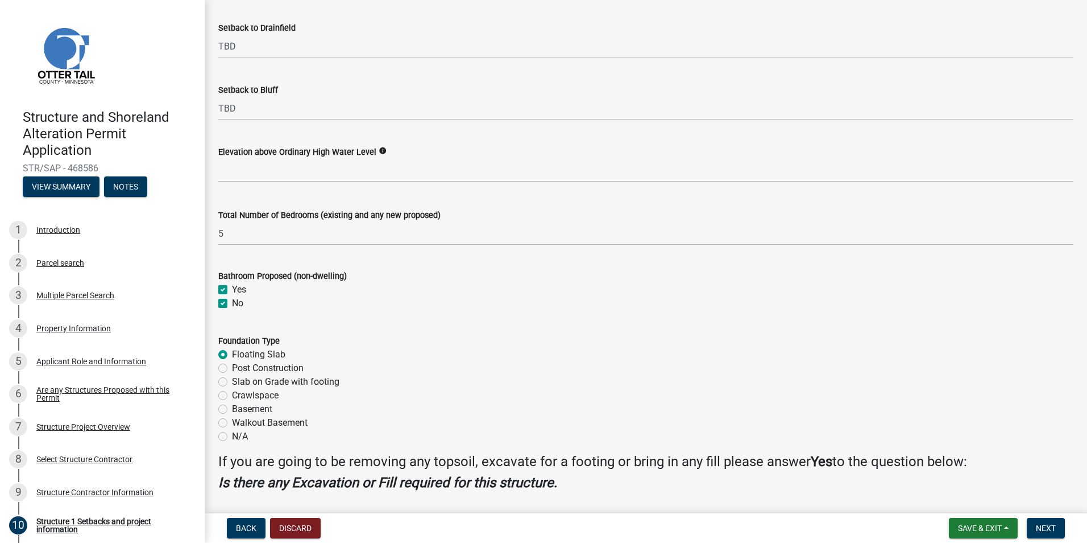
checkbox input "true"
click at [232, 304] on label "No" at bounding box center [237, 303] width 11 height 14
click at [232, 304] on input "No" at bounding box center [235, 299] width 7 height 7
checkbox input "false"
checkbox input "true"
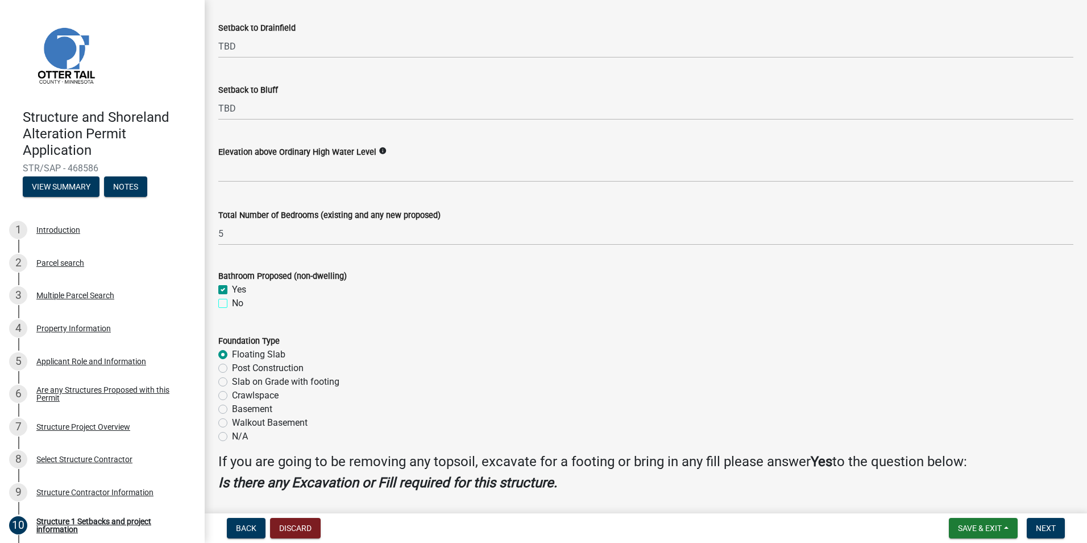
checkbox input "false"
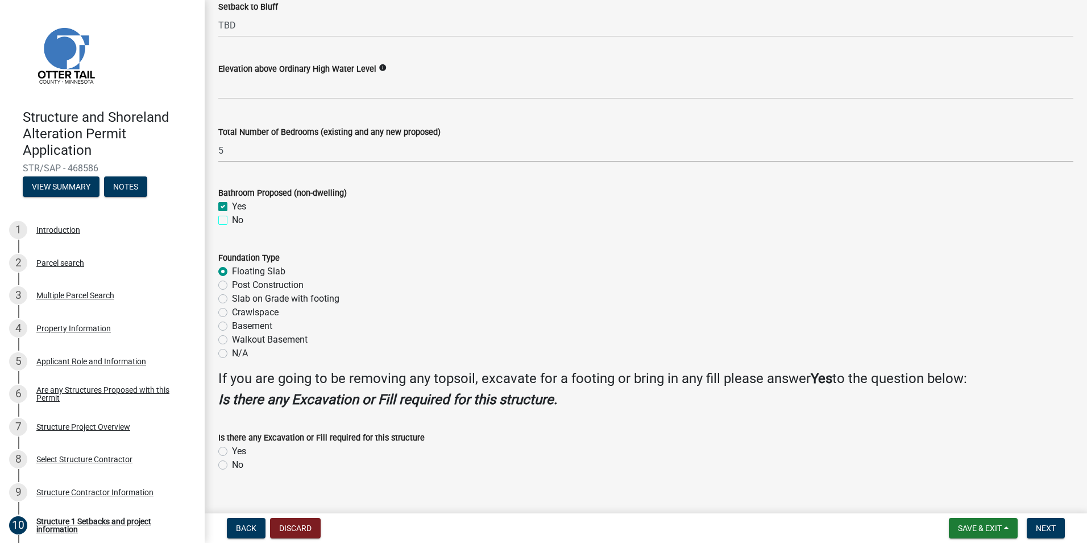
scroll to position [1265, 0]
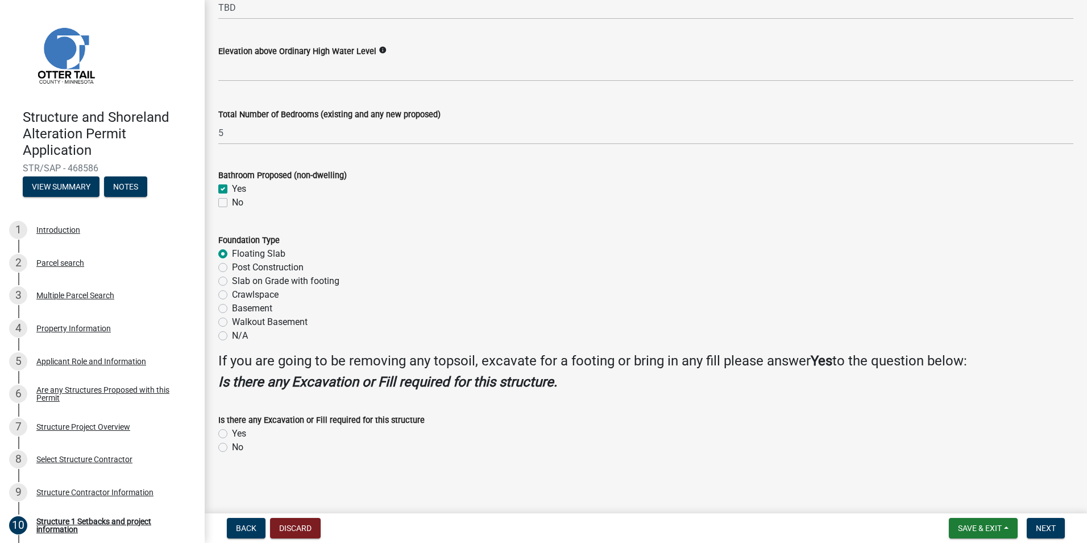
click at [232, 433] on label "Yes" at bounding box center [239, 434] width 14 height 14
click at [232, 433] on input "Yes" at bounding box center [235, 430] width 7 height 7
radio input "true"
click at [1036, 528] on button "Next" at bounding box center [1046, 528] width 38 height 20
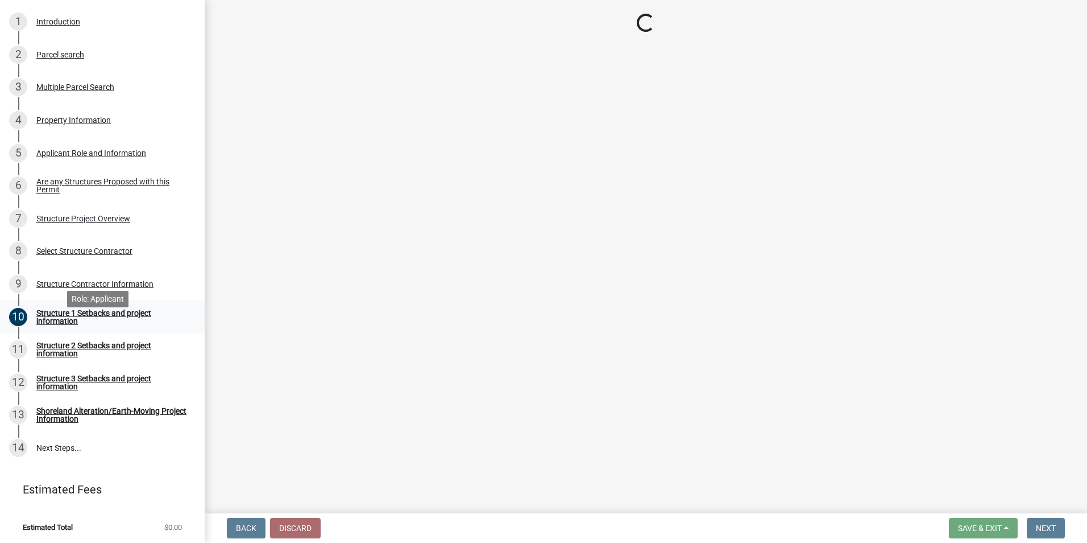
scroll to position [210, 0]
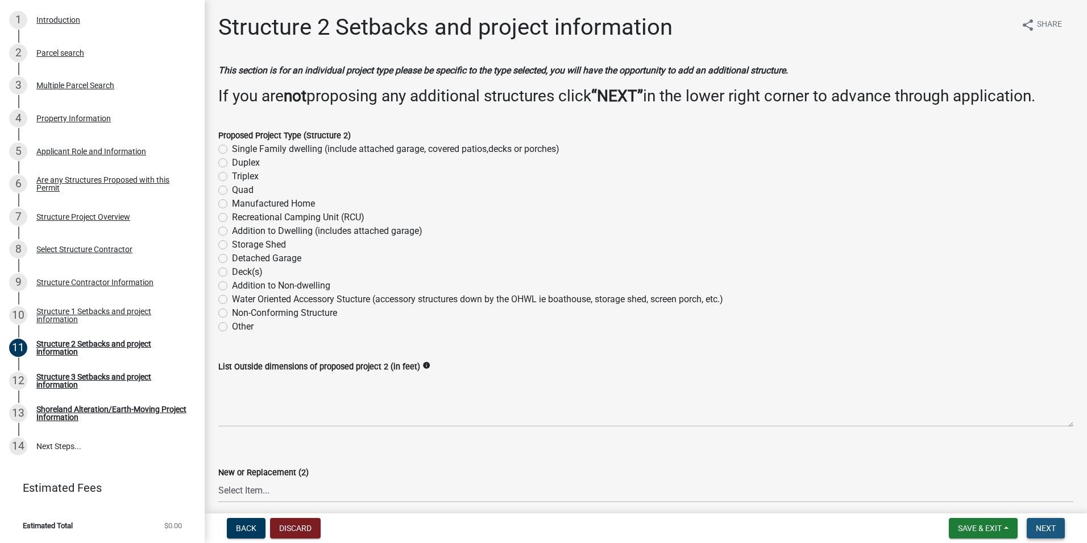
click at [1040, 522] on button "Next" at bounding box center [1046, 528] width 38 height 20
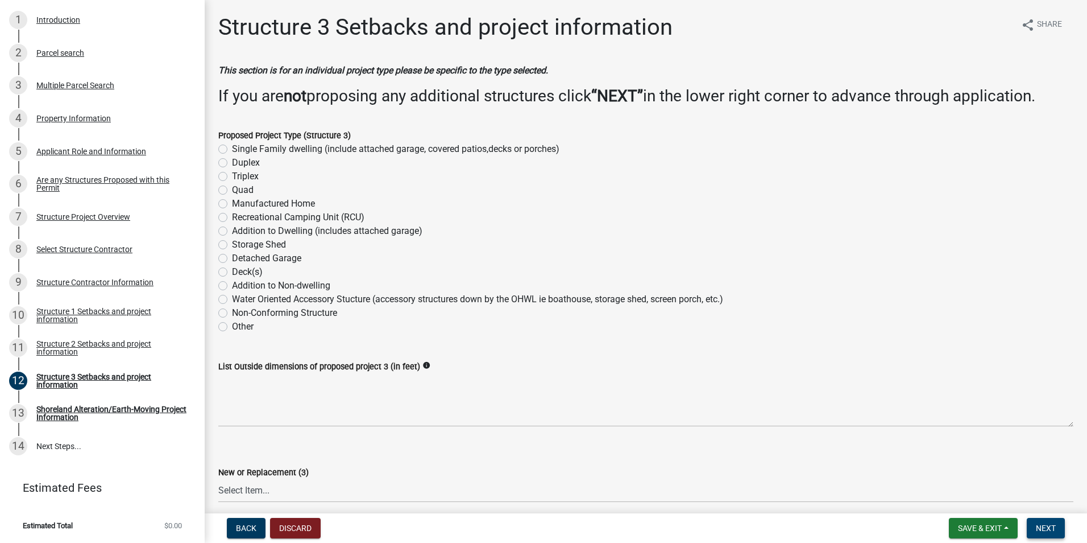
click at [1045, 522] on button "Next" at bounding box center [1046, 528] width 38 height 20
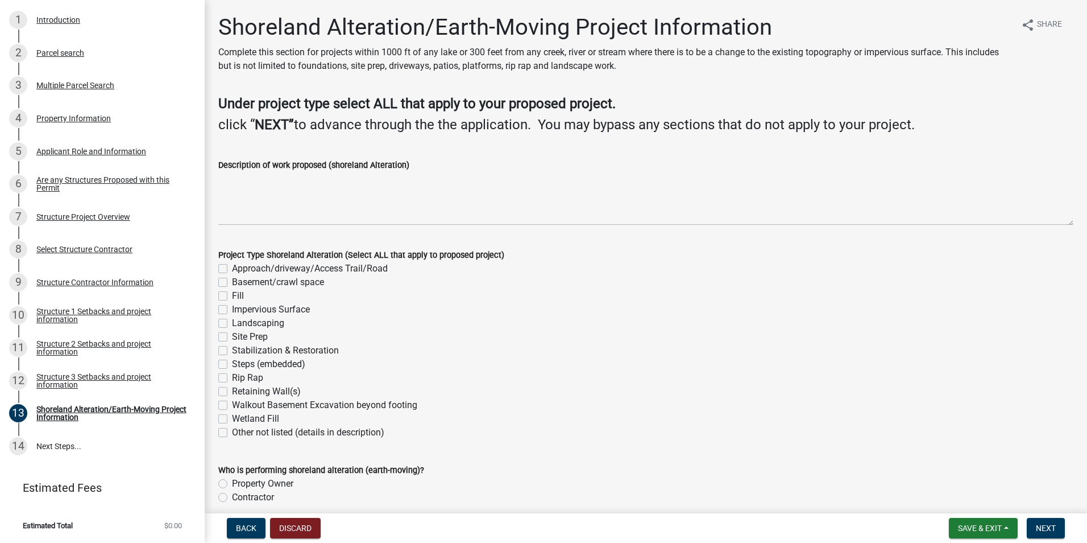
click at [232, 321] on label "Landscaping" at bounding box center [258, 323] width 52 height 14
click at [232, 321] on input "Landscaping" at bounding box center [235, 319] width 7 height 7
checkbox input "true"
checkbox input "false"
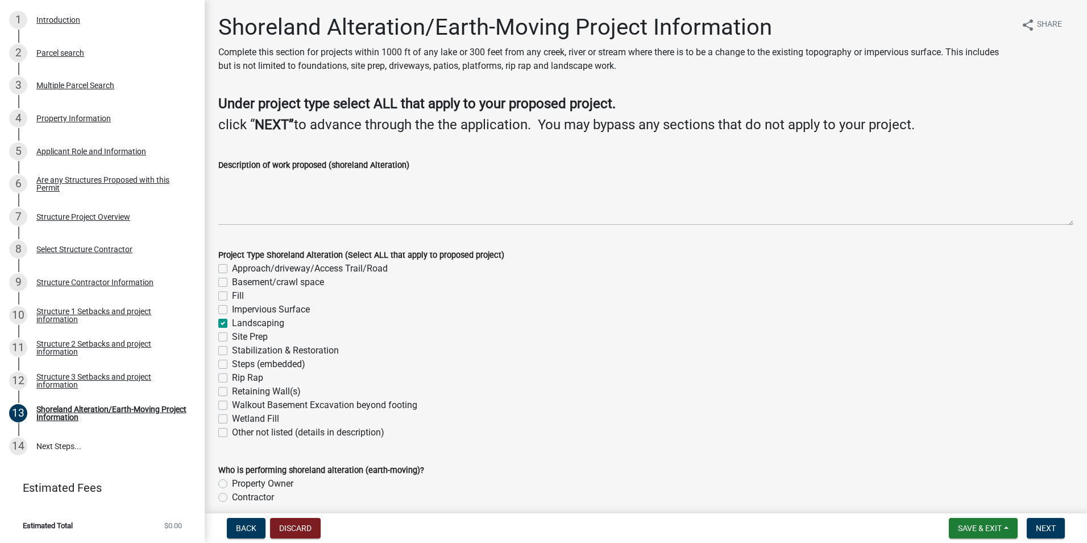
checkbox input "false"
checkbox input "true"
checkbox input "false"
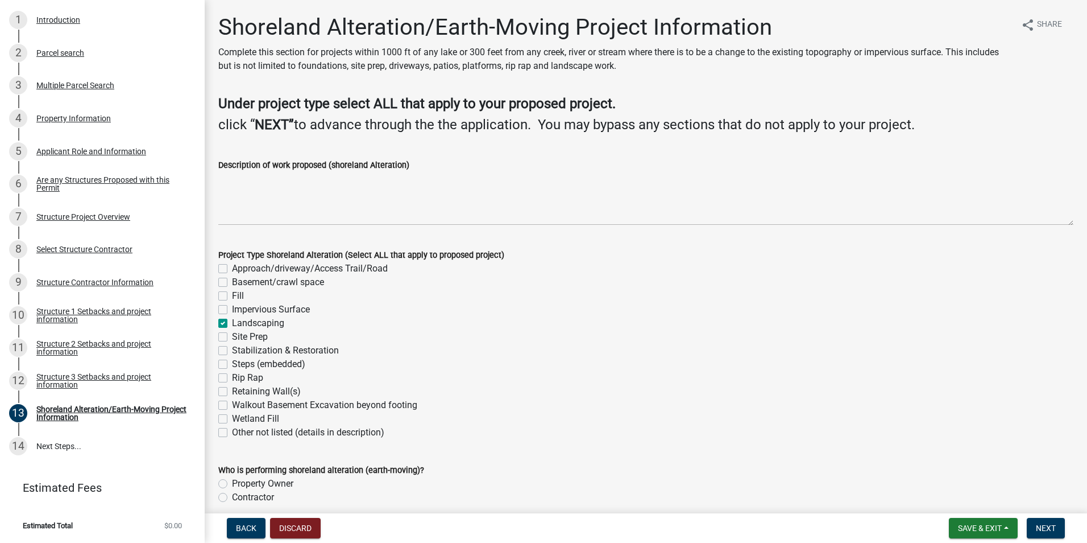
checkbox input "false"
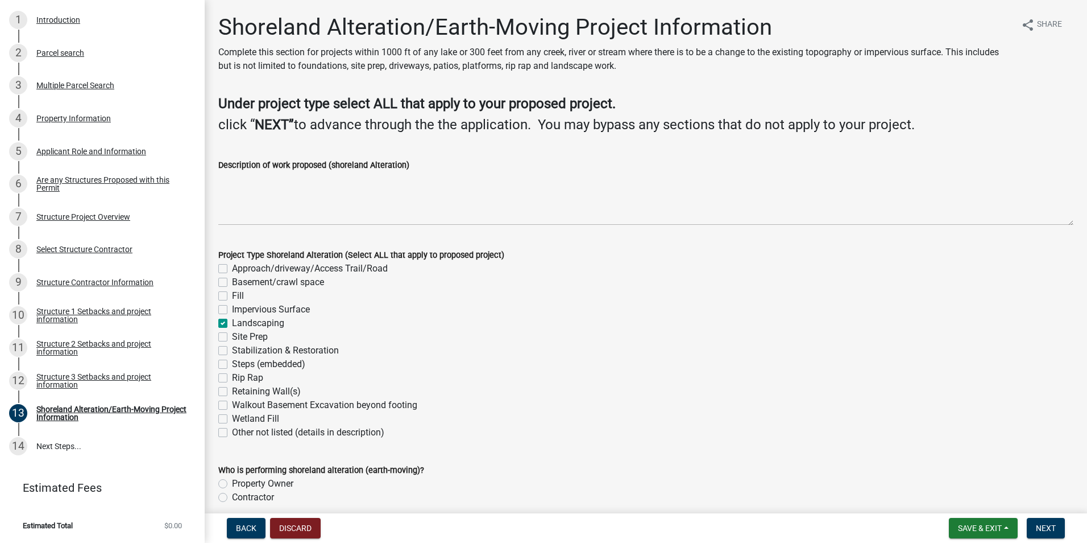
checkbox input "false"
click at [232, 339] on label "Site Prep" at bounding box center [250, 337] width 36 height 14
click at [232, 337] on input "Site Prep" at bounding box center [235, 333] width 7 height 7
checkbox input "true"
checkbox input "false"
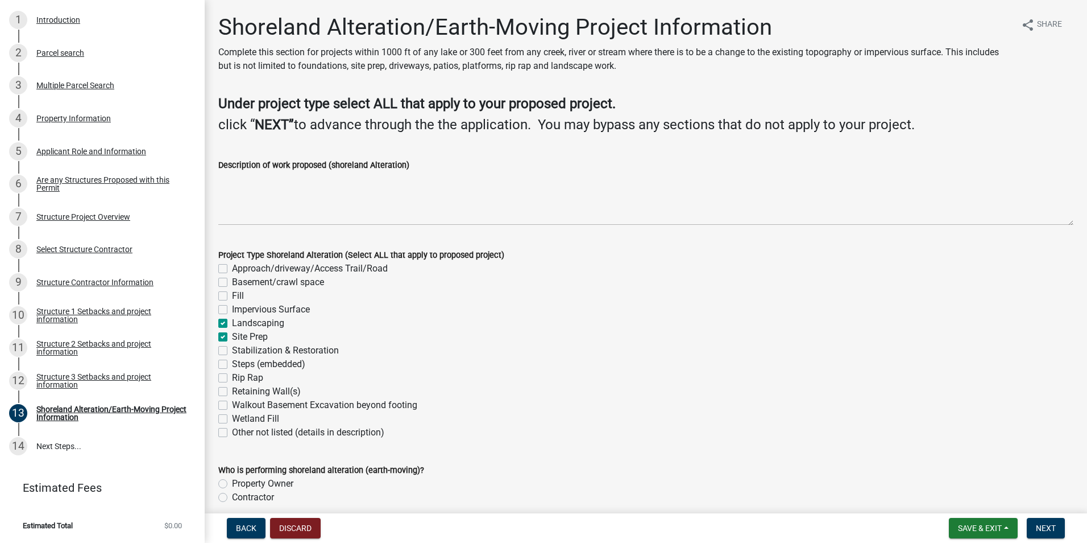
checkbox input "false"
checkbox input "true"
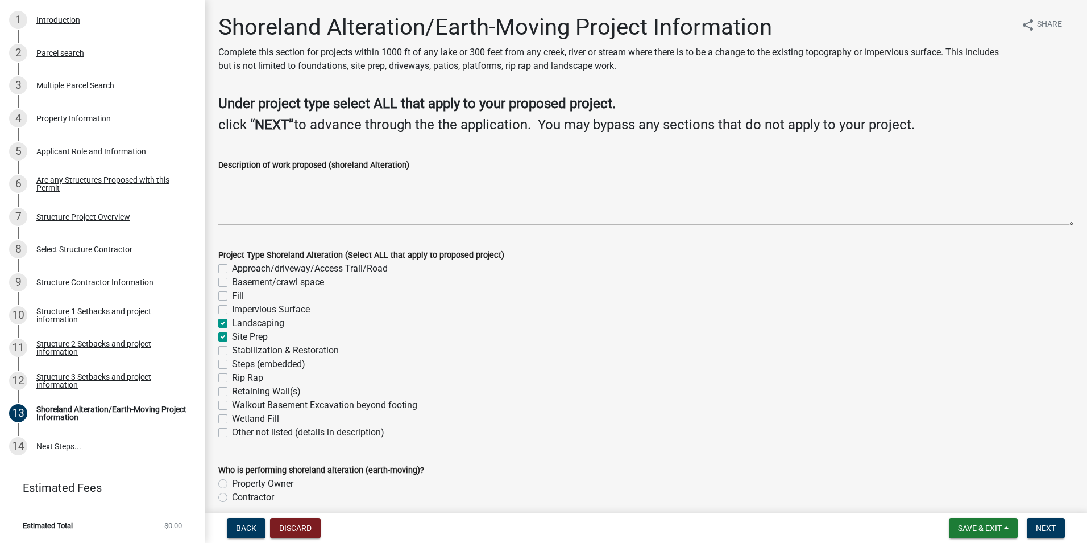
checkbox input "false"
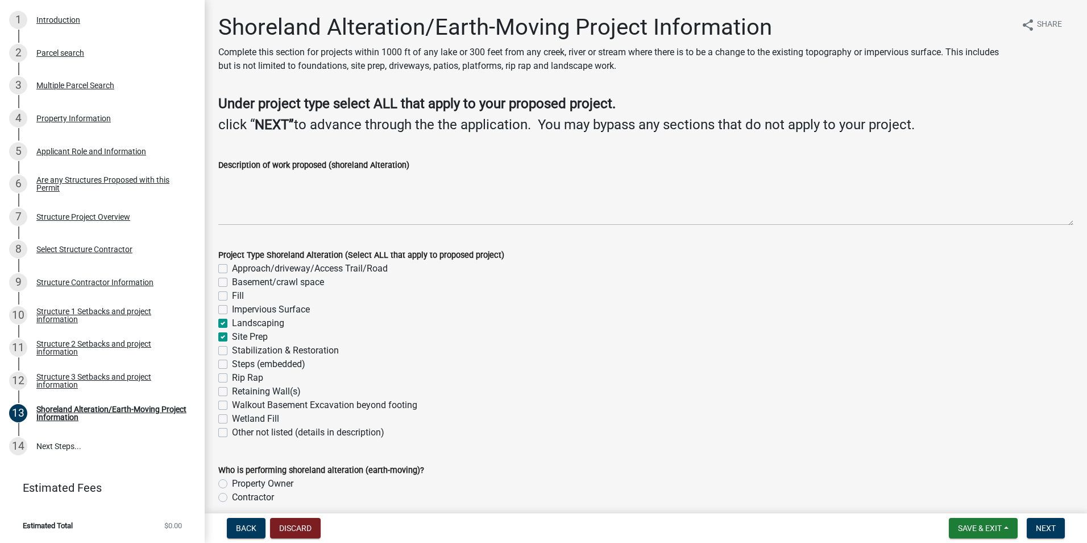
checkbox input "false"
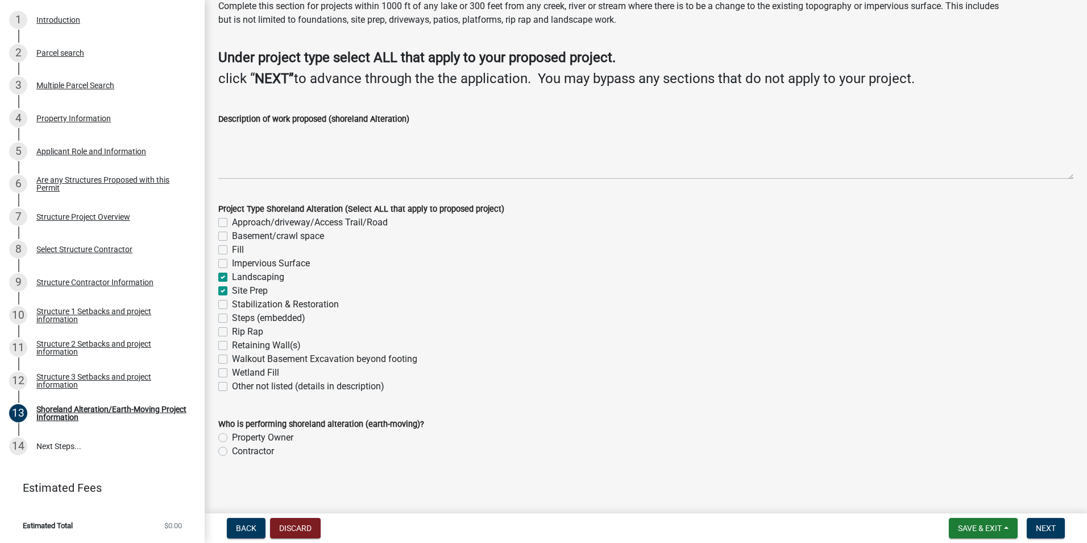
scroll to position [50, 0]
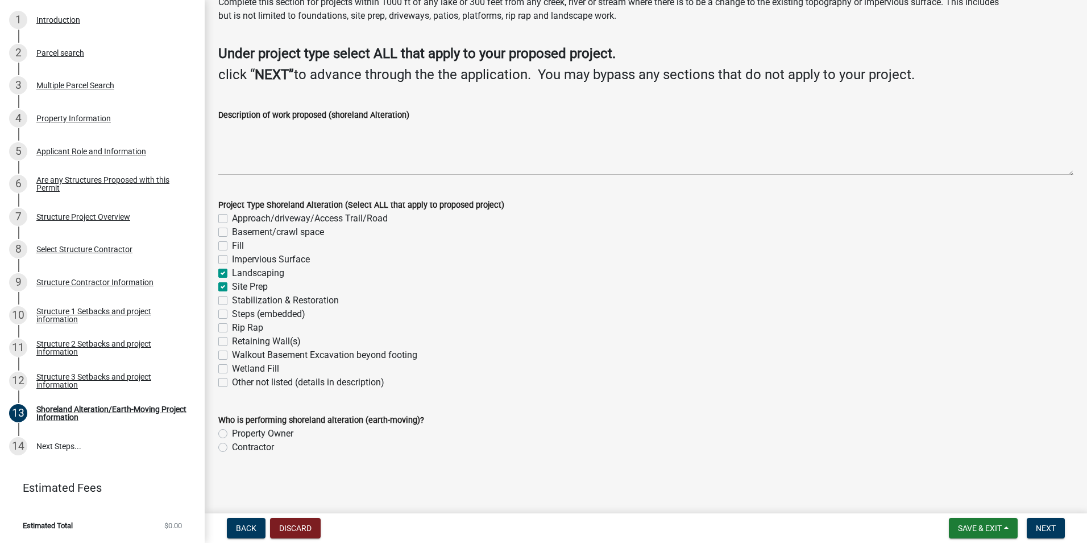
click at [232, 450] on label "Contractor" at bounding box center [253, 447] width 42 height 14
click at [232, 448] on input "Contractor" at bounding box center [235, 443] width 7 height 7
radio input "true"
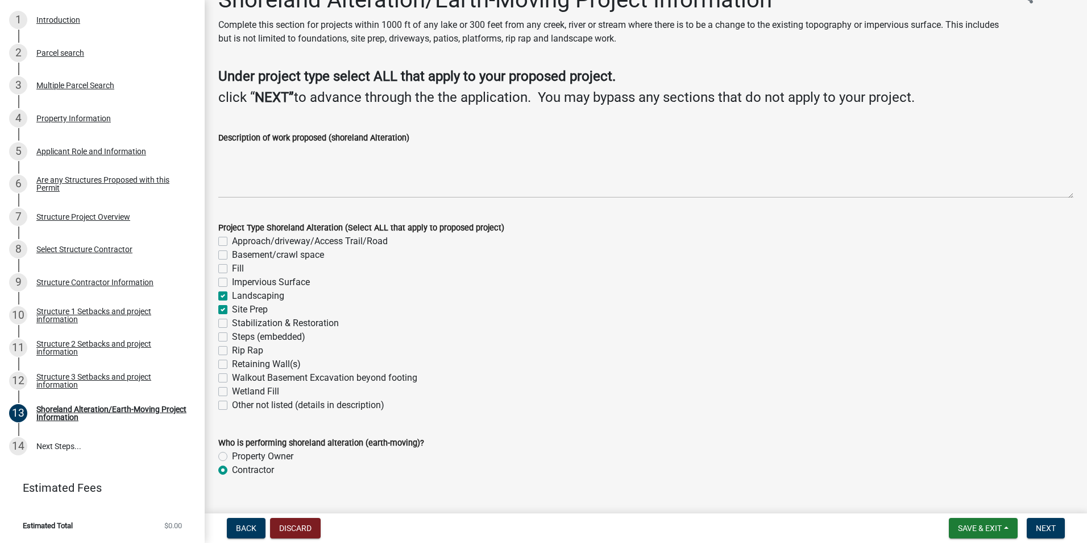
scroll to position [0, 0]
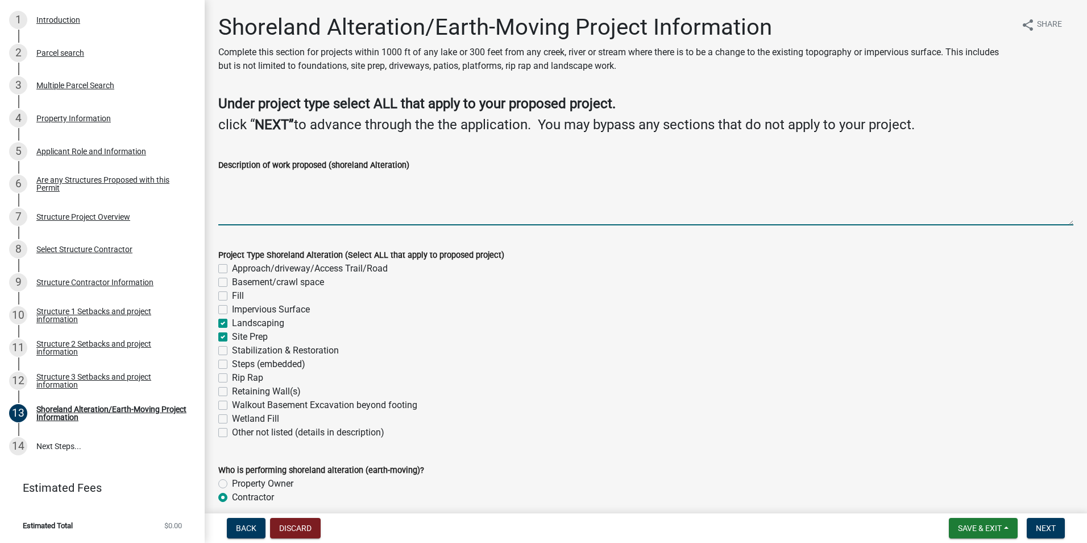
click at [263, 210] on textarea "Description of work proposed (shoreland Alteration)" at bounding box center [645, 198] width 855 height 53
type textarea "Demolition of existing structure, excavation for new structure, landscaping"
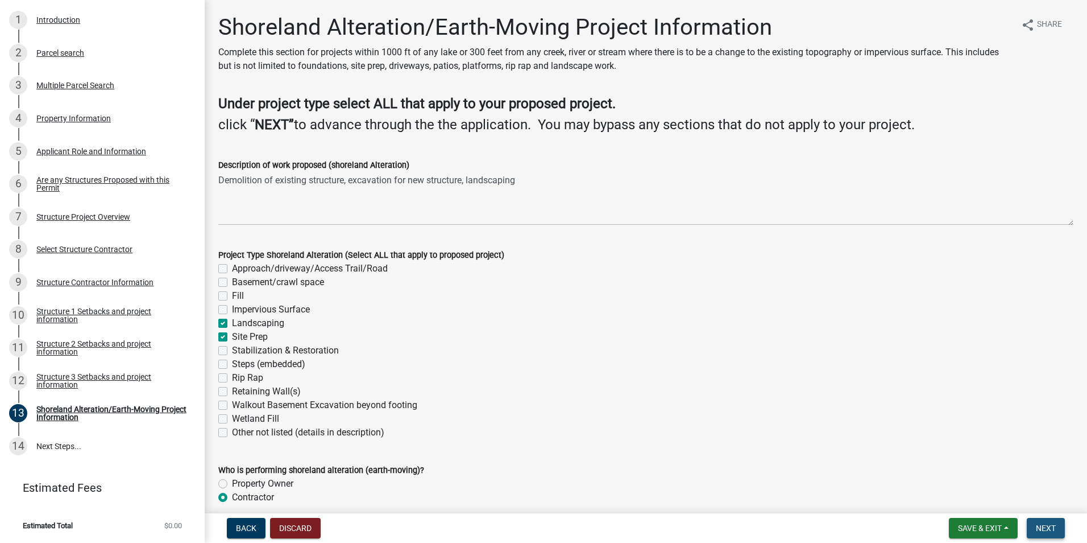
click at [1042, 523] on span "Next" at bounding box center [1046, 527] width 20 height 9
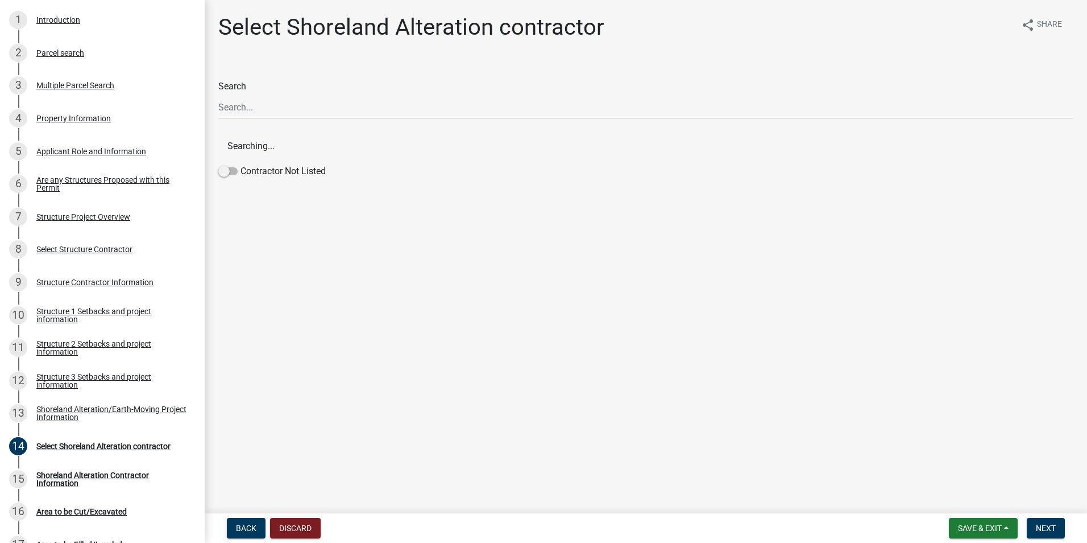
scroll to position [603, 0]
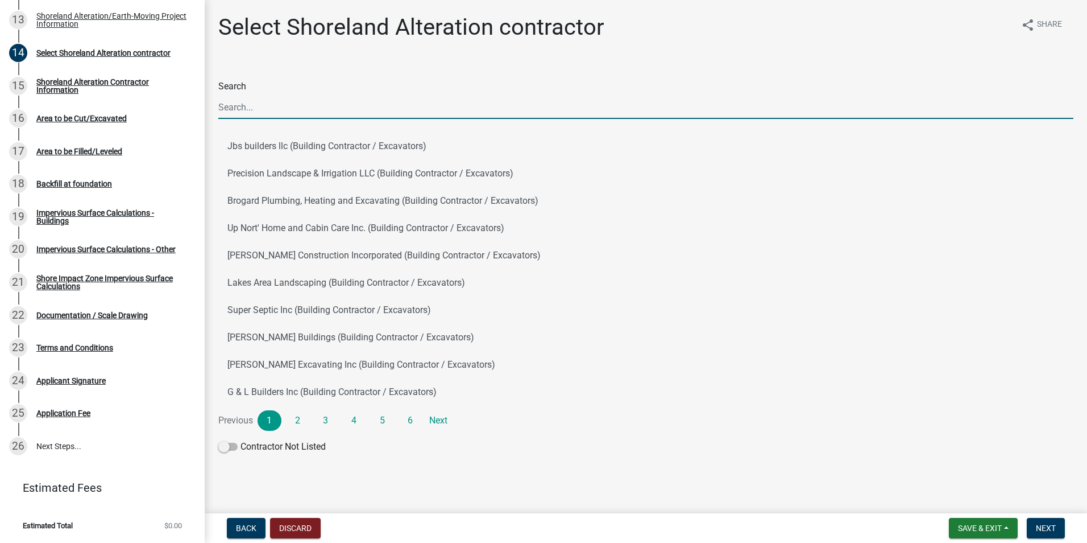
click at [341, 109] on input "Search" at bounding box center [645, 107] width 855 height 23
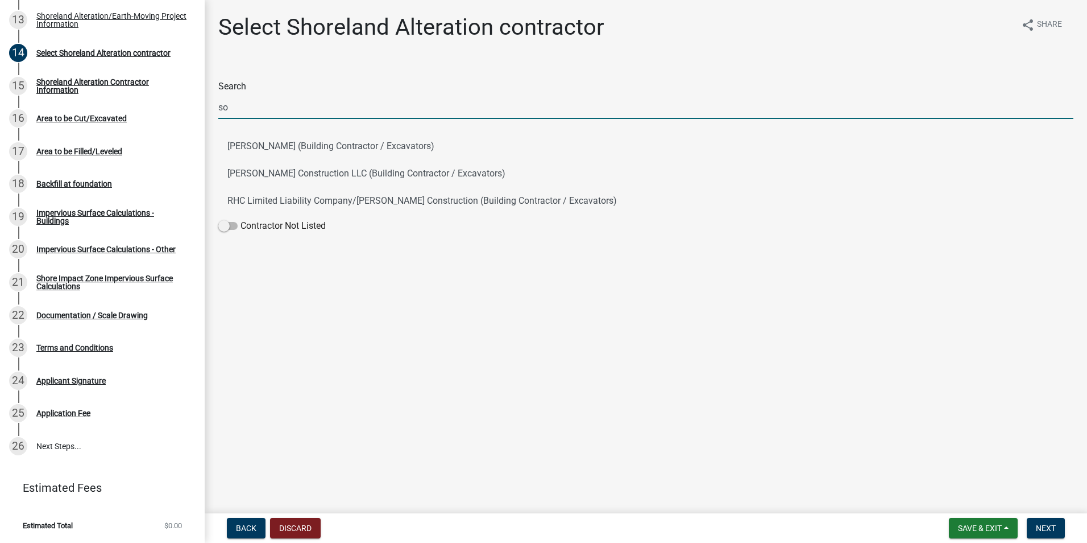
type input "s"
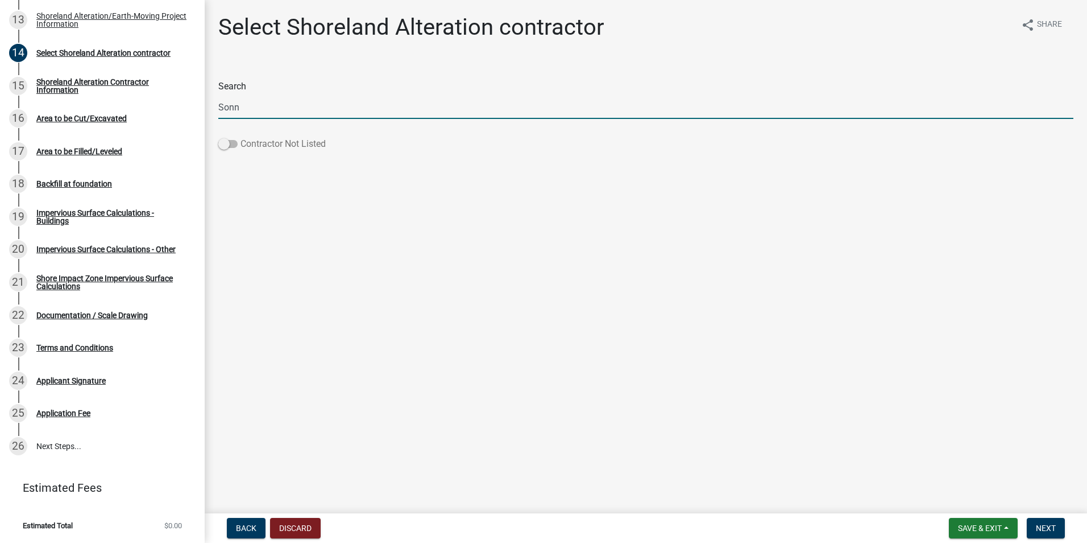
type input "Sonn"
click at [299, 143] on label "Contractor Not Listed" at bounding box center [271, 144] width 107 height 14
click at [241, 137] on input "Contractor Not Listed" at bounding box center [241, 137] width 0 height 0
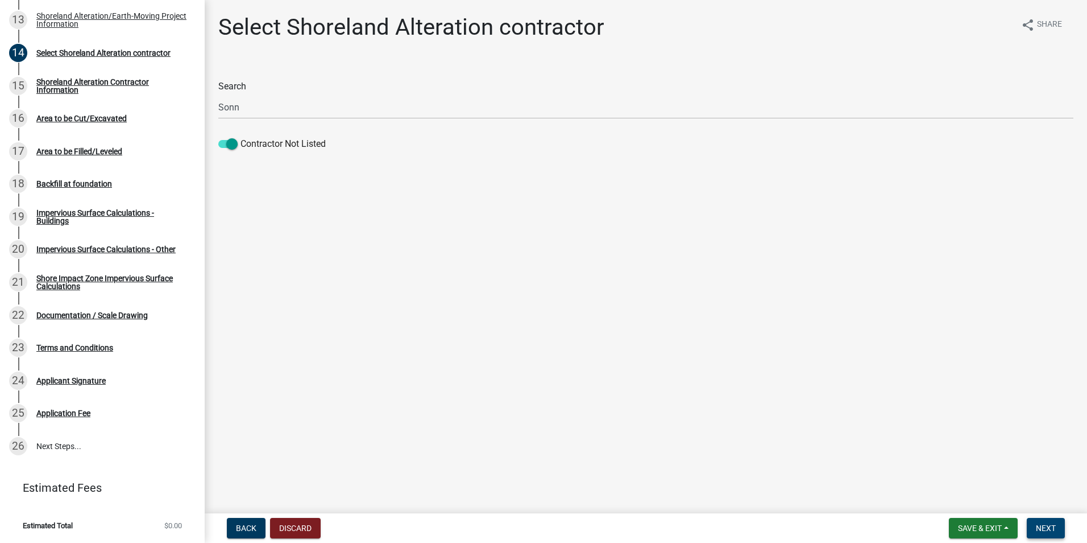
click at [1056, 529] on span "Next" at bounding box center [1046, 527] width 20 height 9
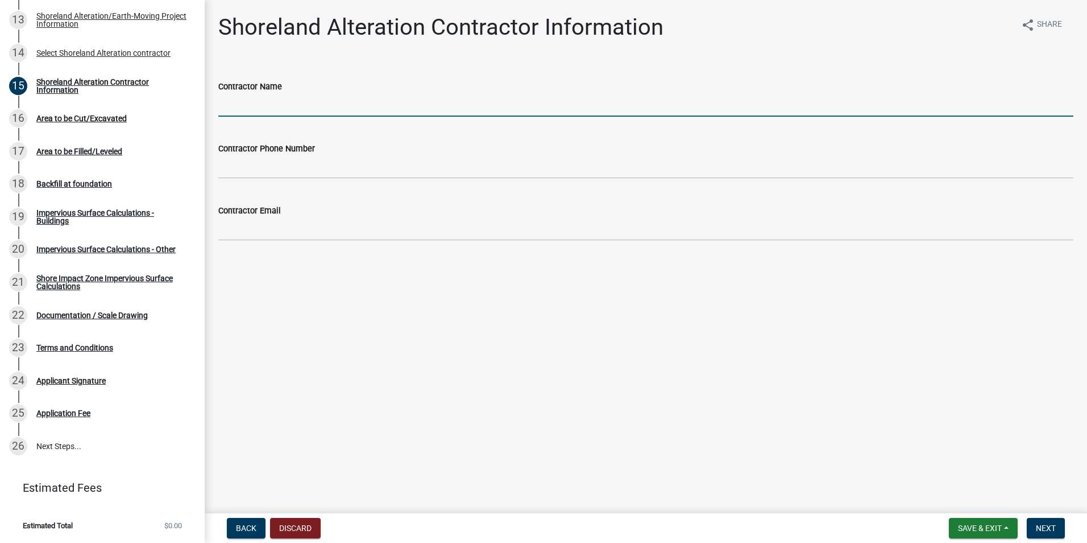
click at [283, 110] on input "Contractor Name" at bounding box center [645, 104] width 855 height 23
type input "[PERSON_NAME] Excavating"
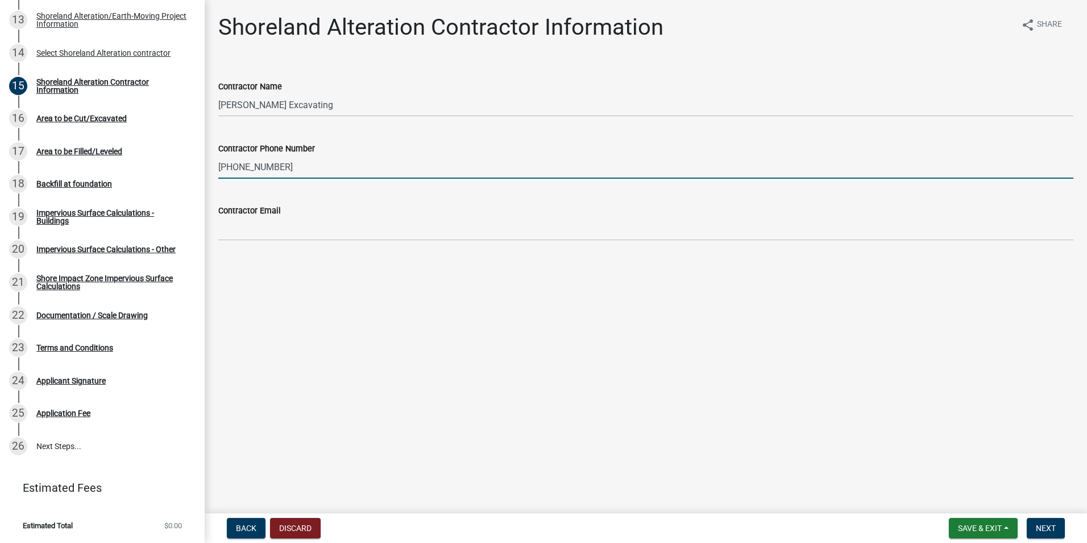
type input "[PHONE_NUMBER]"
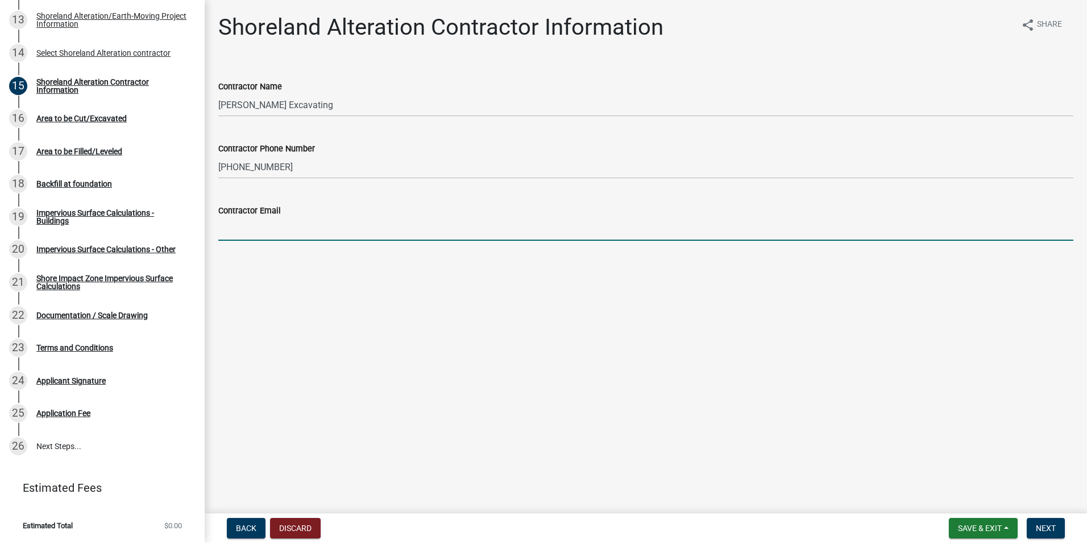
click at [291, 238] on input "Contractor Email" at bounding box center [645, 228] width 855 height 23
paste input "[PERSON_NAME] Excavating <[EMAIL_ADDRESS][DOMAIN_NAME]>"
click at [318, 225] on input "[PERSON_NAME] Excavating <[EMAIL_ADDRESS][DOMAIN_NAME]>" at bounding box center [645, 228] width 855 height 23
drag, startPoint x: 320, startPoint y: 227, endPoint x: 176, endPoint y: 215, distance: 144.9
click at [176, 215] on div "Structure and Shoreland Alteration Permit Application STR/SAP - 468586 View Sum…" at bounding box center [543, 271] width 1087 height 543
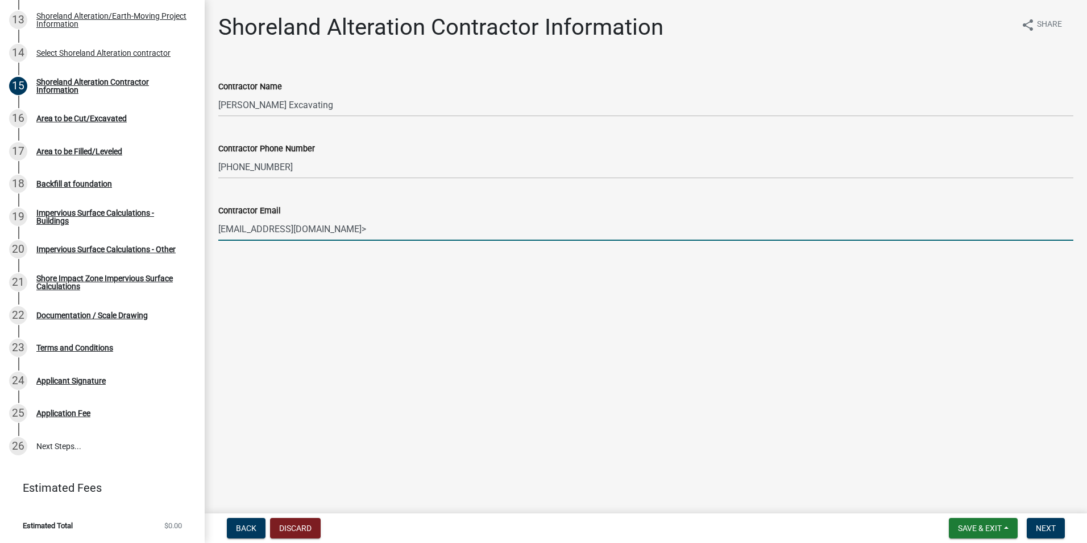
click at [430, 231] on input "[EMAIL_ADDRESS][DOMAIN_NAME]>" at bounding box center [645, 228] width 855 height 23
type input "[EMAIL_ADDRESS][DOMAIN_NAME]"
click at [1056, 527] on span "Next" at bounding box center [1046, 527] width 20 height 9
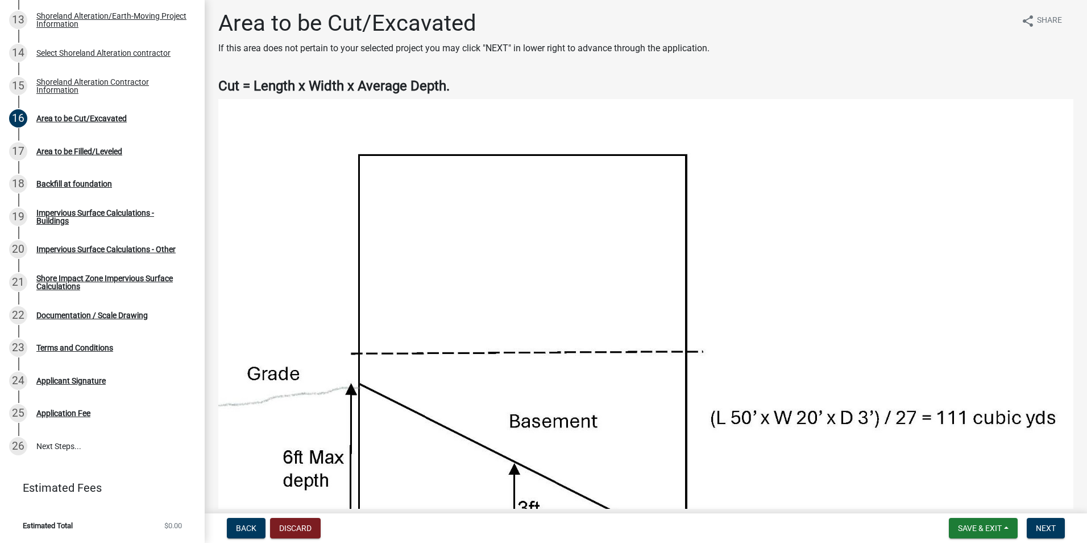
scroll to position [0, 0]
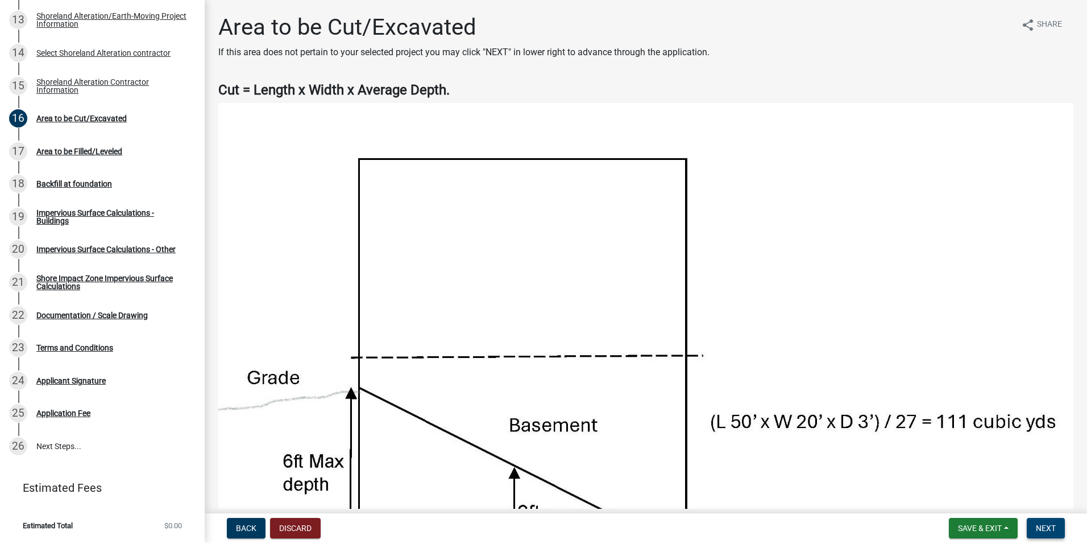
click at [1053, 520] on button "Next" at bounding box center [1046, 528] width 38 height 20
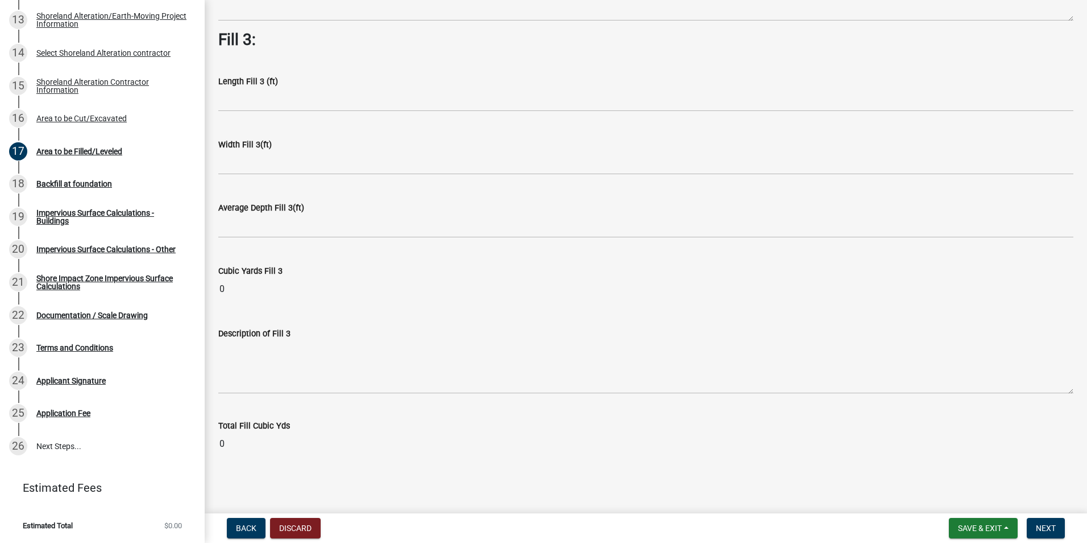
scroll to position [797, 0]
click at [1054, 525] on span "Next" at bounding box center [1046, 527] width 20 height 9
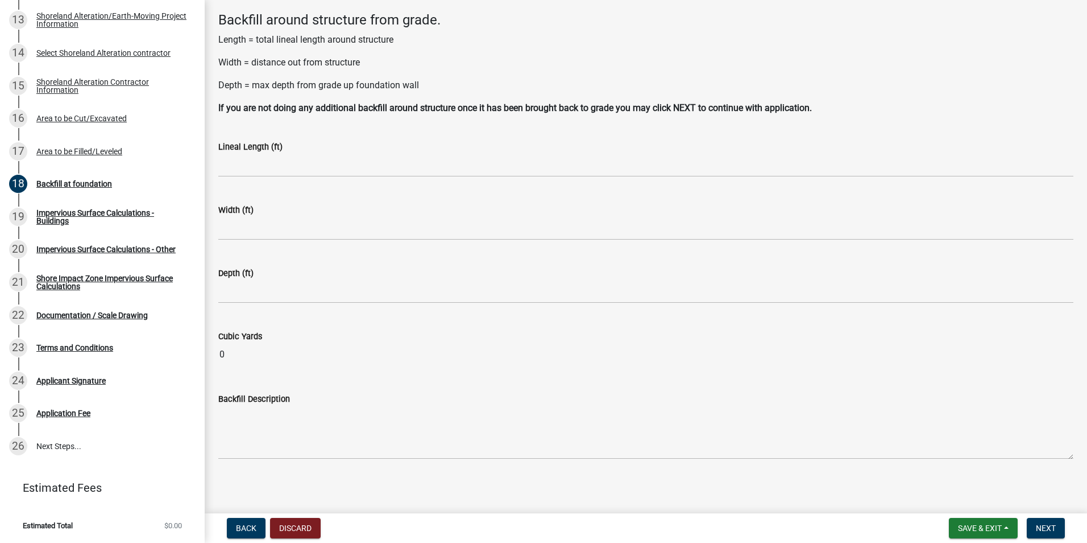
scroll to position [56, 0]
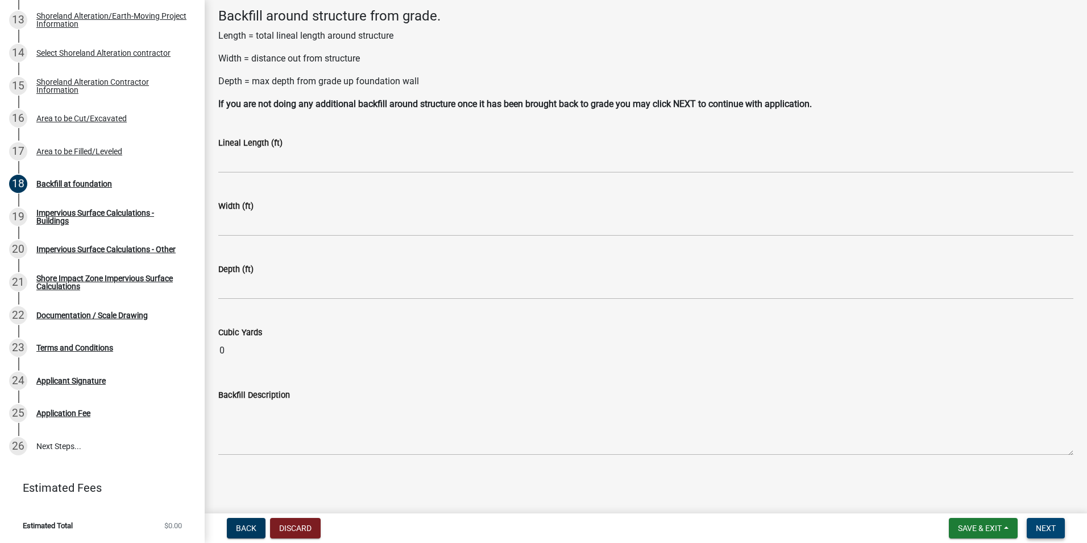
click at [1046, 527] on span "Next" at bounding box center [1046, 527] width 20 height 9
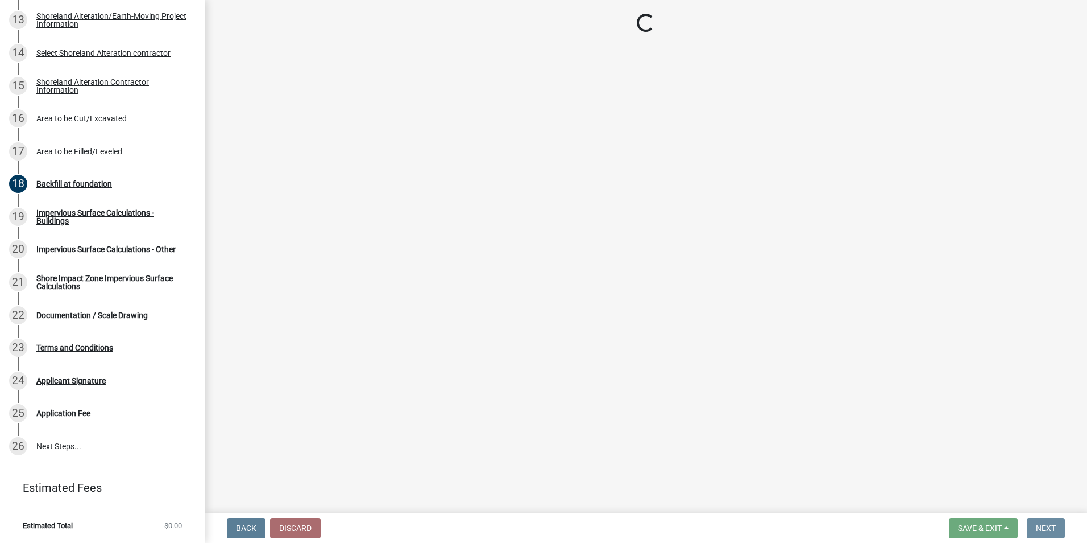
scroll to position [0, 0]
